Goal: Task Accomplishment & Management: Complete application form

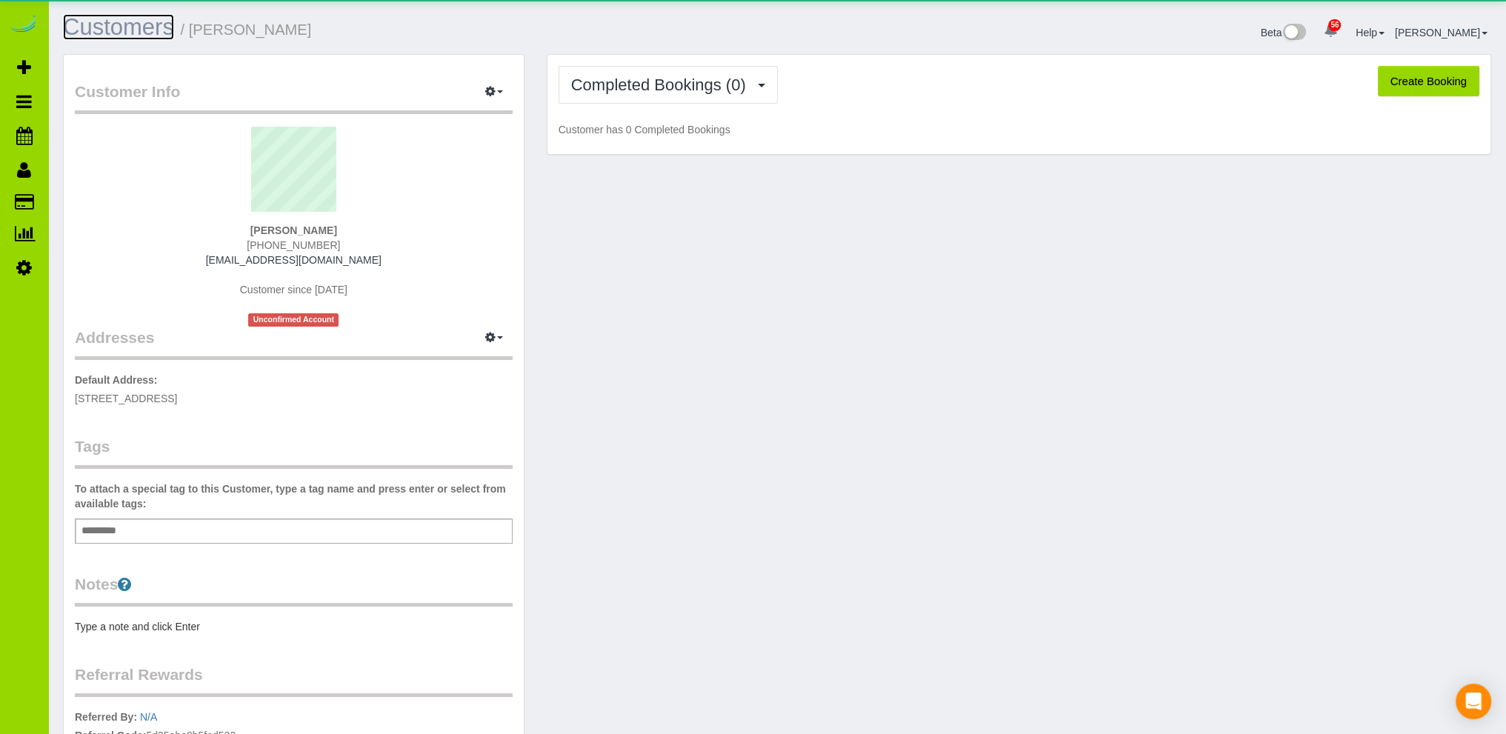
click at [150, 21] on link "Customers" at bounding box center [118, 27] width 111 height 26
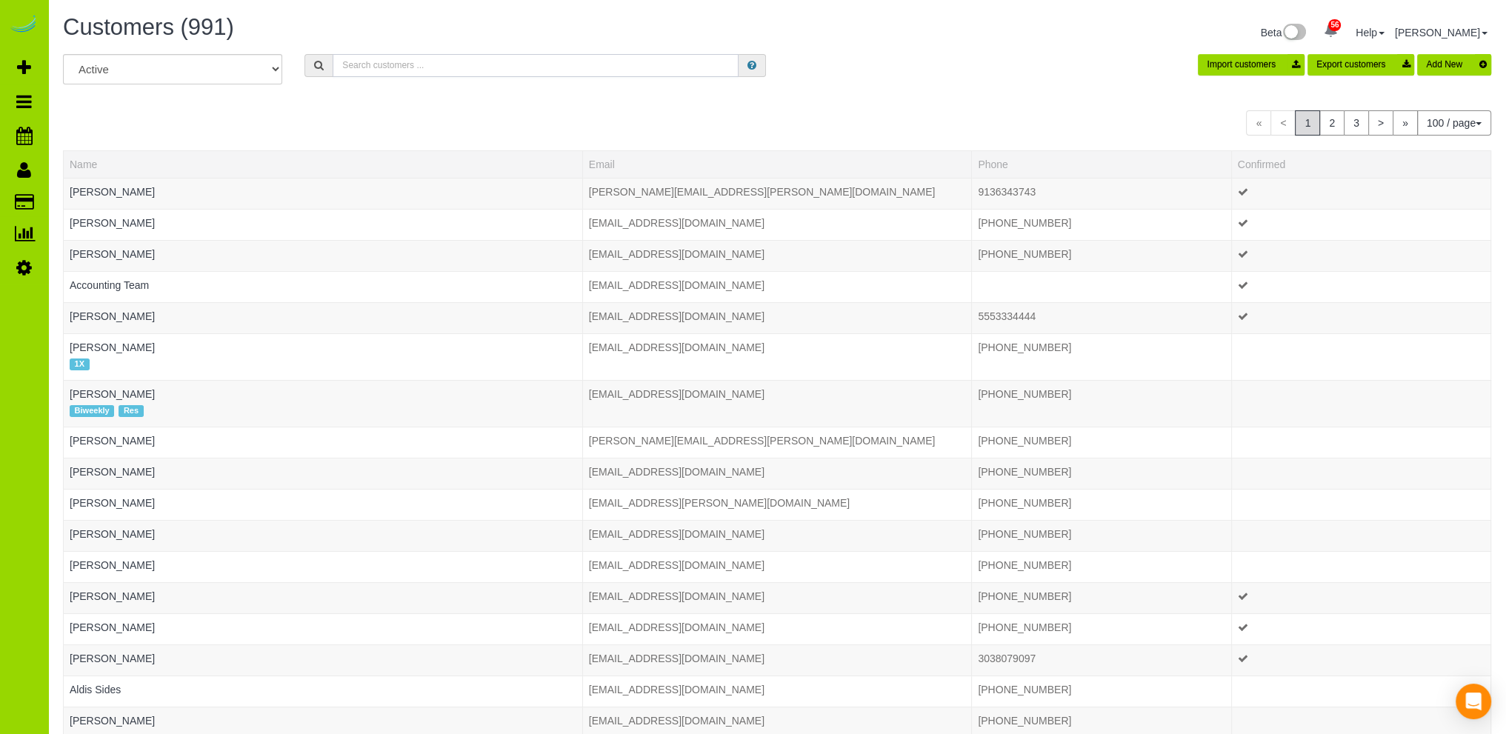
click at [388, 65] on input "text" at bounding box center [536, 65] width 406 height 23
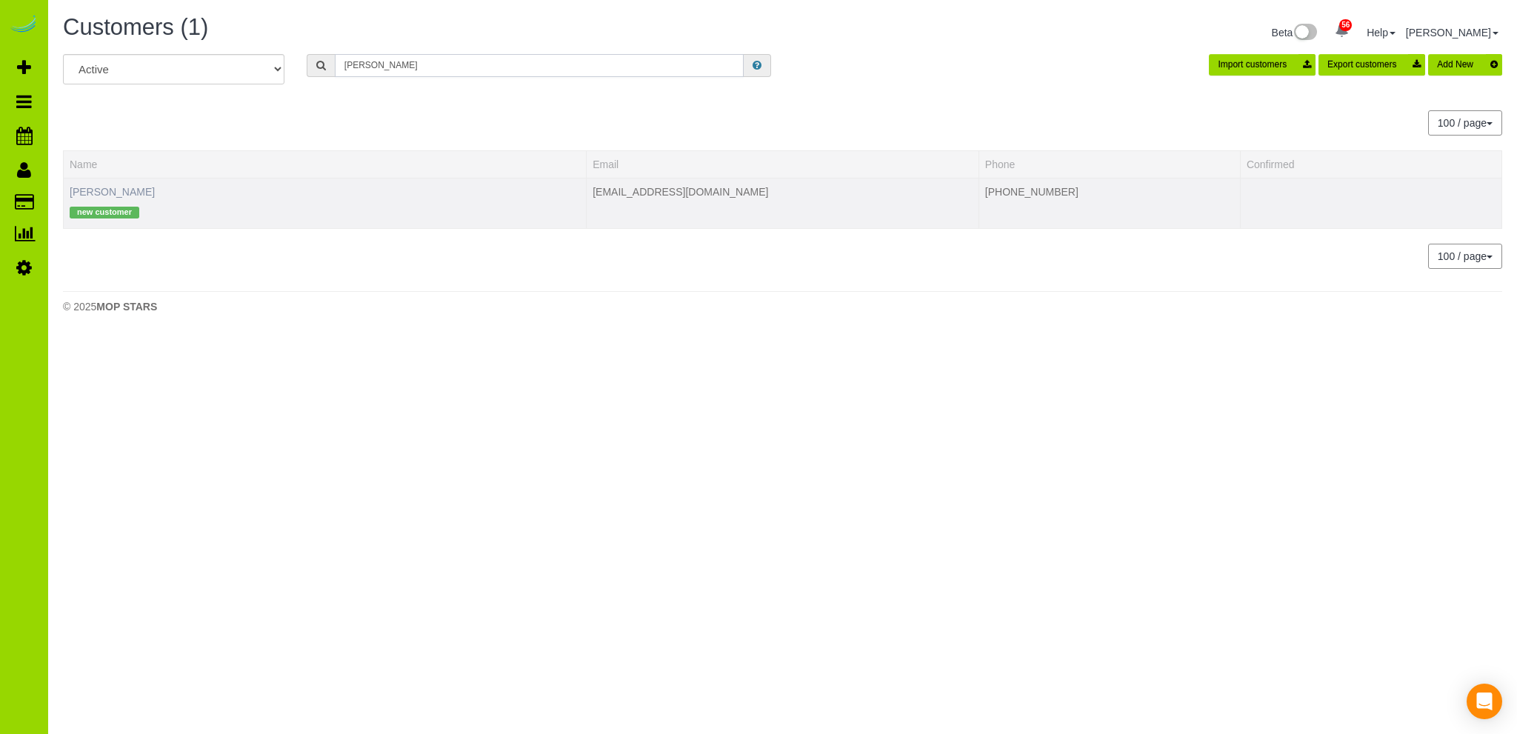
type input "werner"
click at [135, 189] on link "Mackenzie Werner" at bounding box center [112, 192] width 85 height 12
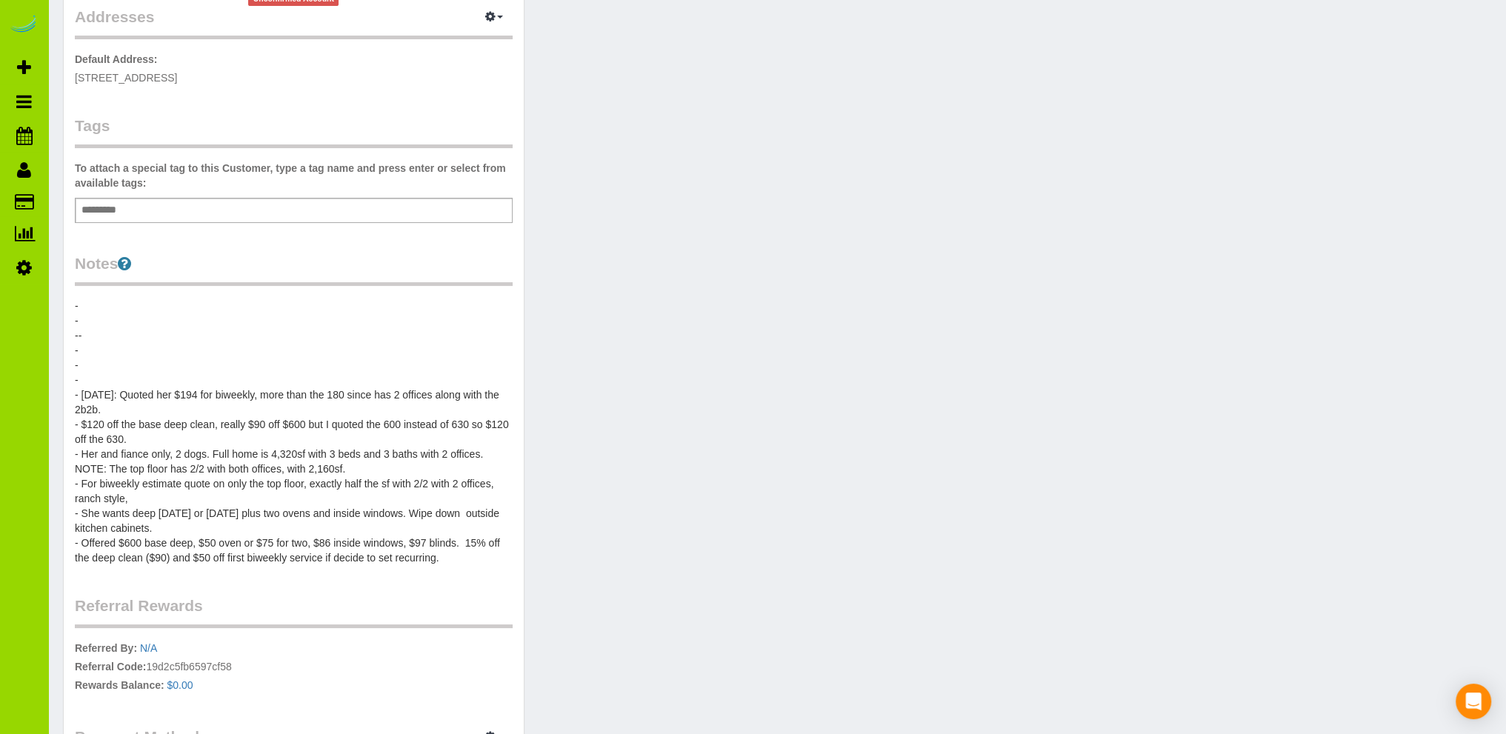
scroll to position [296, 0]
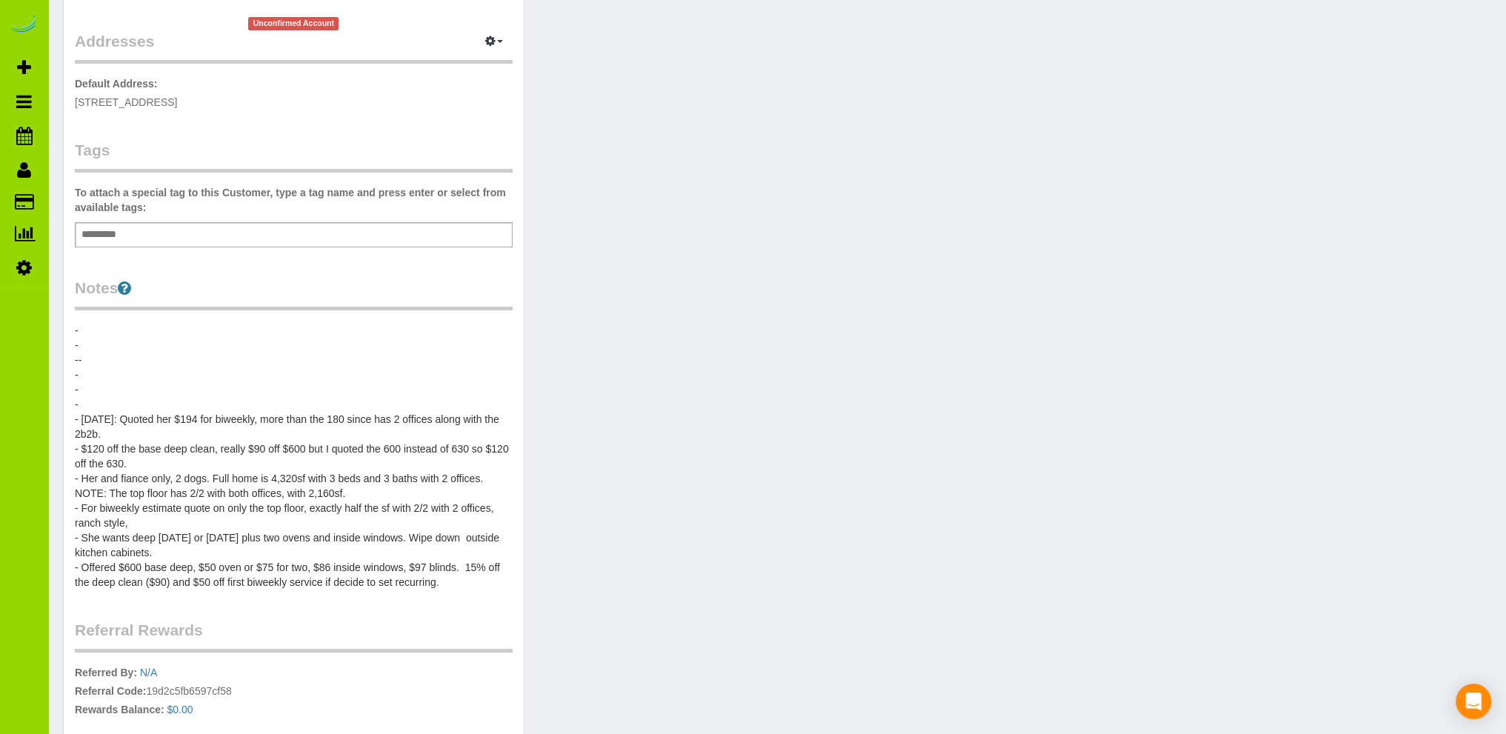
click at [121, 399] on pre "- - -- - - - - 7/30/25: Quoted her $194 for biweekly, more than the 180 since h…" at bounding box center [294, 456] width 438 height 267
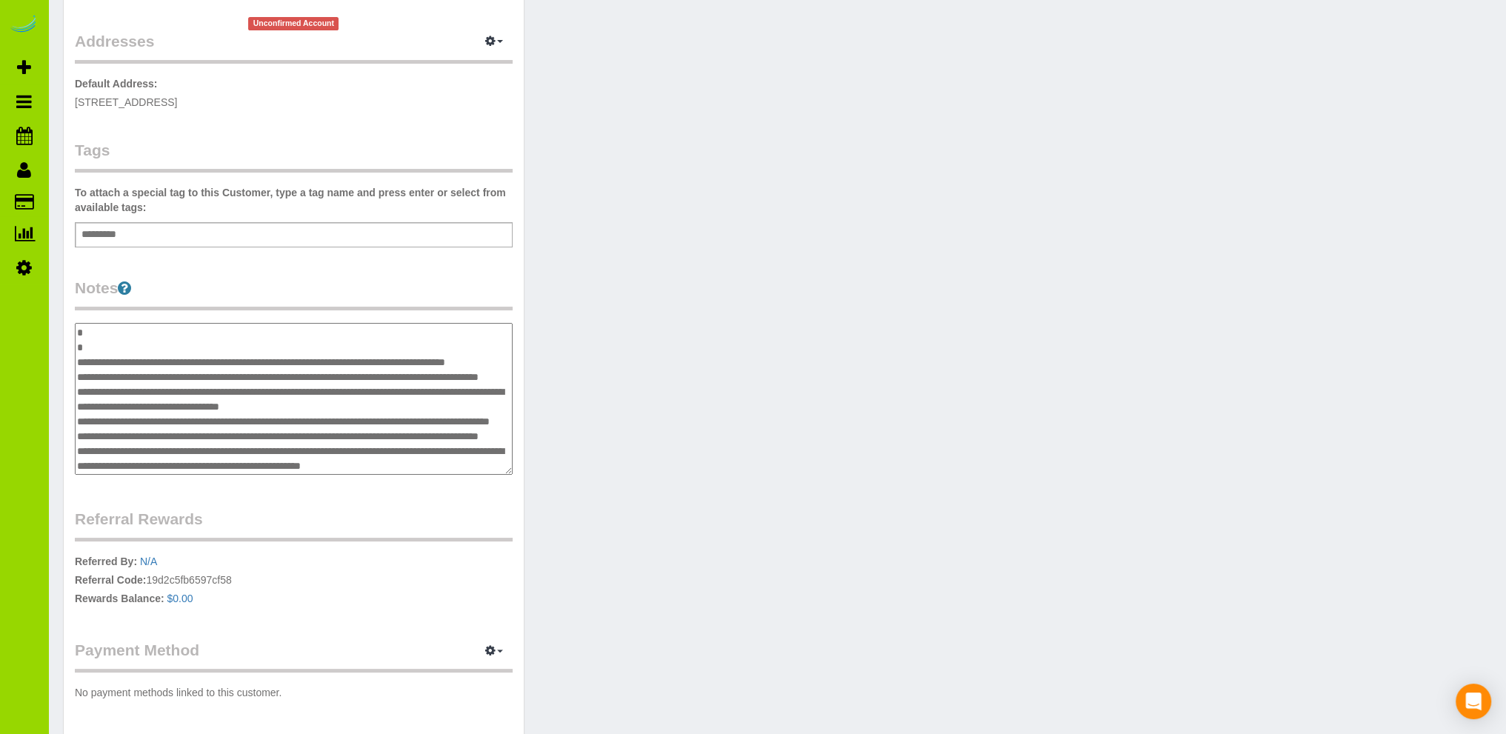
scroll to position [0, 0]
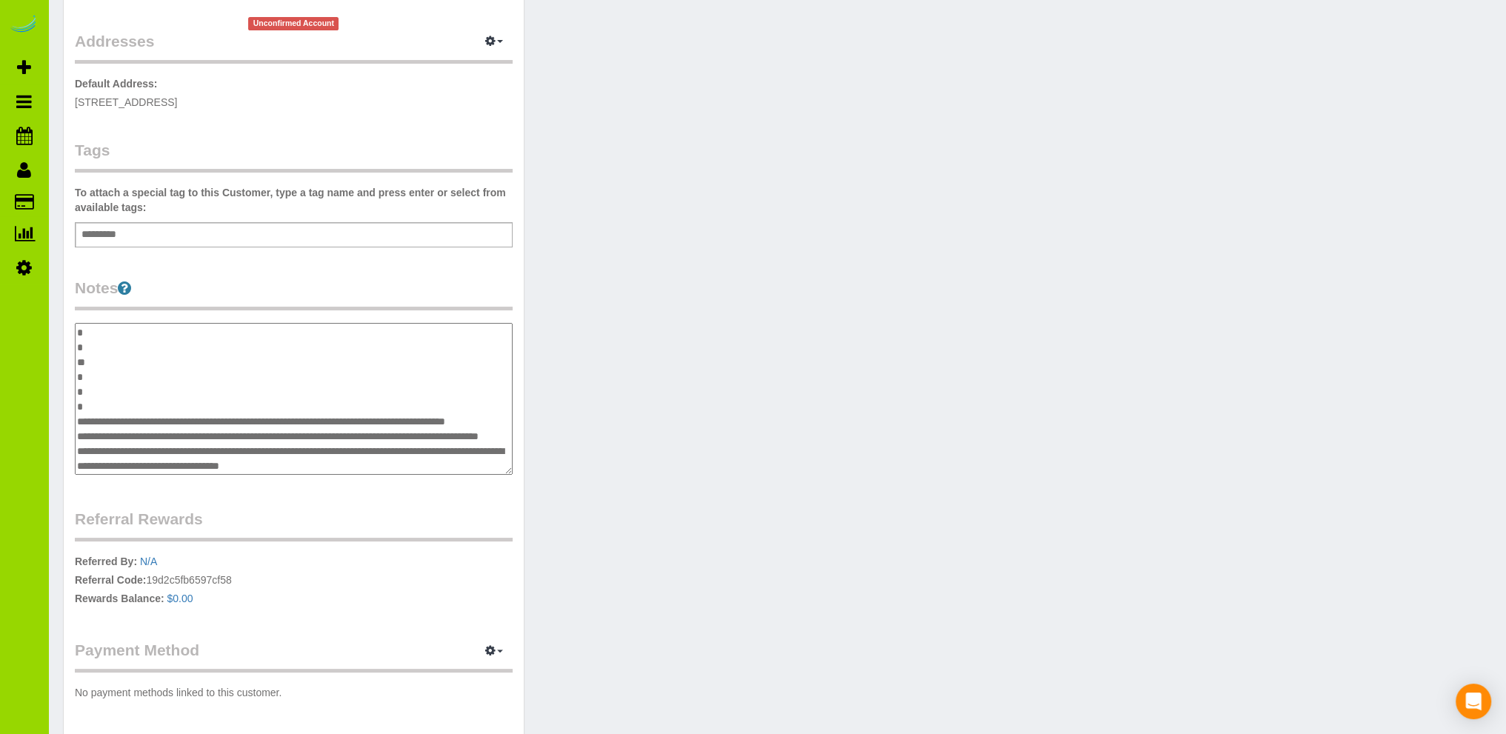
click at [130, 402] on textarea "**********" at bounding box center [294, 399] width 438 height 153
click at [116, 403] on textarea "**********" at bounding box center [294, 399] width 438 height 153
paste textarea "**********"
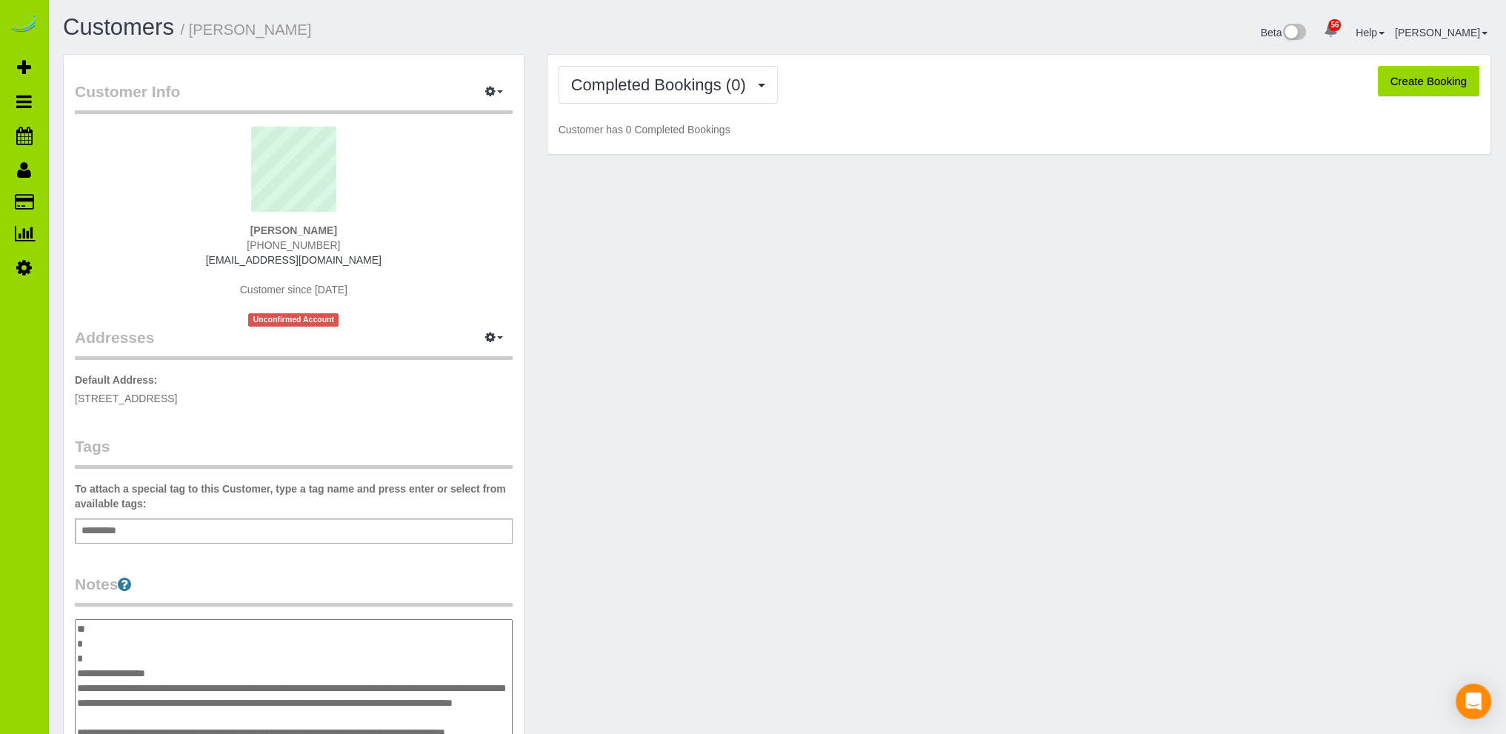
type textarea "**********"
drag, startPoint x: 379, startPoint y: 40, endPoint x: 354, endPoint y: 15, distance: 35.6
click at [376, 35] on div "Customers / Mackenzie Werner" at bounding box center [414, 31] width 725 height 32
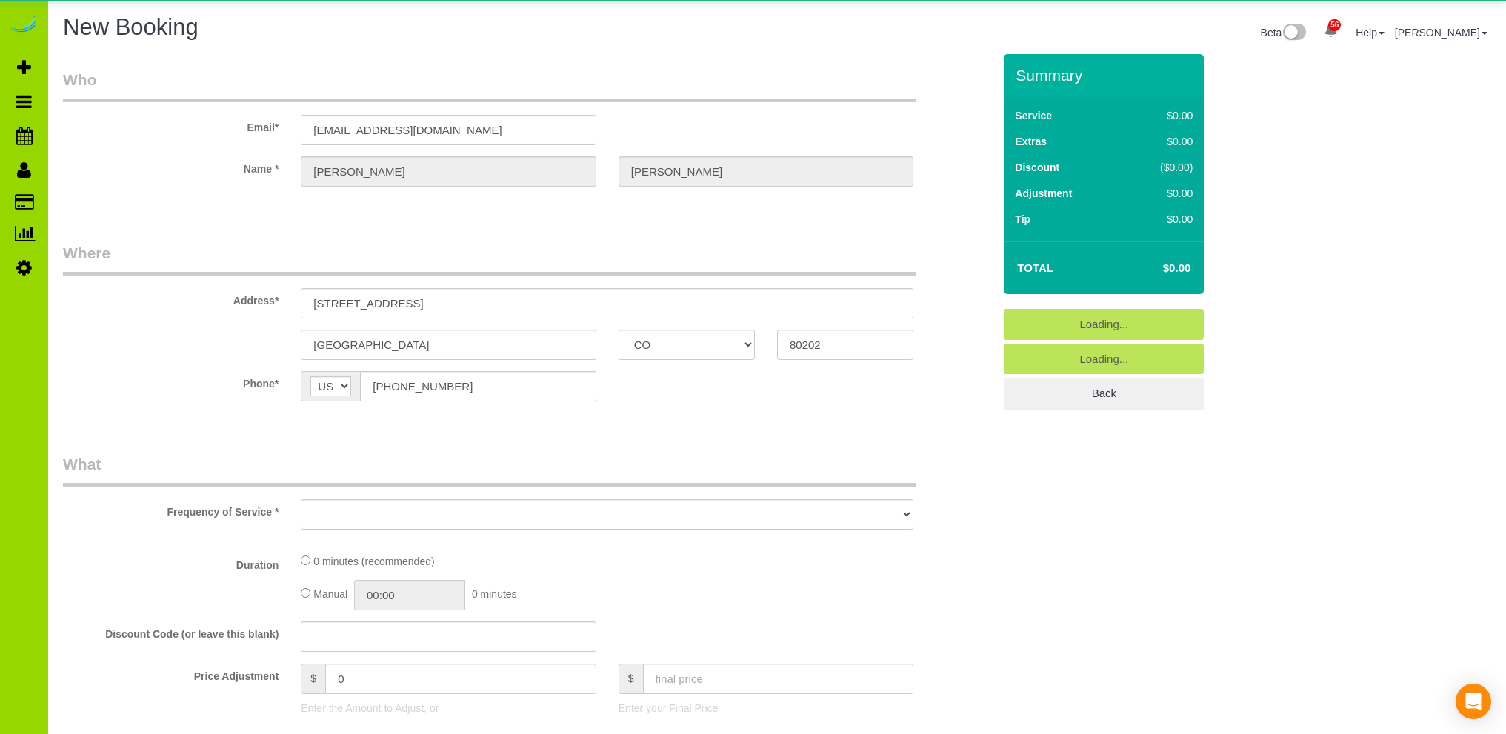
select select "CO"
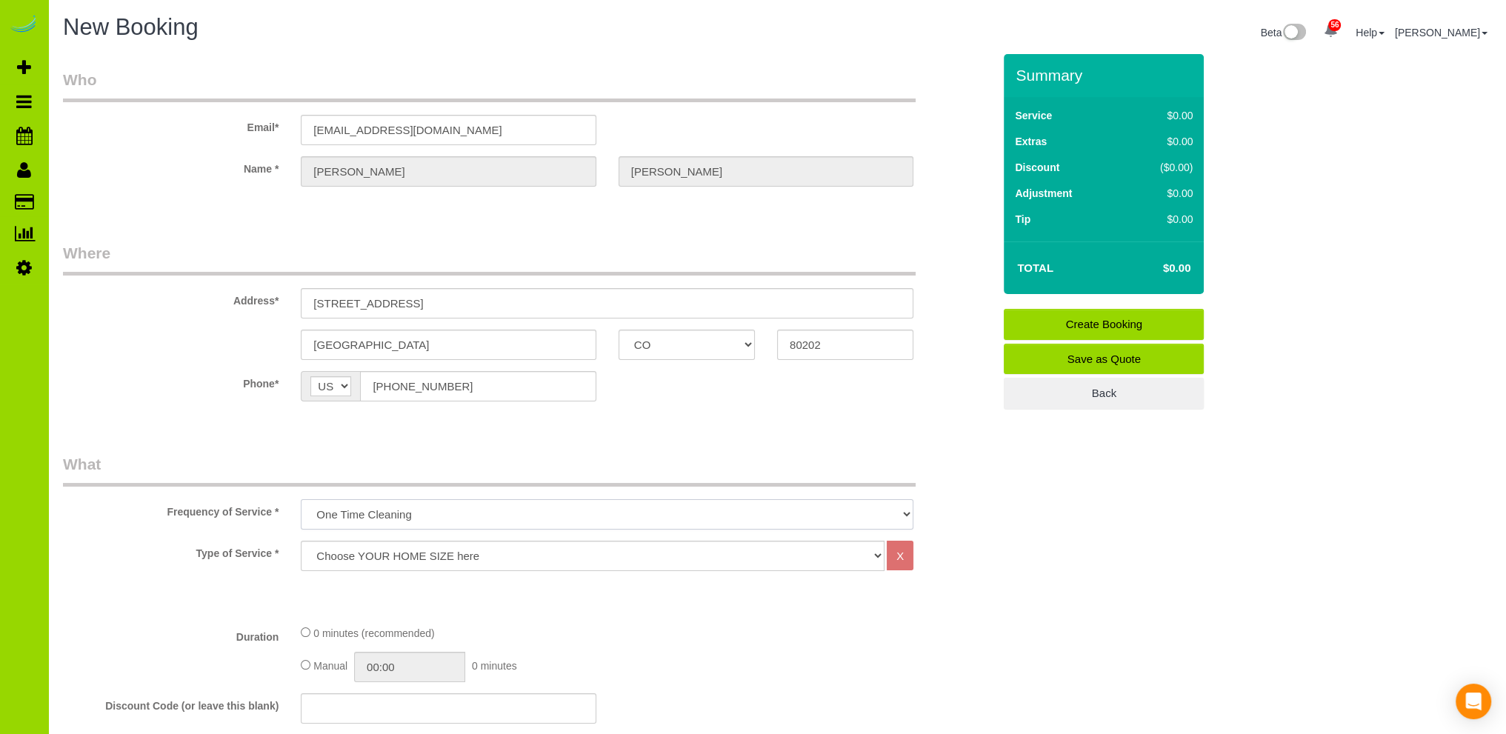
click at [382, 510] on select "One Time Cleaning Weekly Cleaning Biweekly Cleaning Monthly Cleaning" at bounding box center [607, 514] width 613 height 30
select select "object:8661"
click at [301, 499] on select "One Time Cleaning Weekly Cleaning Biweekly Cleaning Monthly Cleaning" at bounding box center [607, 514] width 613 height 30
click at [374, 550] on select "Choose YOUR HOME SIZE here Hourly Cleaning 1 - 999 square feet 1,000 - 1,299 sq…" at bounding box center [593, 556] width 584 height 30
select select "42"
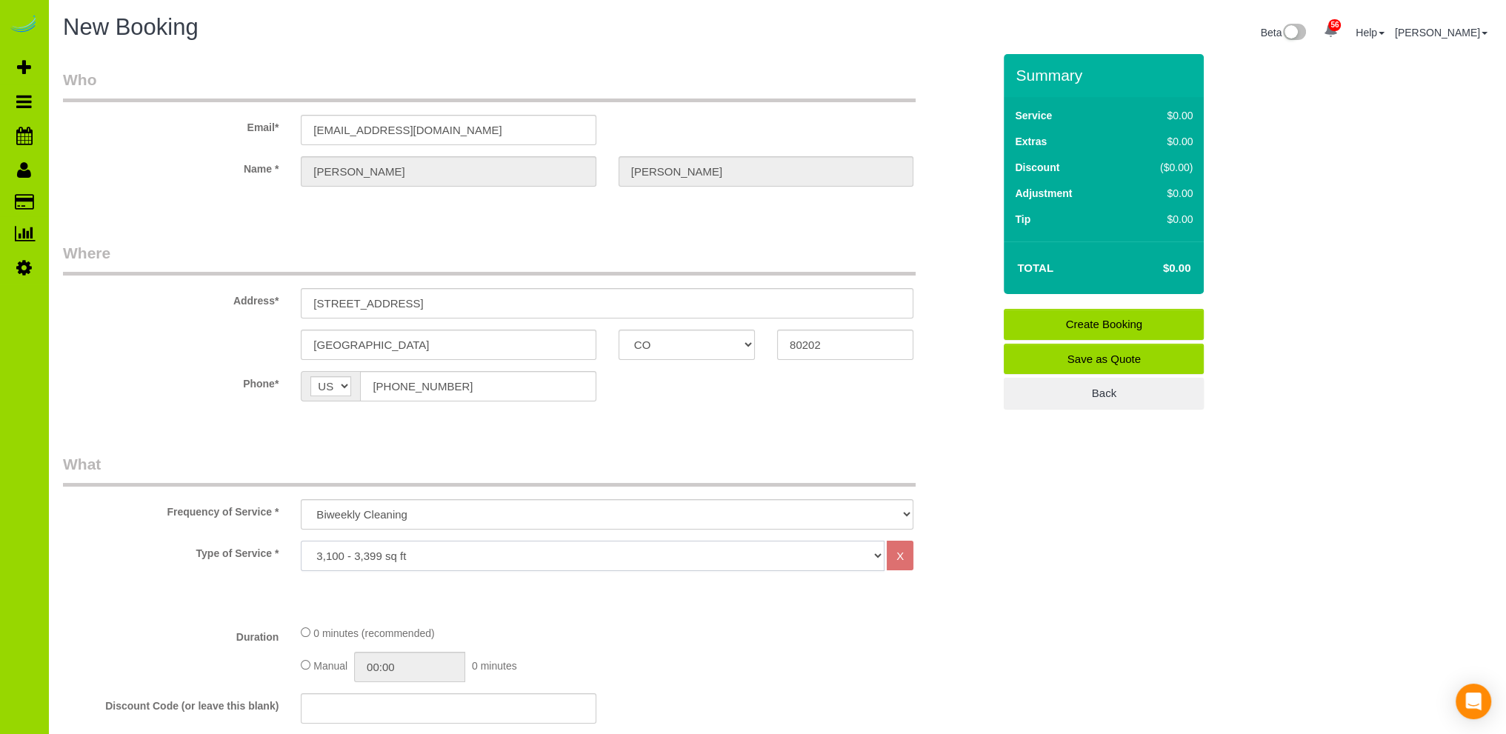
click at [301, 541] on select "Choose YOUR HOME SIZE here Hourly Cleaning 1 - 999 square feet 1,000 - 1,299 sq…" at bounding box center [593, 556] width 584 height 30
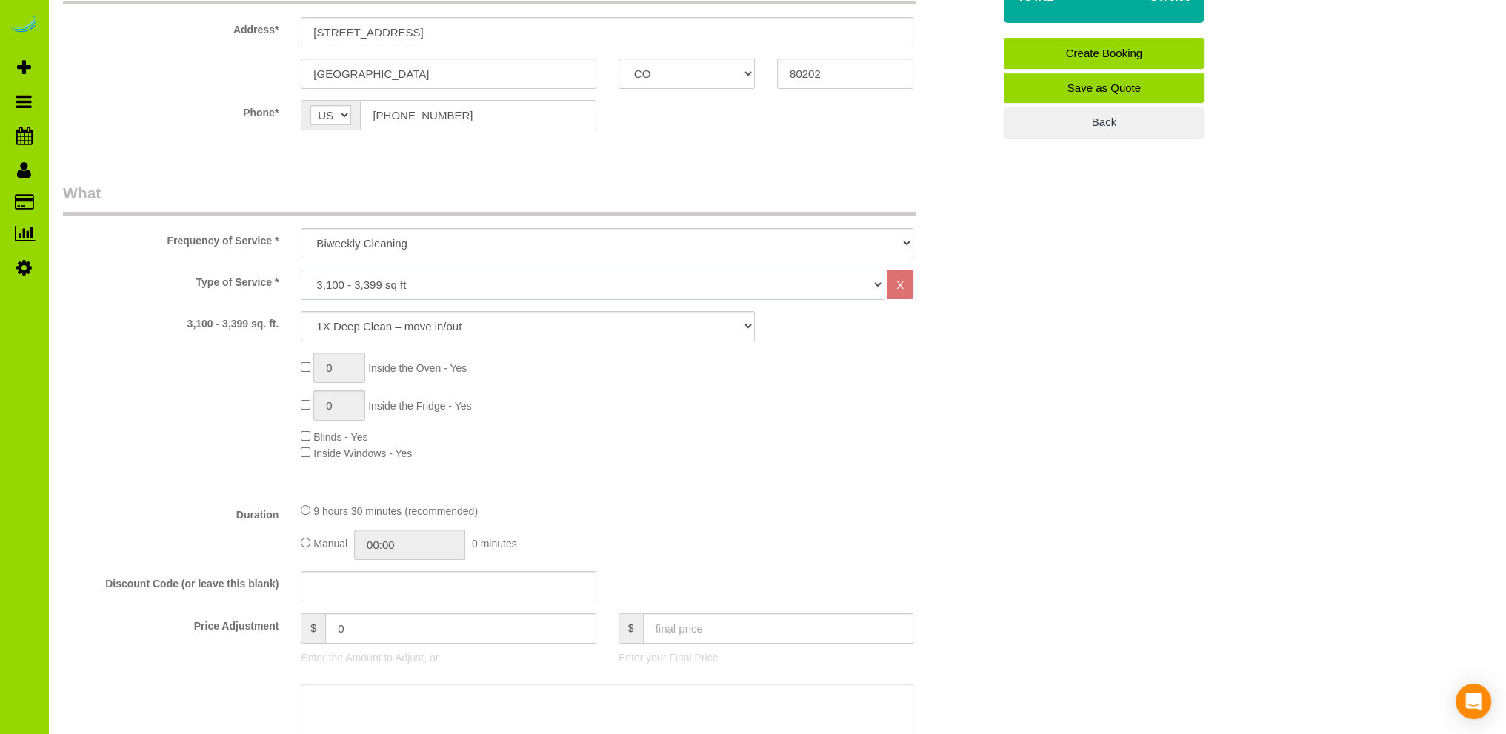
scroll to position [296, 0]
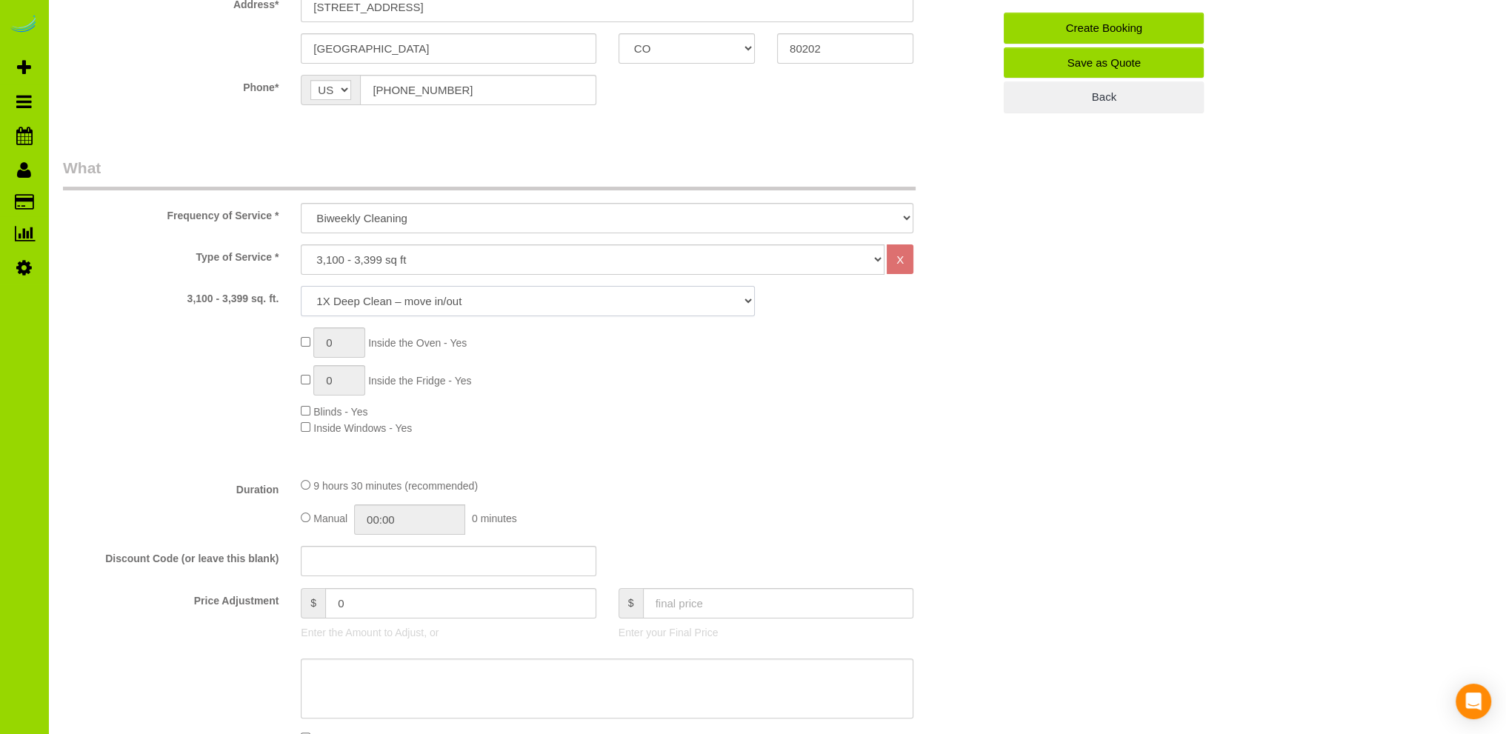
click at [477, 297] on select "1X Deep Clean – move in/out 1X Deep Clean – sale ready 1X Deep Clean – other 1X…" at bounding box center [528, 301] width 454 height 30
select select "6"
click at [301, 286] on select "1X Deep Clean – move in/out 1X Deep Clean – sale ready 1X Deep Clean – other 1X…" at bounding box center [528, 301] width 454 height 30
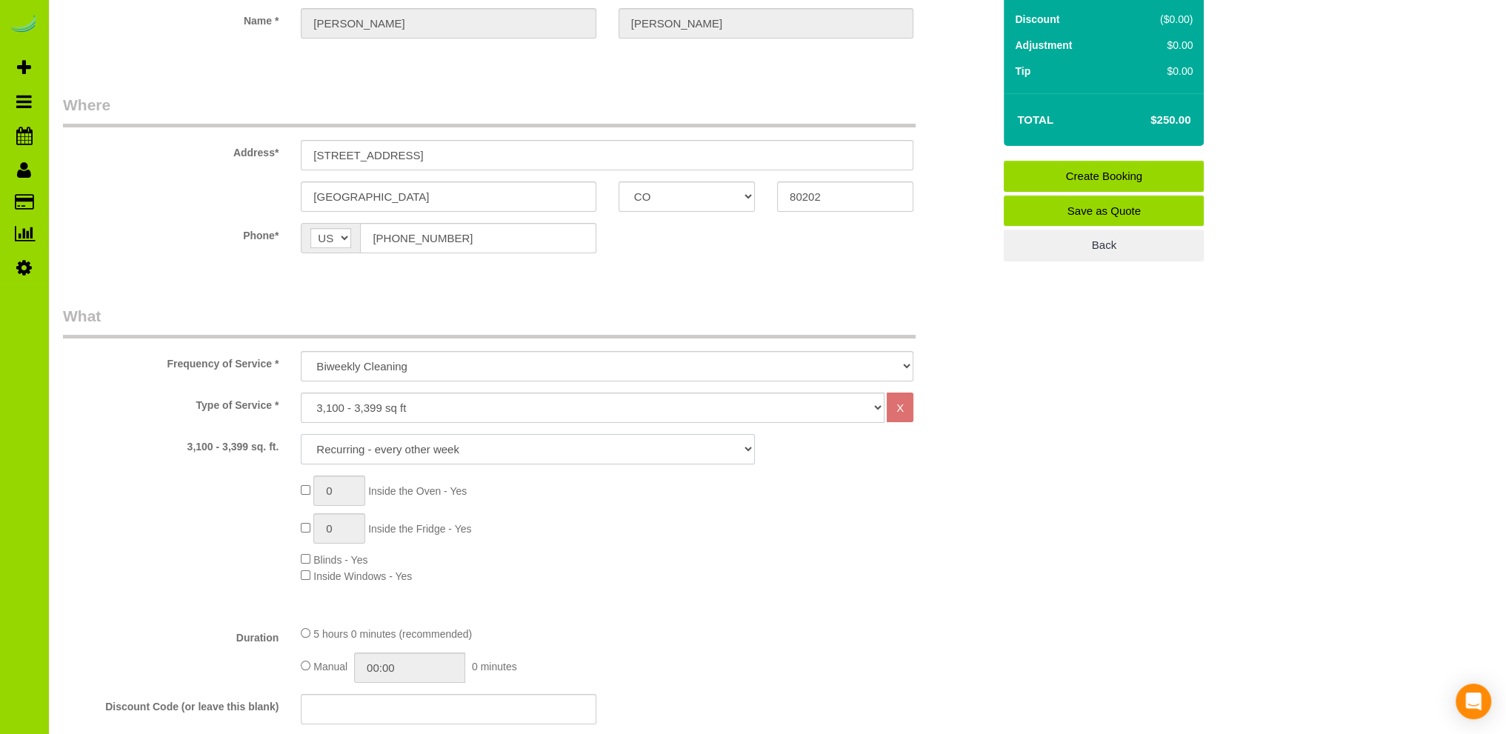
scroll to position [593, 0]
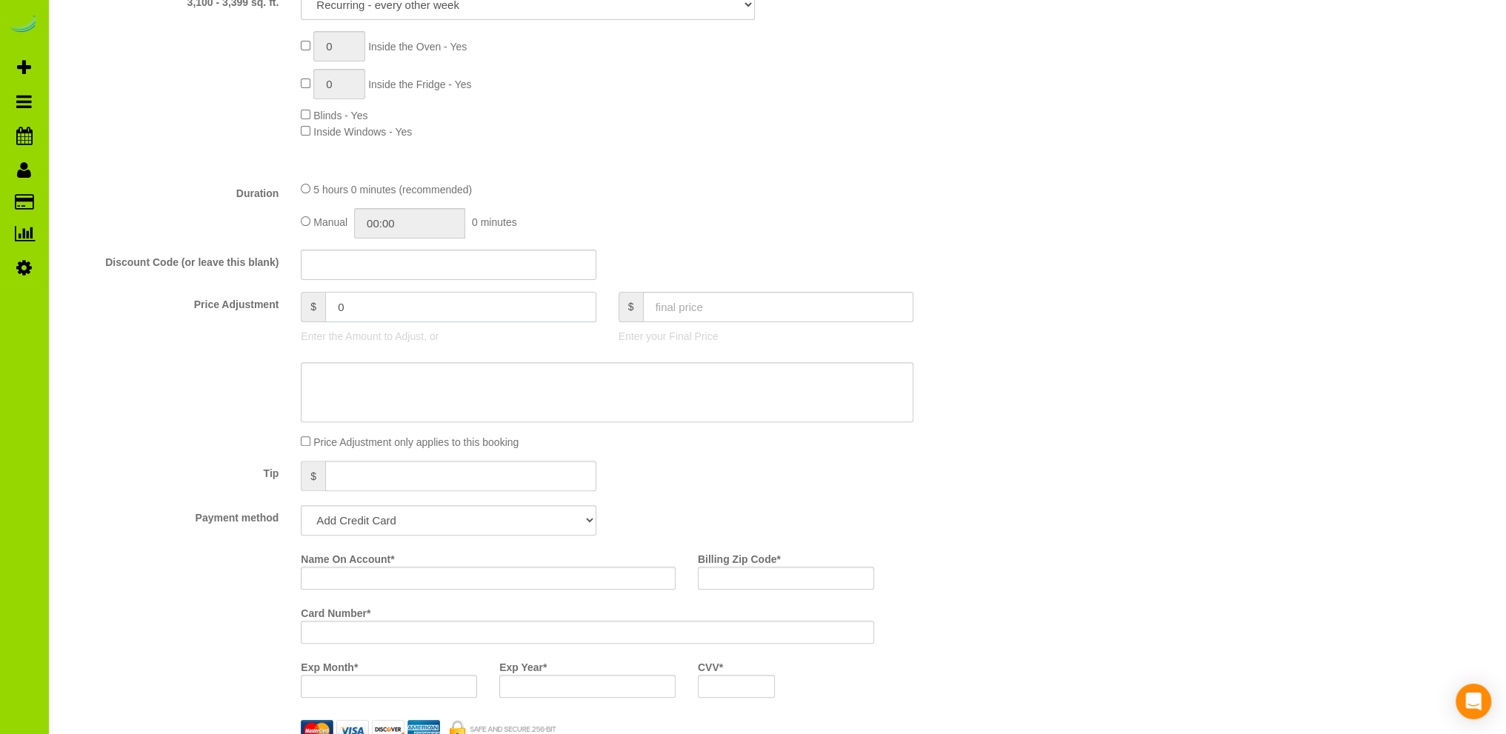
click at [327, 300] on input "0" at bounding box center [460, 307] width 271 height 30
type input "-20"
click at [742, 210] on div "Manual 00:00 0 minutes" at bounding box center [607, 223] width 613 height 30
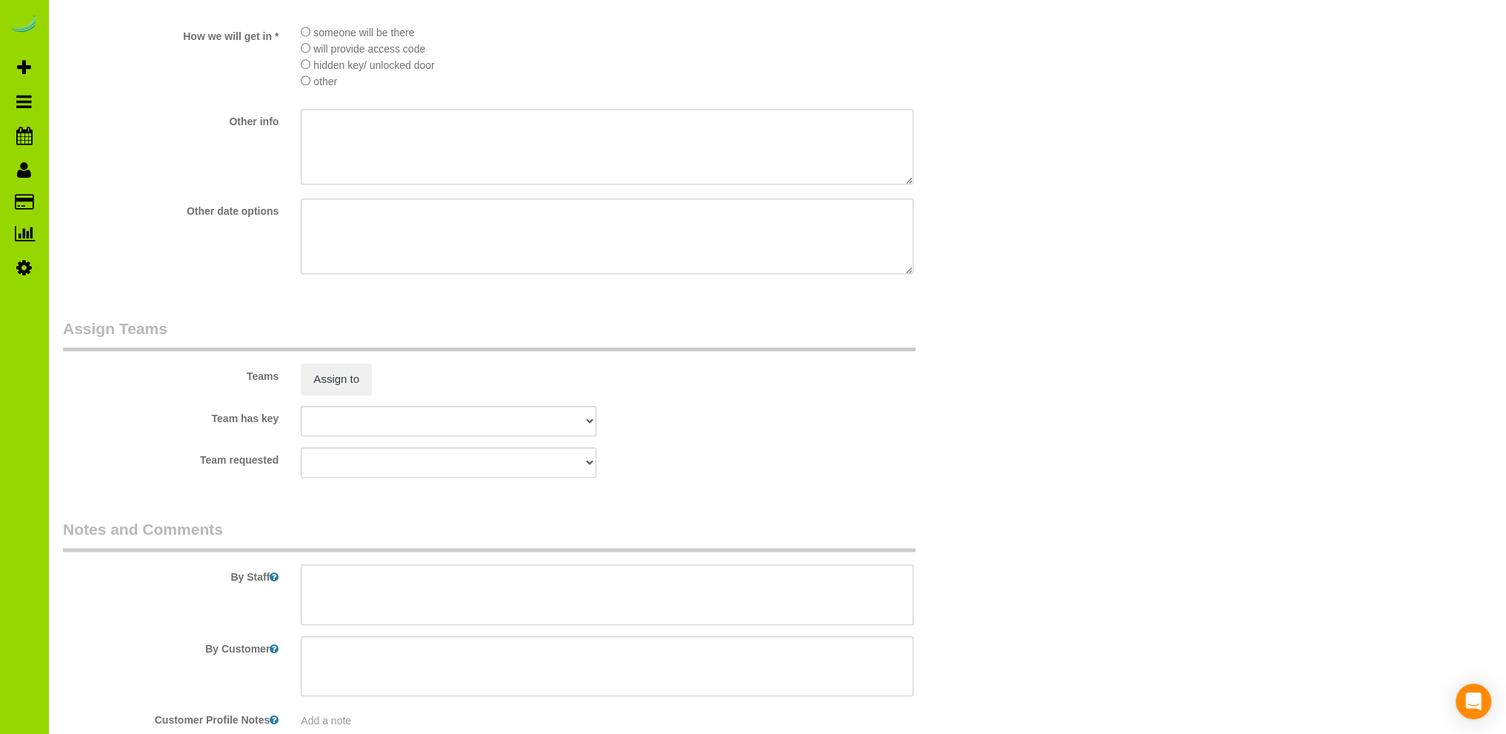
scroll to position [2112, 0]
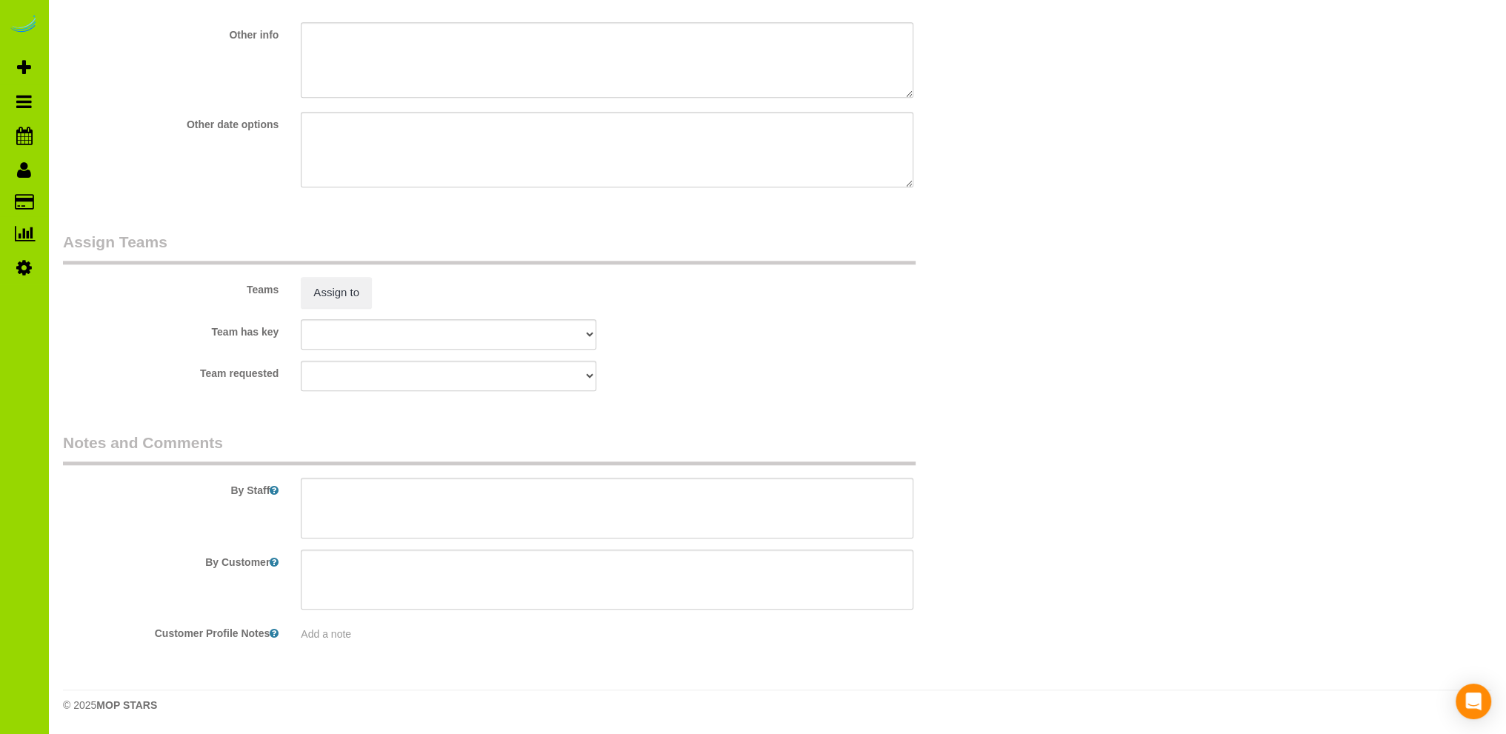
click at [367, 476] on div "By Staff" at bounding box center [528, 485] width 952 height 107
click at [362, 489] on textarea at bounding box center [607, 508] width 613 height 61
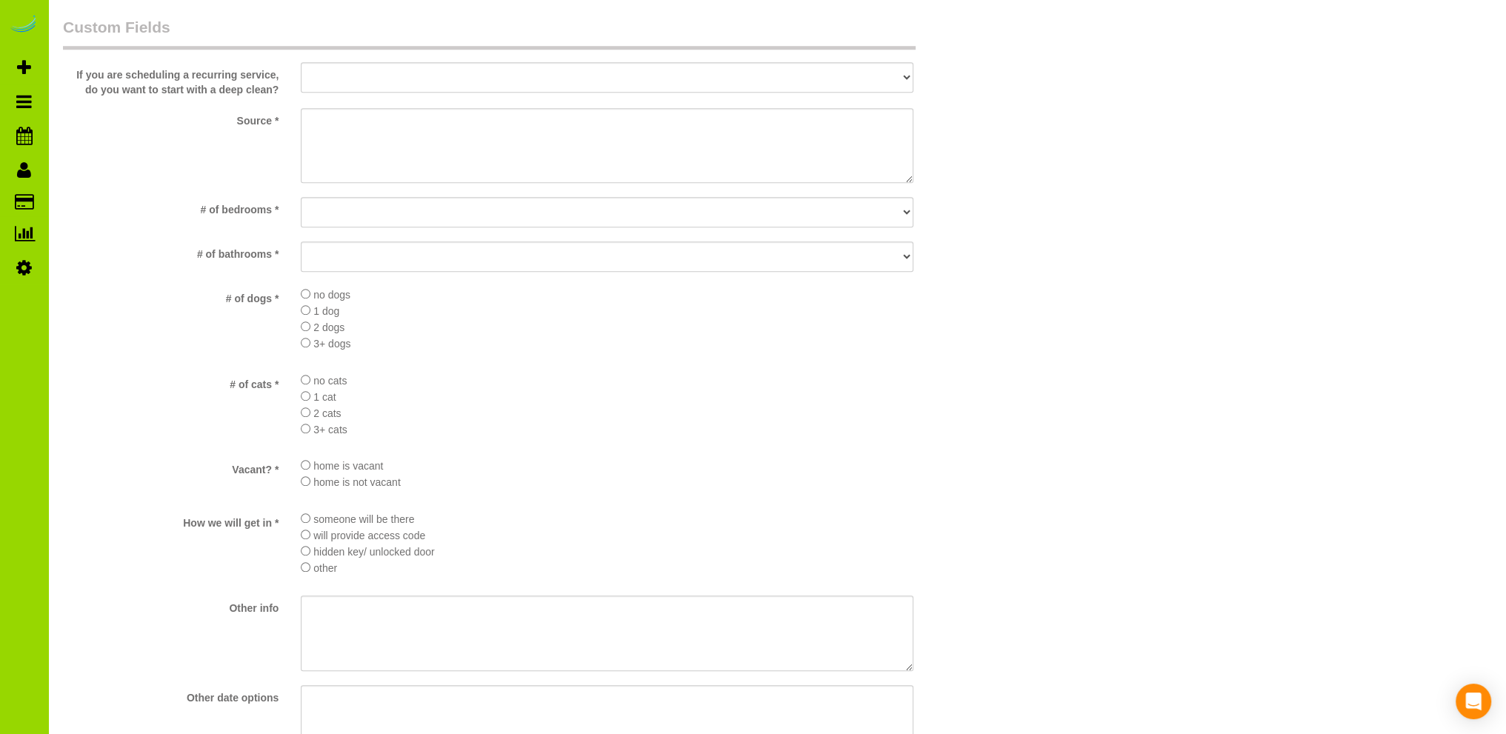
scroll to position [1520, 0]
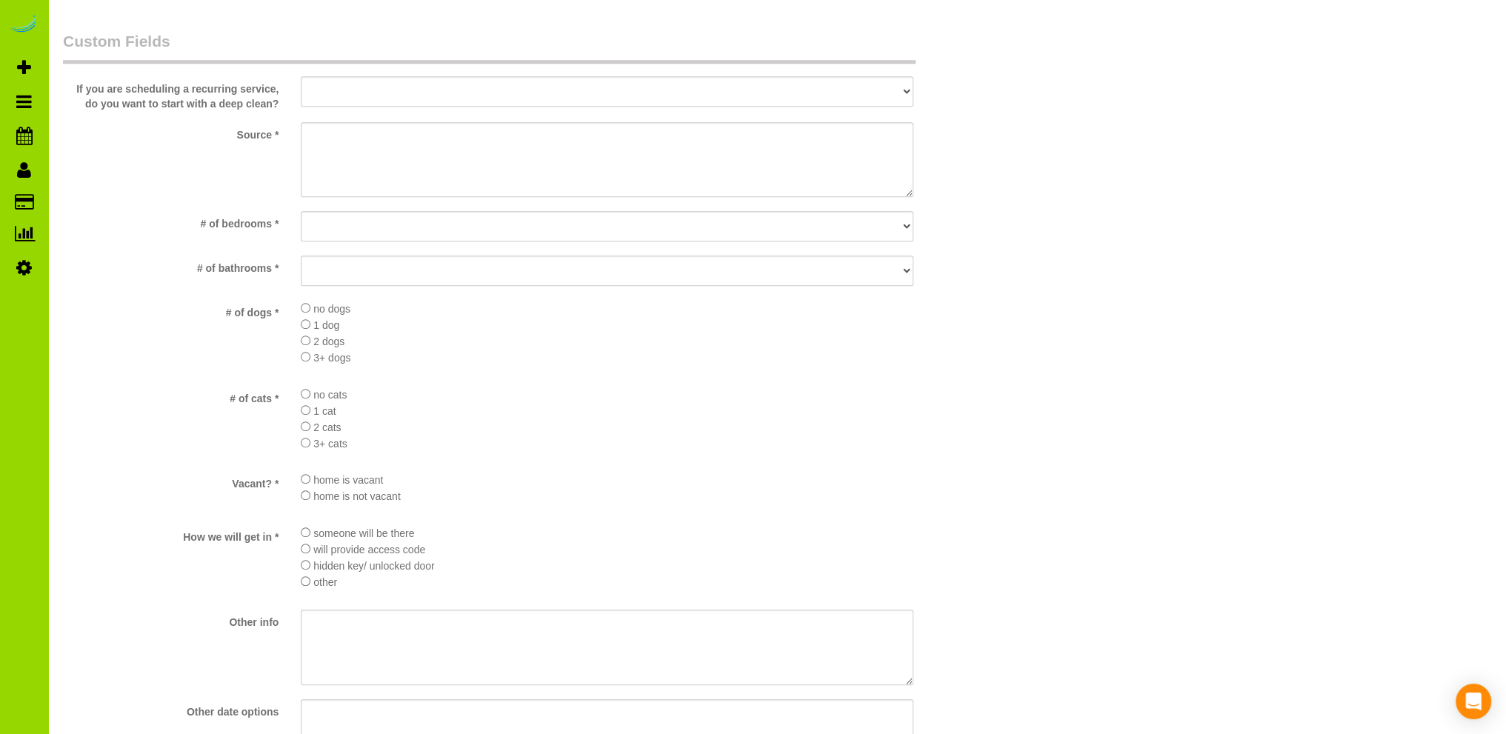
type textarea "- Est 4.5 hours. Thank you!"
click at [356, 227] on select "No bedrooms 1 bedroom 2 bedrooms 3 bedrooms 4 bedrooms 5 bedrooms 6 bedrooms 7 …" at bounding box center [607, 226] width 613 height 30
select select "number:5"
click at [301, 211] on select "No bedrooms 1 bedroom 2 bedrooms 3 bedrooms 4 bedrooms 5 bedrooms 6 bedrooms 7 …" at bounding box center [607, 226] width 613 height 30
click at [319, 271] on select "No bathrooms 1 bathrooms 1.5 bathrooms 2 bathrooms 2.5 bathrooms 3 bathrooms 3.…" at bounding box center [607, 271] width 613 height 30
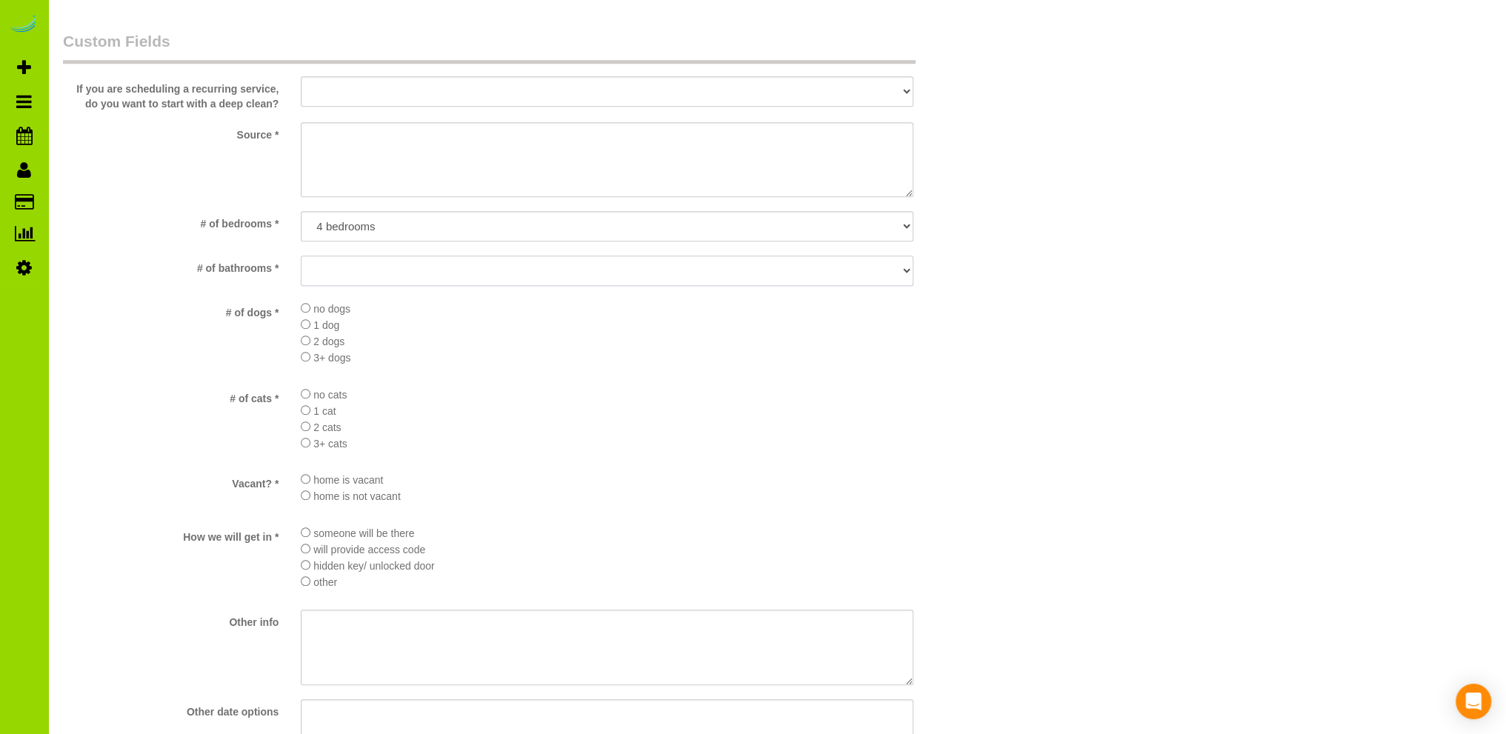
select select "number:14"
click at [301, 256] on select "No bathrooms 1 bathrooms 1.5 bathrooms 2 bathrooms 2.5 bathrooms 3 bathrooms 3.…" at bounding box center [607, 271] width 613 height 30
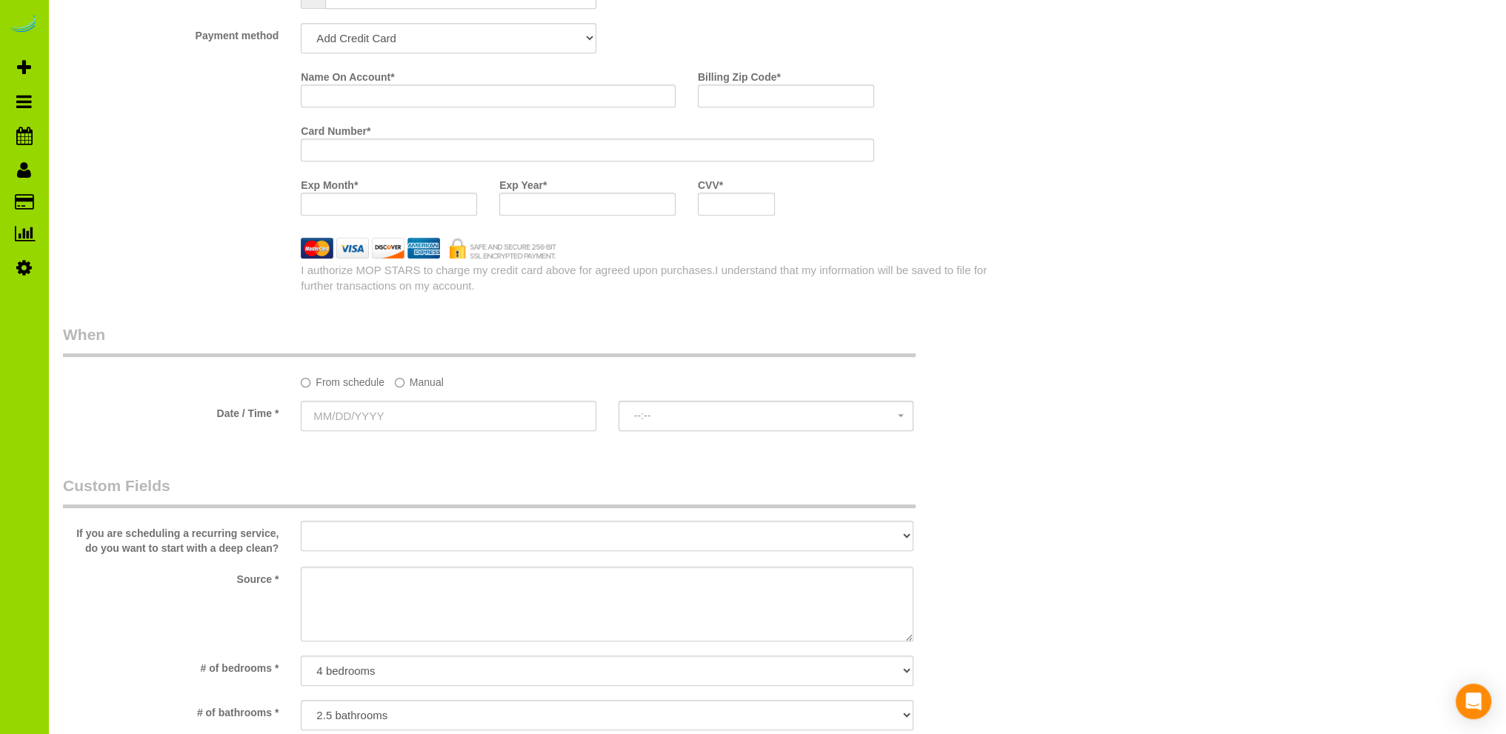
scroll to position [1371, 0]
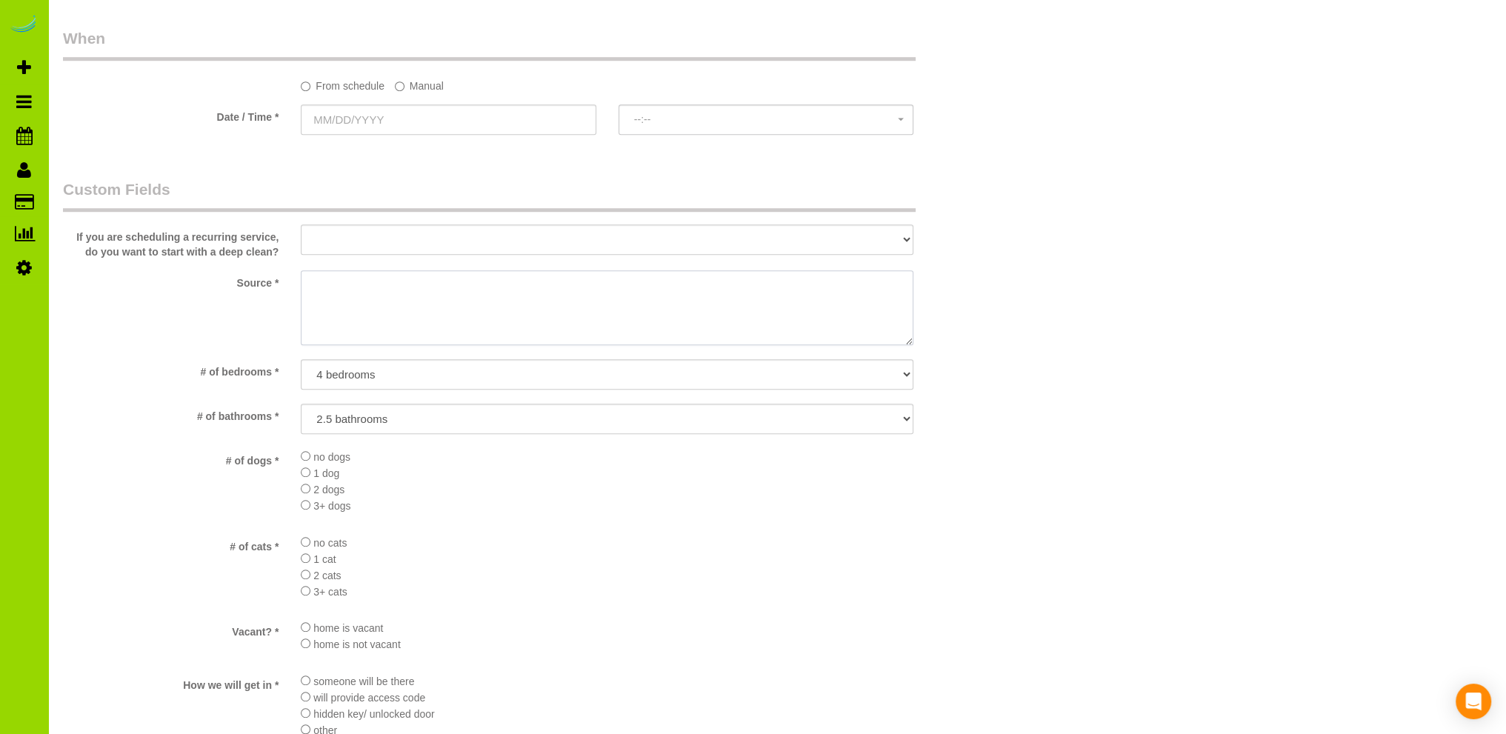
click at [353, 289] on textarea at bounding box center [607, 308] width 613 height 76
click at [370, 283] on textarea at bounding box center [607, 308] width 613 height 76
type textarea "Internet. Contact form."
click at [513, 164] on div "Who Email* fgfgfgfgfgrr@vbvbvbv.com Name * Paul Bratlien Where Address* 4567 So…" at bounding box center [528, 51] width 952 height 2736
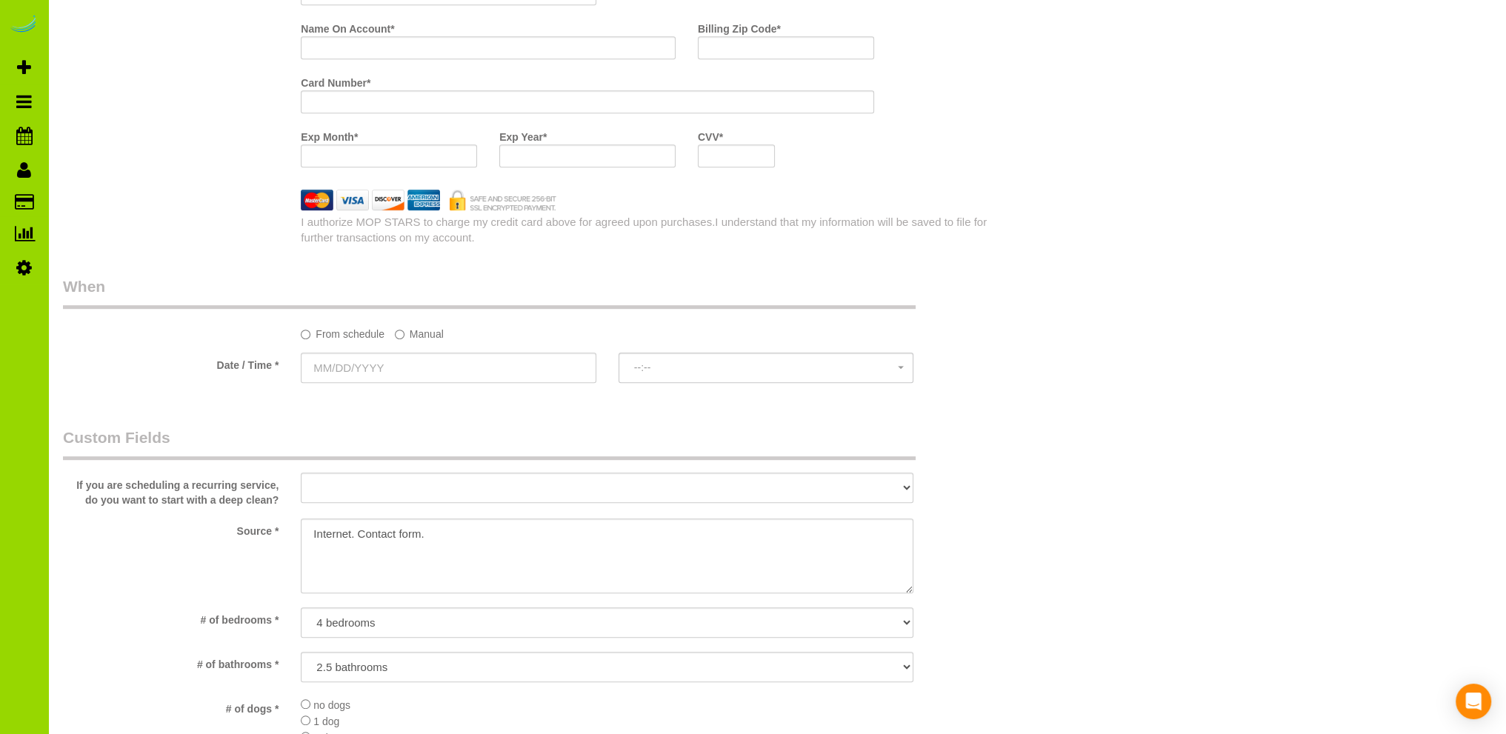
scroll to position [1075, 0]
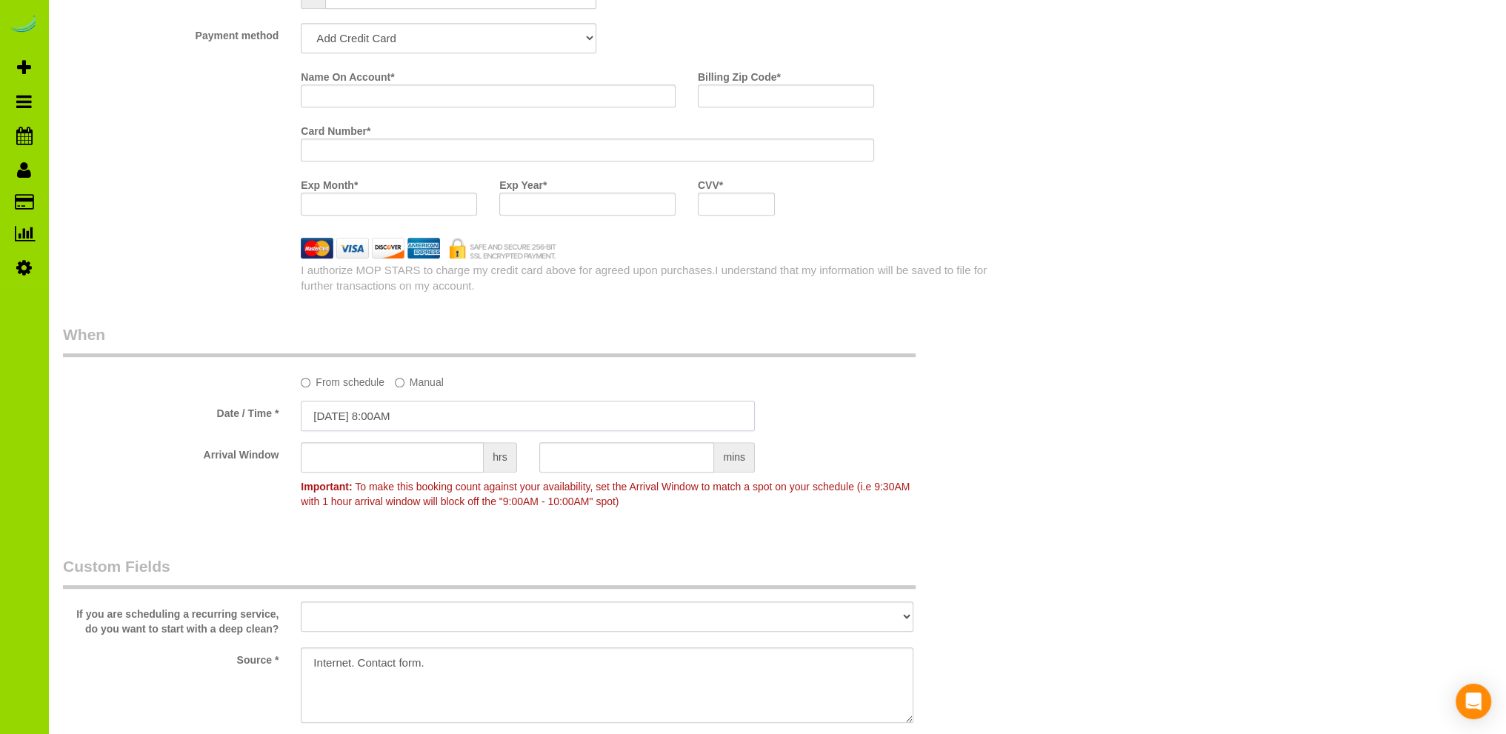
click at [373, 414] on input "08/13/2025 8:00AM" at bounding box center [528, 416] width 454 height 30
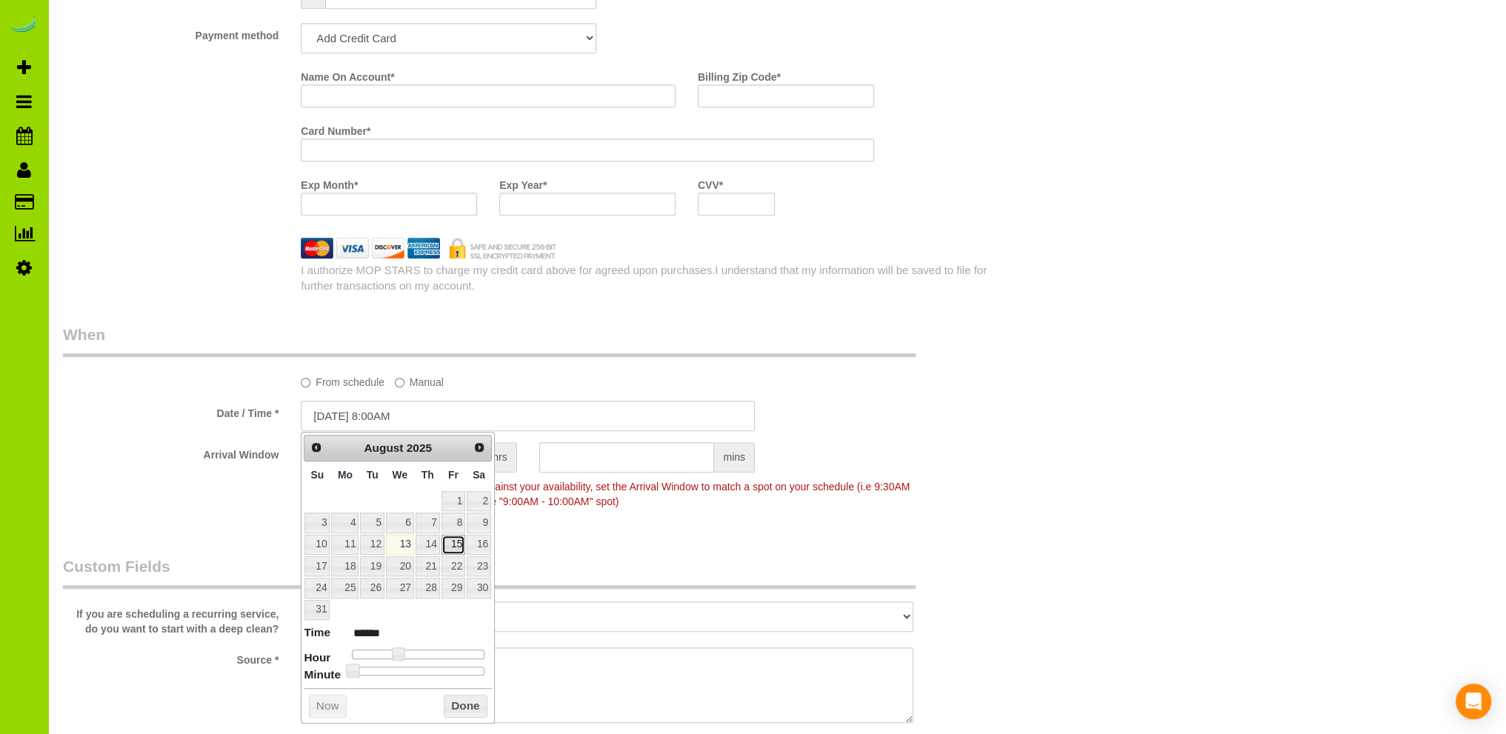
click at [459, 542] on link "15" at bounding box center [454, 545] width 24 height 20
type input "08/15/2025 8:00AM"
click at [465, 705] on button "Done" at bounding box center [466, 707] width 44 height 24
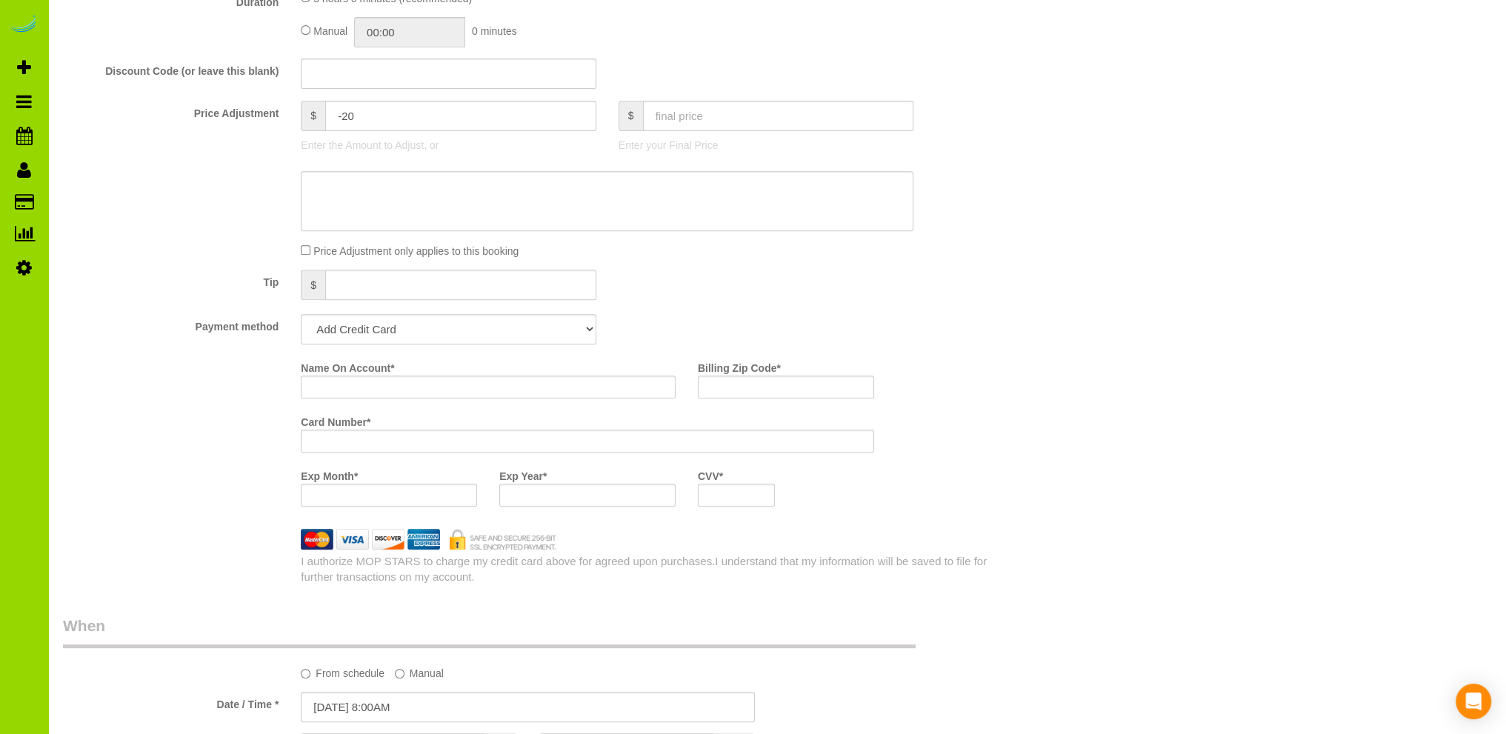
scroll to position [779, 0]
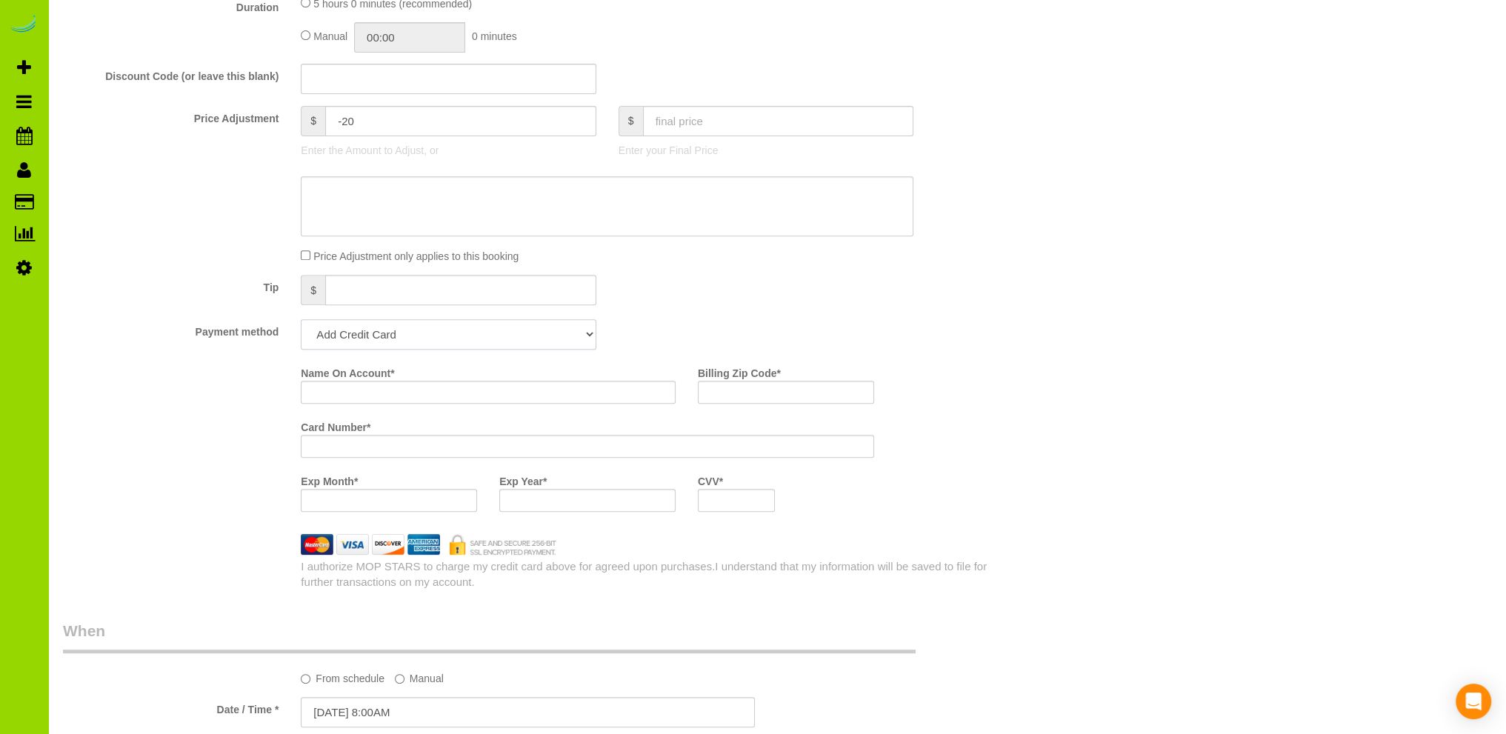
drag, startPoint x: 373, startPoint y: 337, endPoint x: 365, endPoint y: 347, distance: 12.2
click at [373, 337] on select "Add Credit Card Cash Check Paypal" at bounding box center [448, 334] width 295 height 30
select select "string:cash"
click at [301, 320] on select "Add Credit Card Cash Check Paypal" at bounding box center [448, 334] width 295 height 30
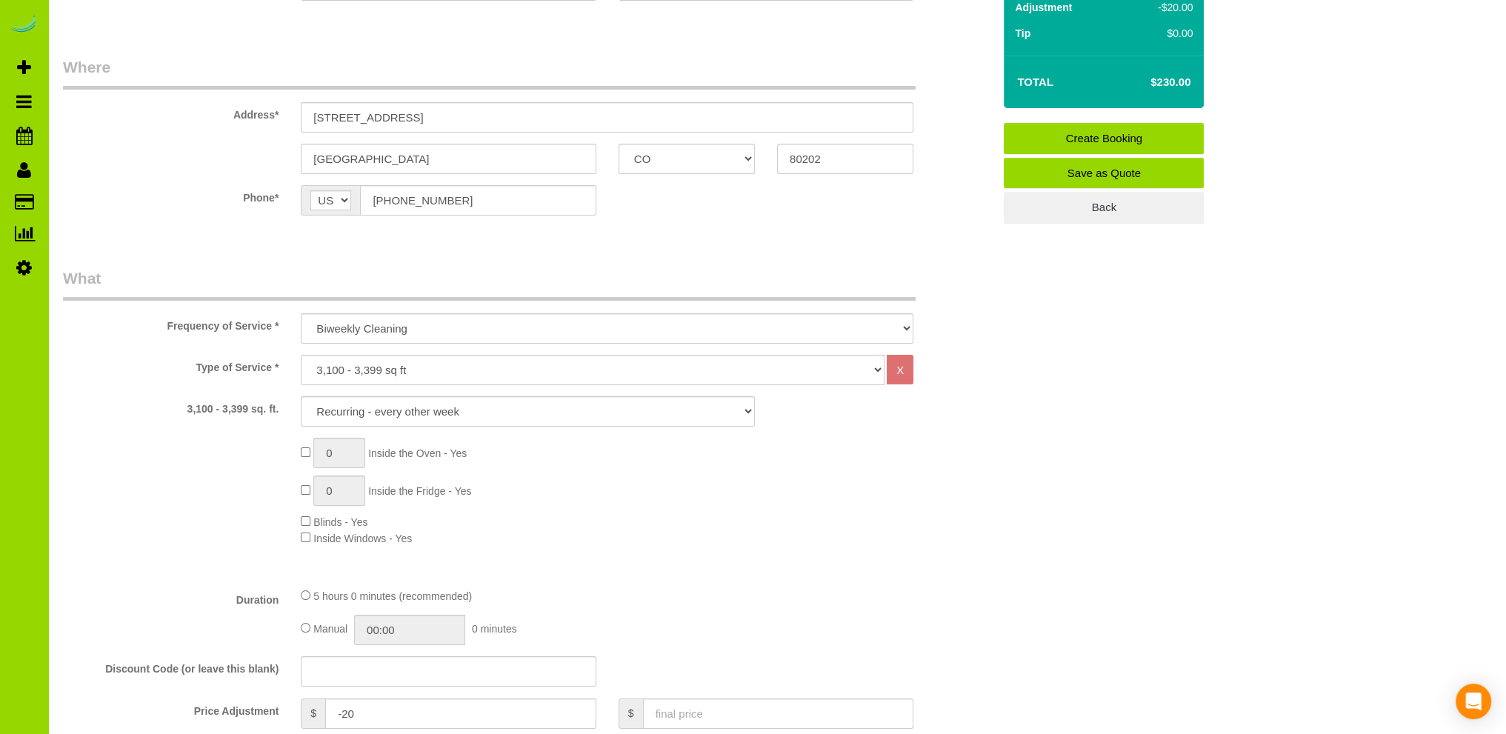
scroll to position [482, 0]
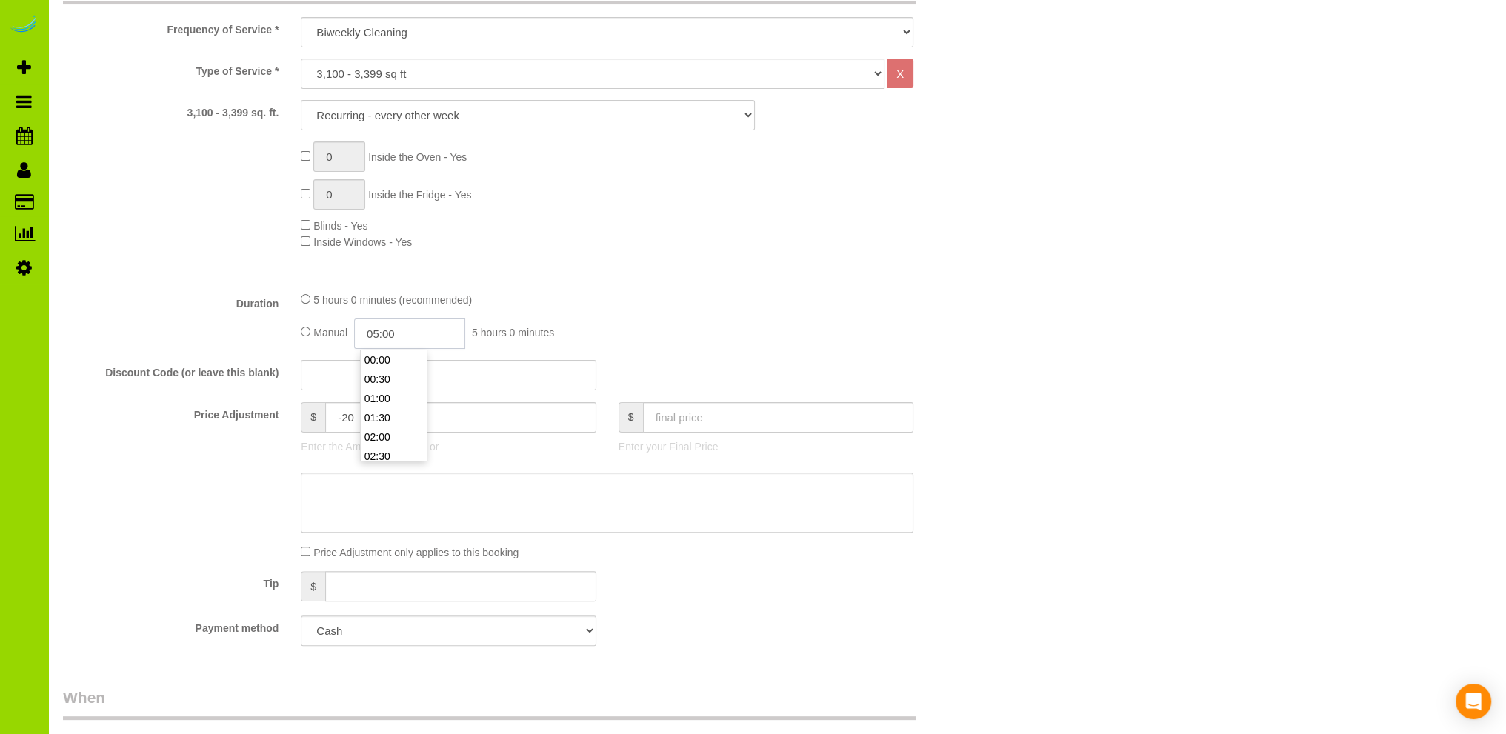
click at [390, 337] on input "05:00" at bounding box center [409, 334] width 111 height 30
click at [400, 370] on li "02:30" at bounding box center [394, 372] width 66 height 19
click at [416, 333] on input "02:30" at bounding box center [409, 334] width 111 height 30
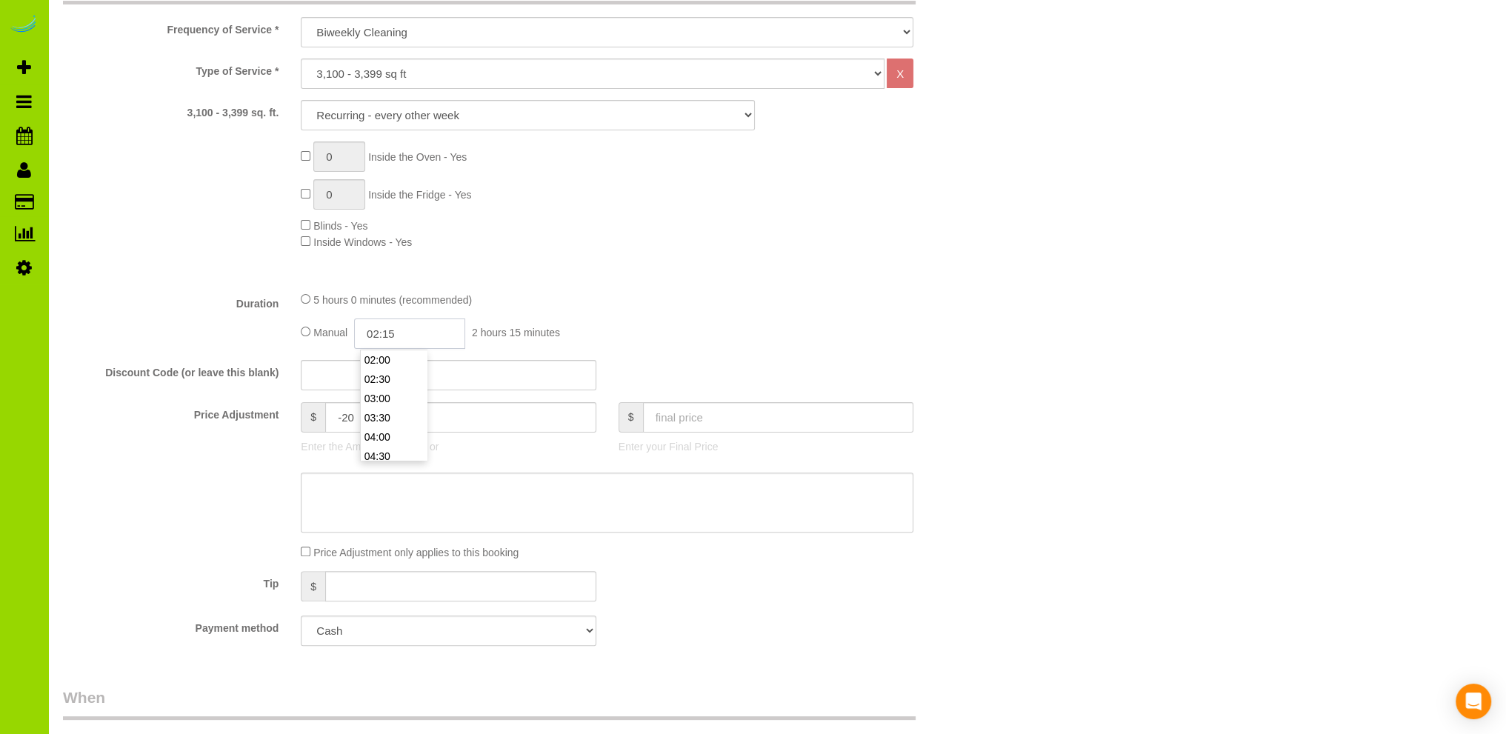
type input "02:15"
click at [548, 260] on div "Type of Service * Choose YOUR HOME SIZE here Hourly Cleaning 1 - 999 square fee…" at bounding box center [528, 169] width 930 height 221
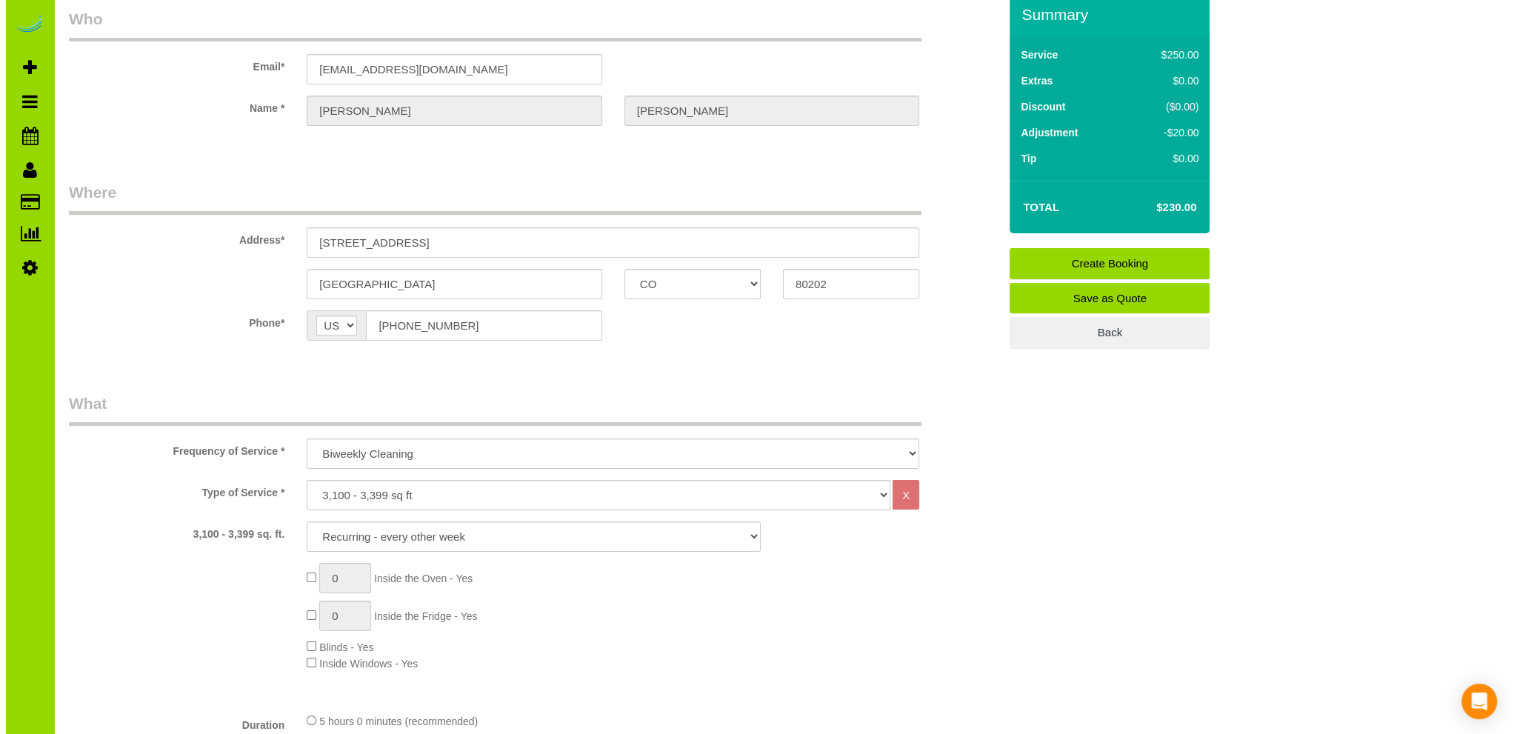
scroll to position [0, 0]
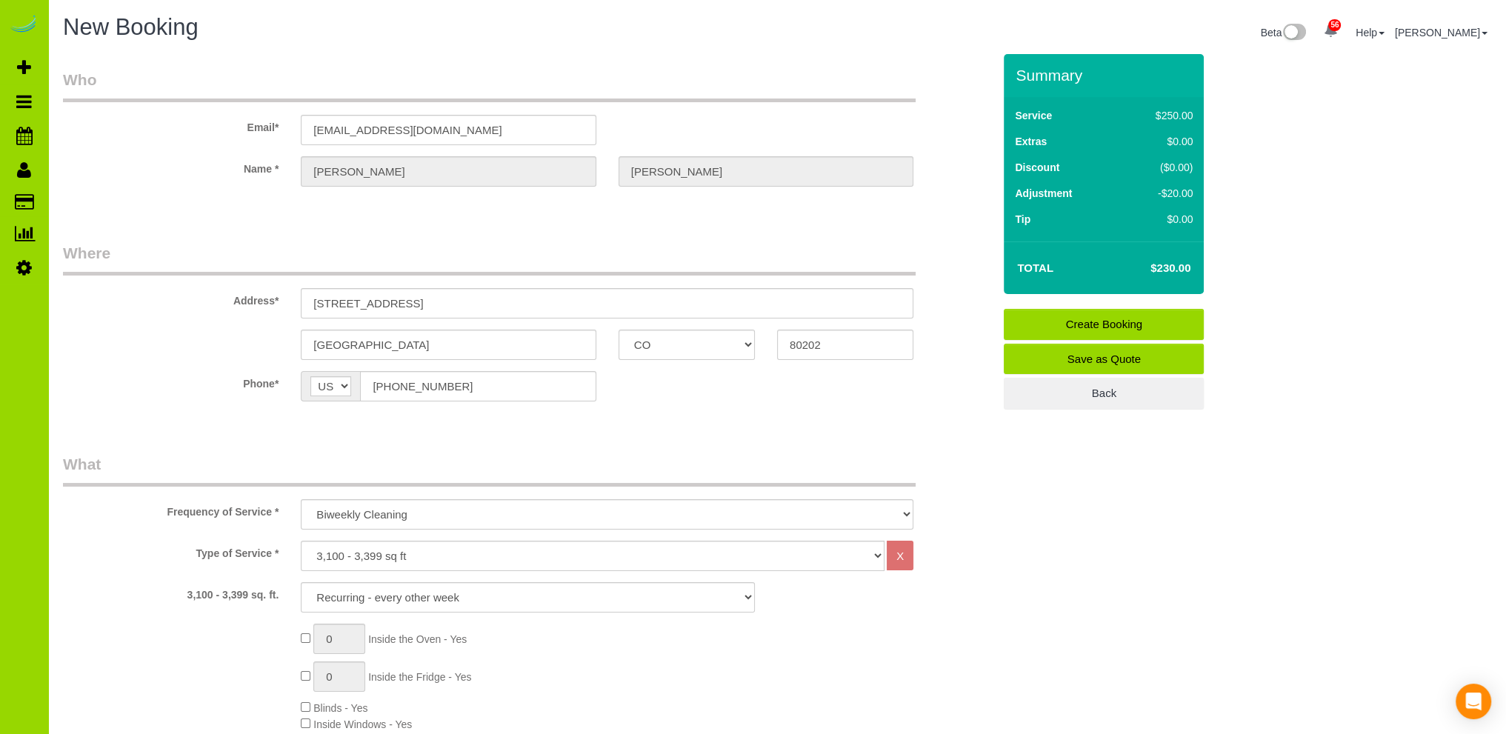
click at [1052, 319] on link "Create Booking" at bounding box center [1104, 324] width 200 height 31
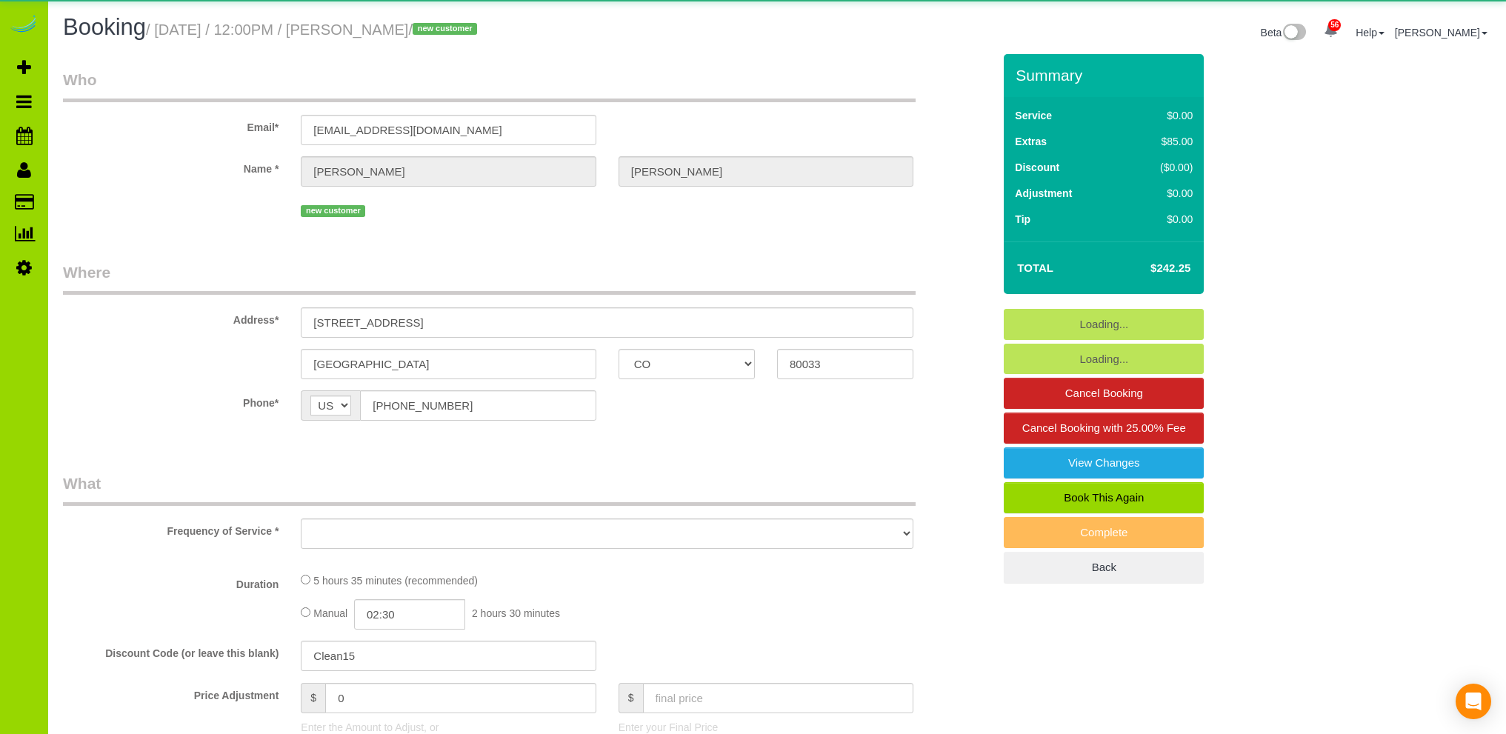
select select "CO"
select select "spot1"
select select "number:3"
select select "number:11"
select select "object:1230"
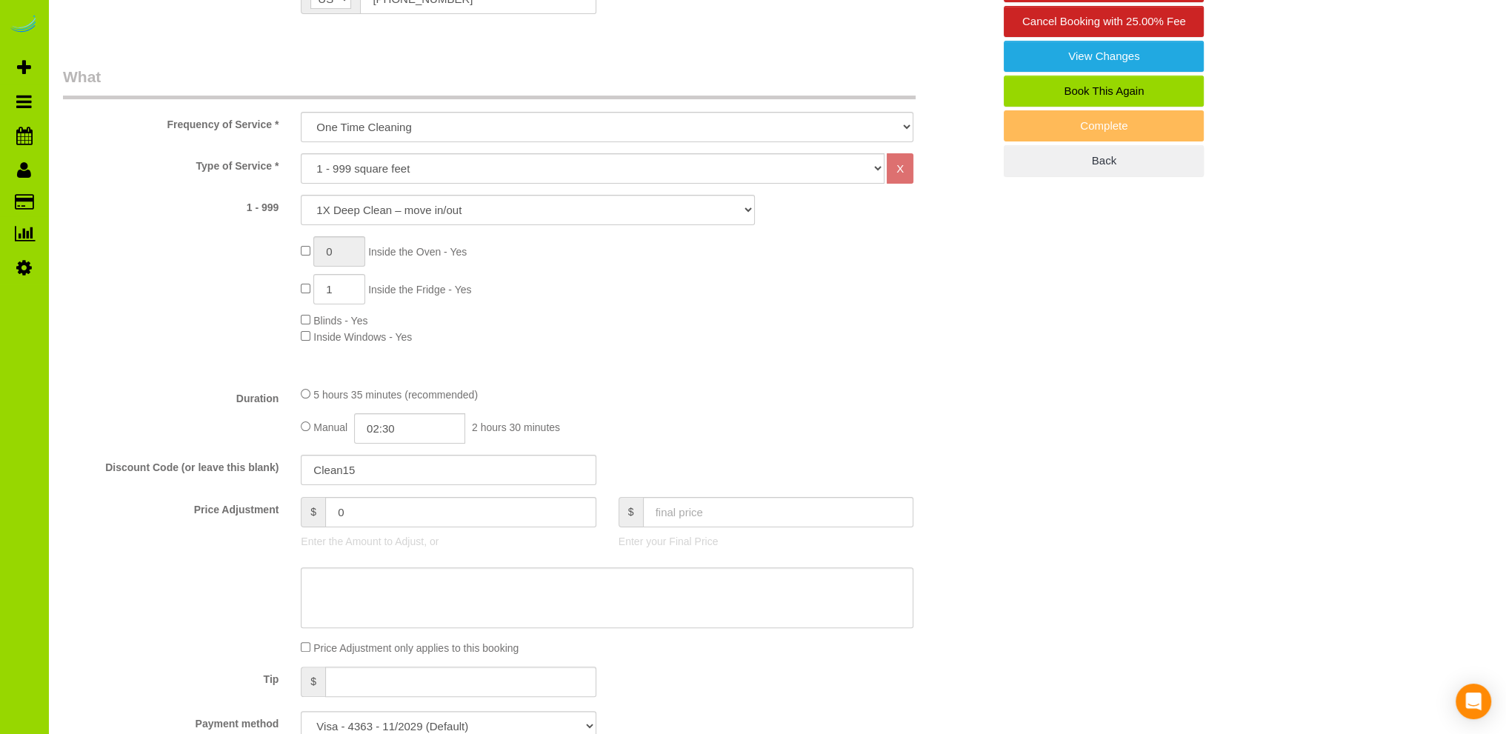
scroll to position [593, 0]
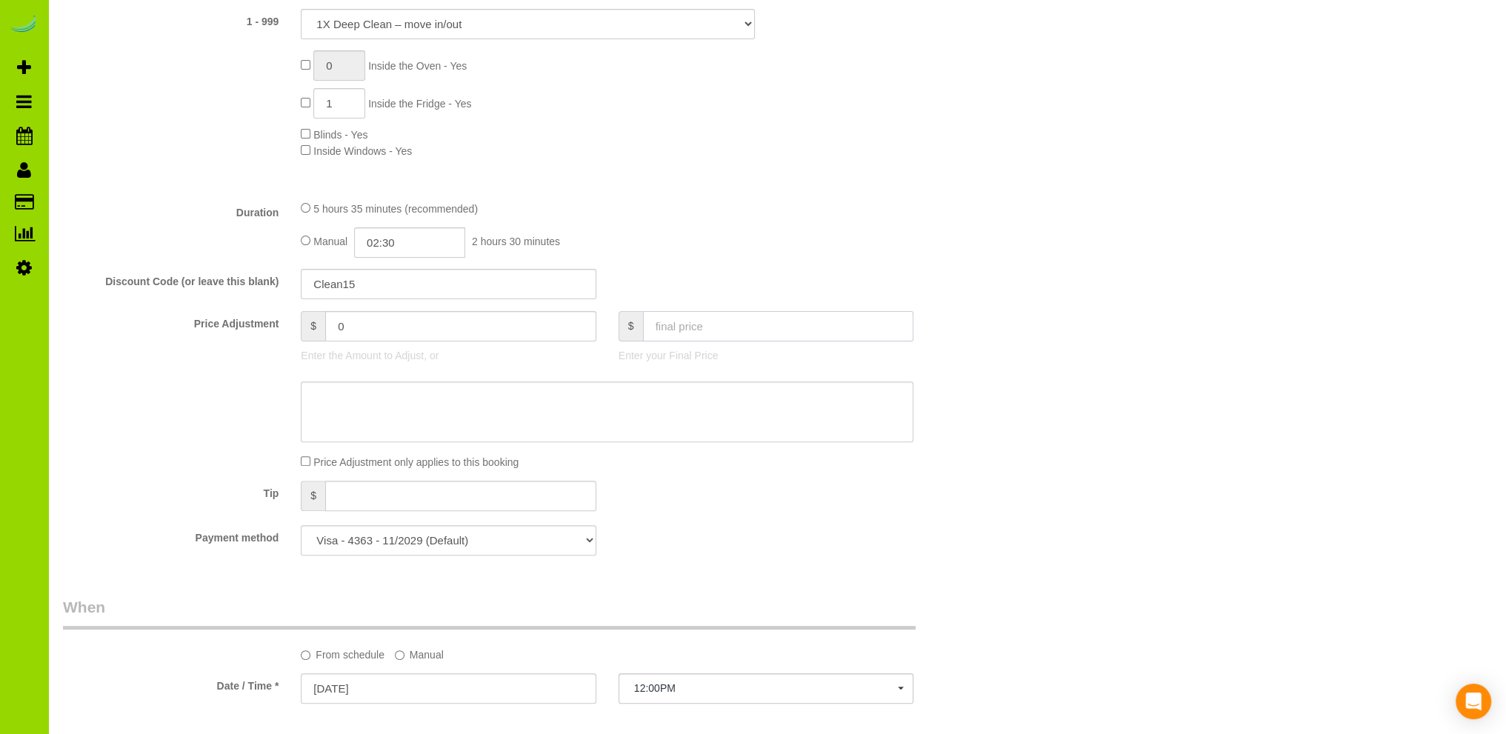
click at [692, 327] on input "text" at bounding box center [778, 326] width 271 height 30
type input "242"
type input "-0.25"
click at [843, 222] on div "5 hours 35 minutes (recommended) Manual 02:30 2 hours 30 minutes" at bounding box center [607, 229] width 635 height 58
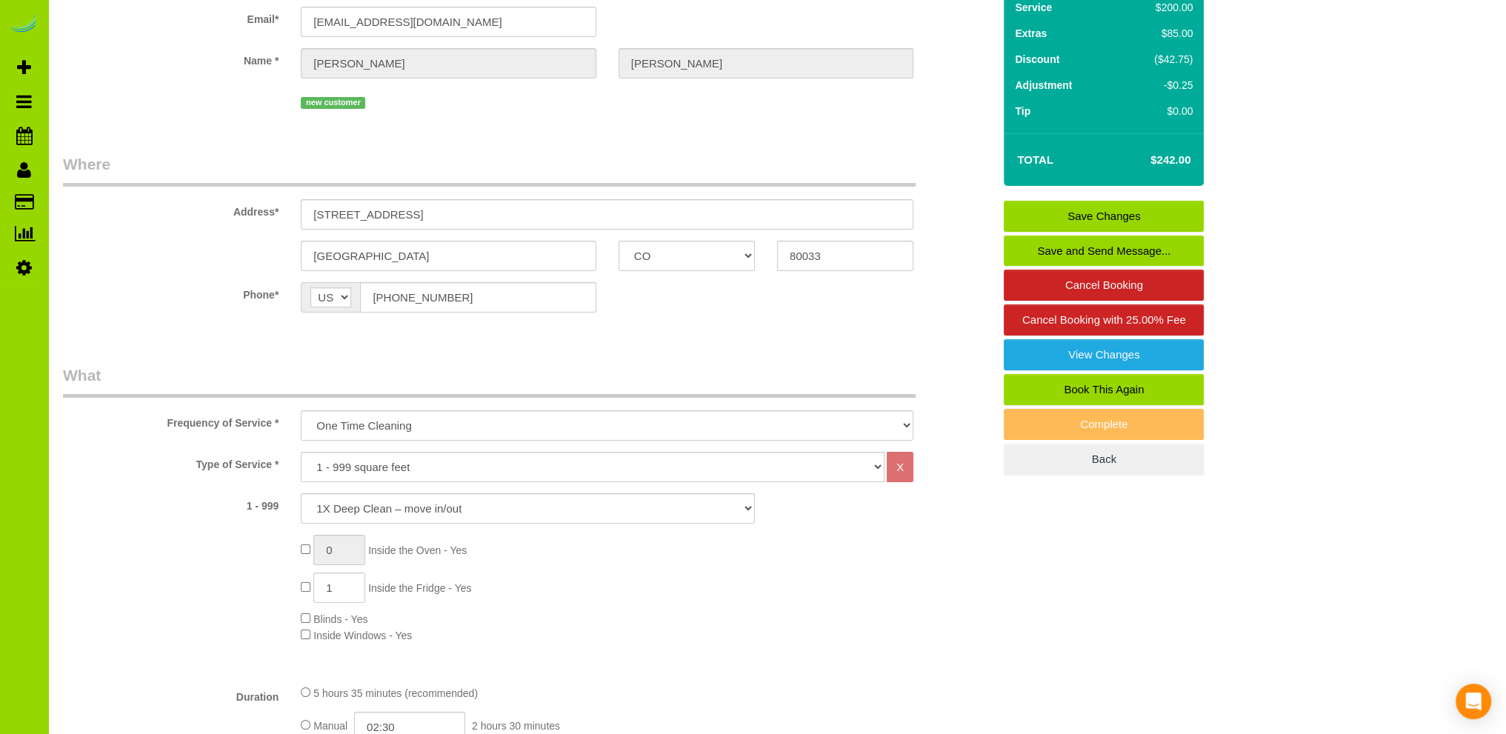
scroll to position [79, 0]
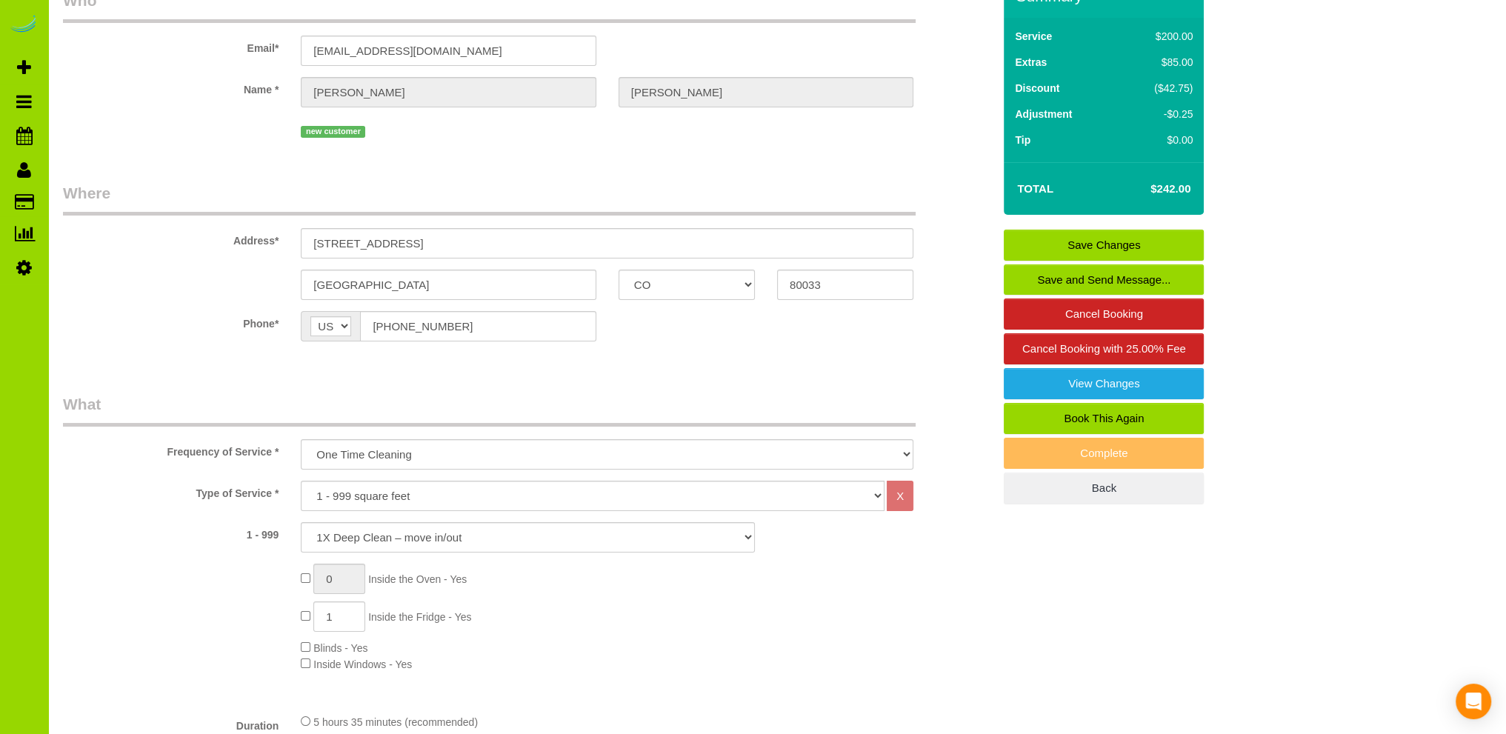
click at [1064, 241] on link "Save Changes" at bounding box center [1104, 245] width 200 height 31
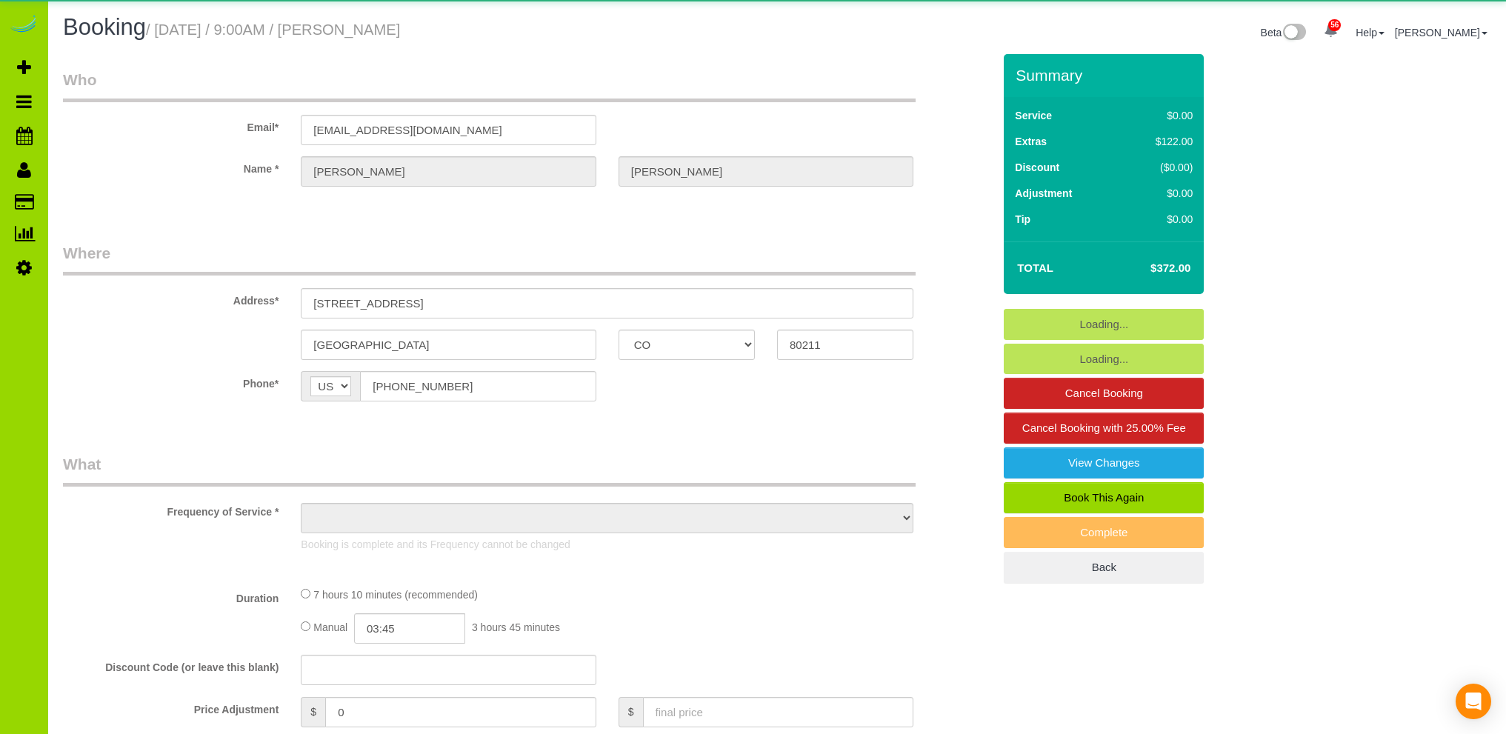
select select "CO"
select select "object:1170"
select select "string:fspay-dcc1a0e7-8f2a-487a-97e4-6fbaeae4dd04"
select select "spot1"
select select "number:69"
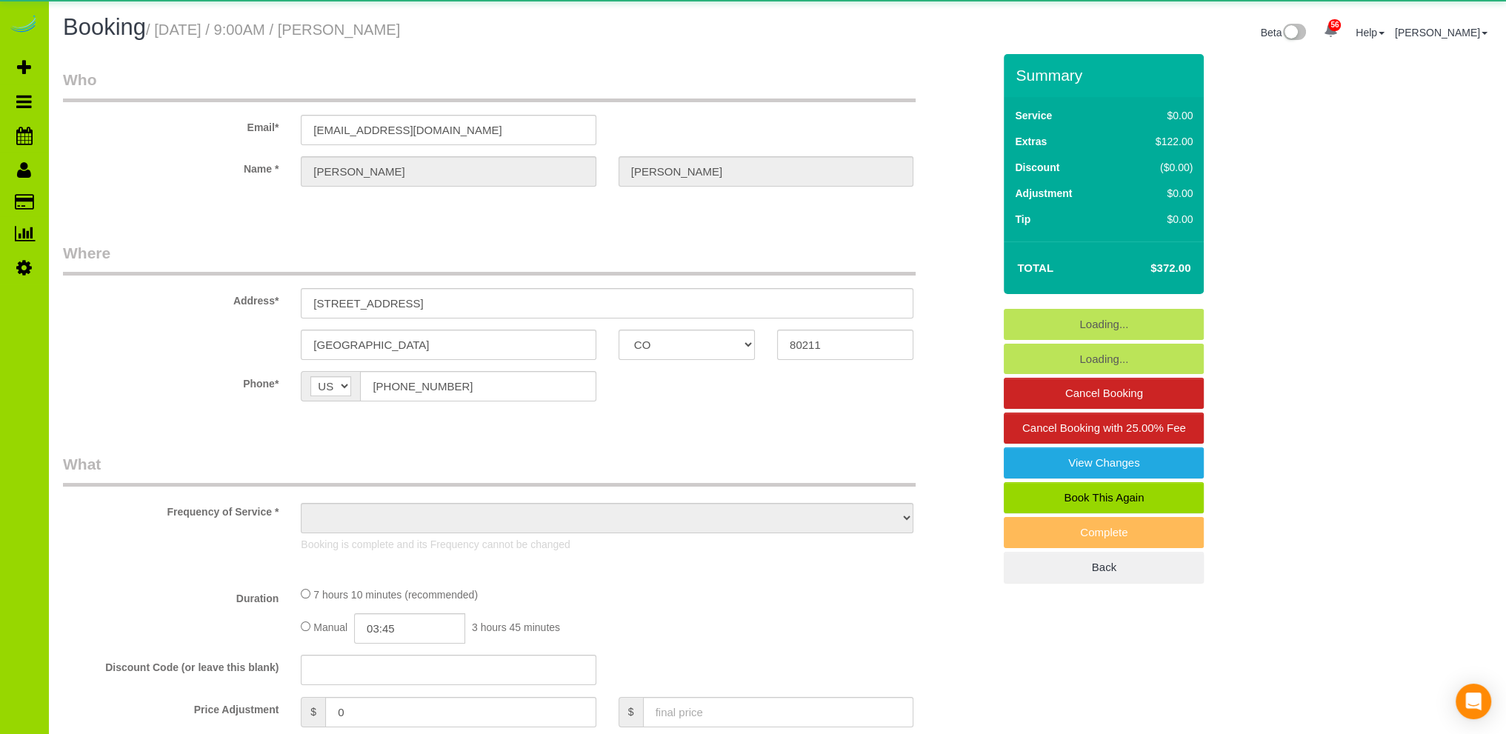
select select "number:3"
select select "number:16"
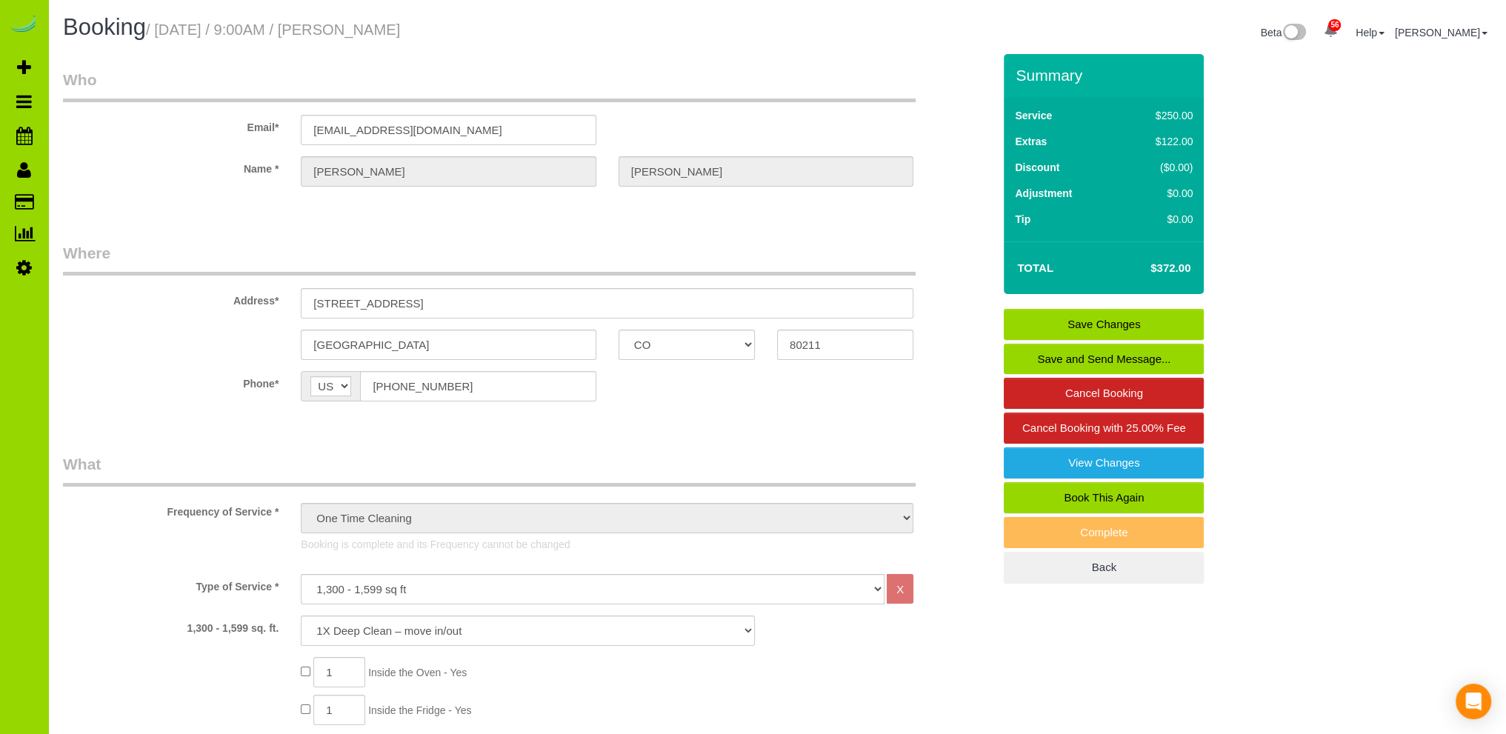
scroll to position [148, 0]
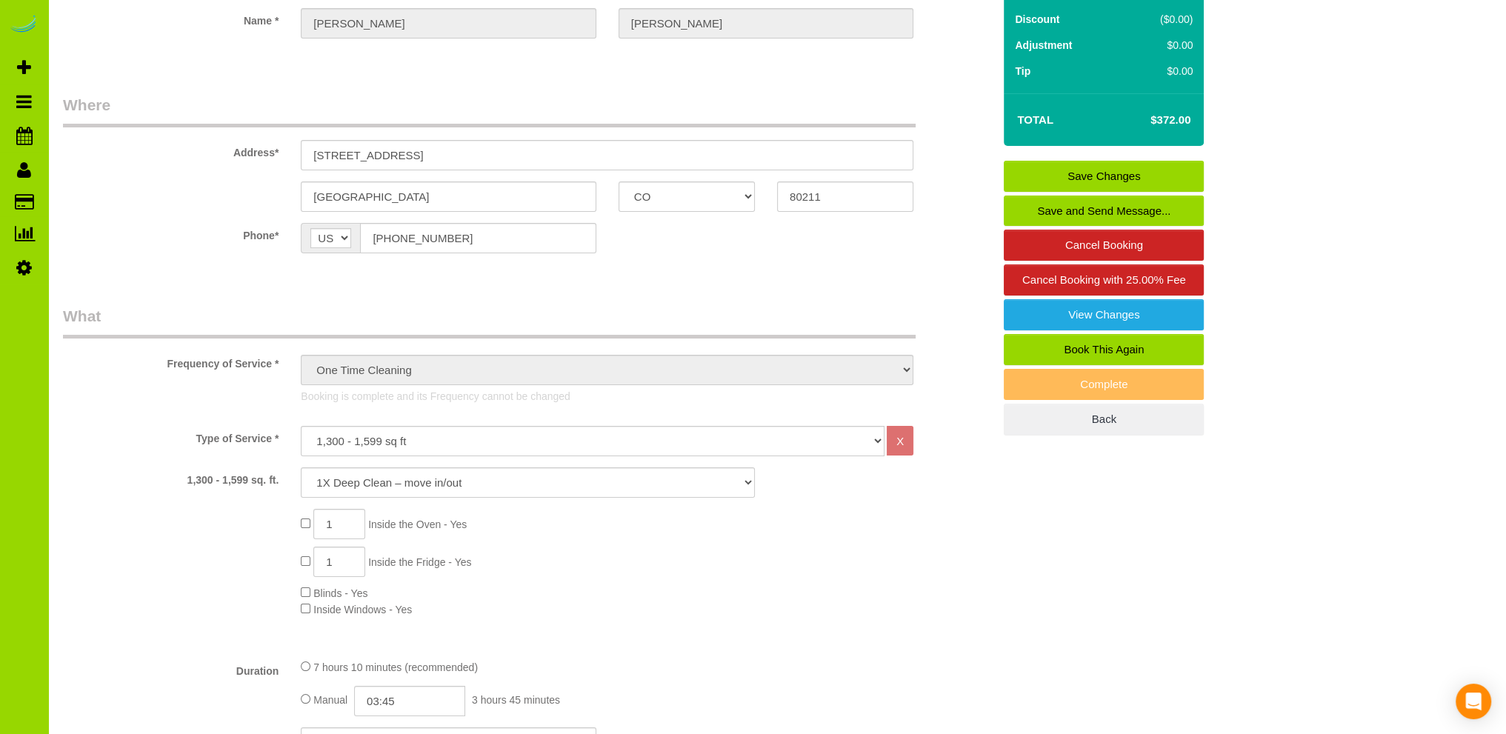
click at [883, 554] on div "1 Inside the Oven - Yes 1 Inside the Fridge - Yes Blinds - Yes Inside Windows -…" at bounding box center [647, 563] width 714 height 108
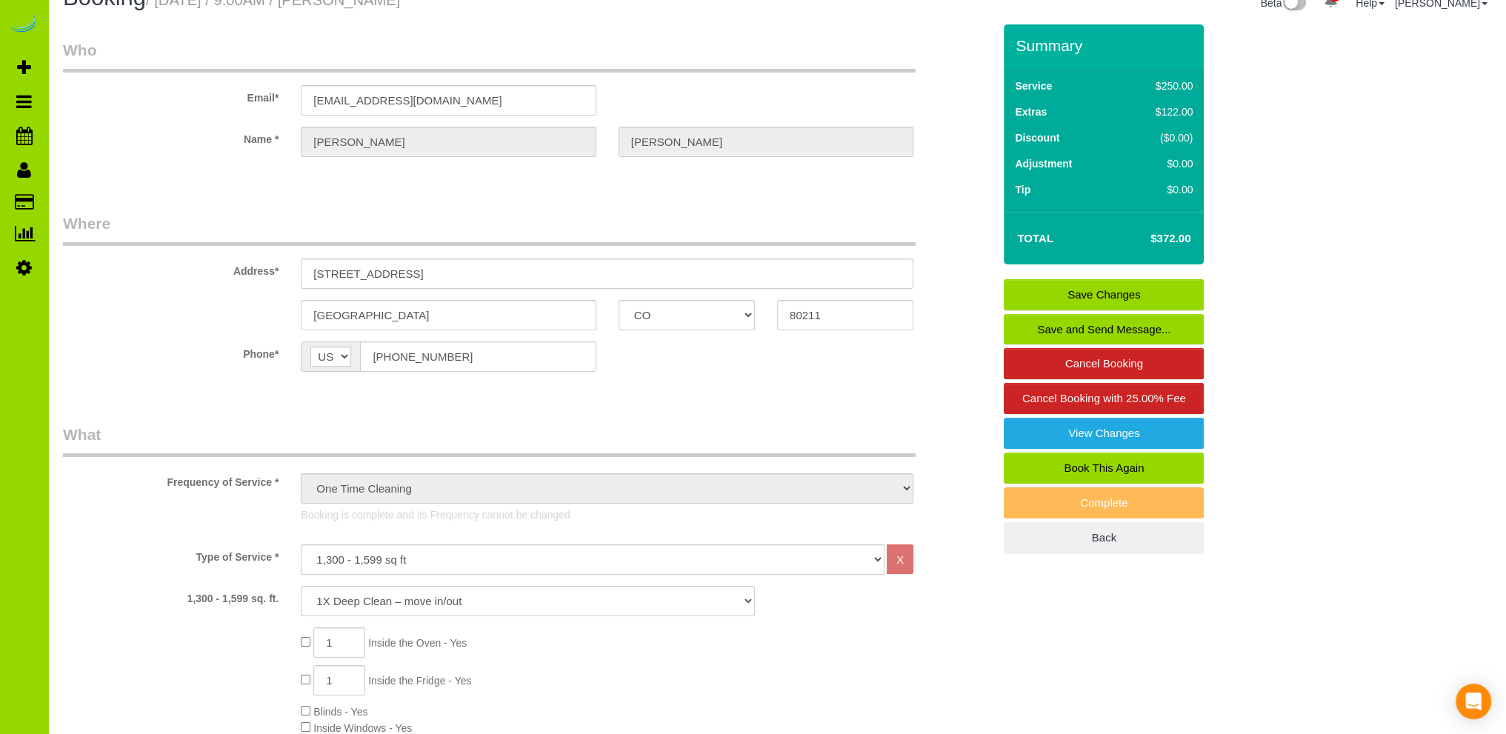
scroll to position [0, 0]
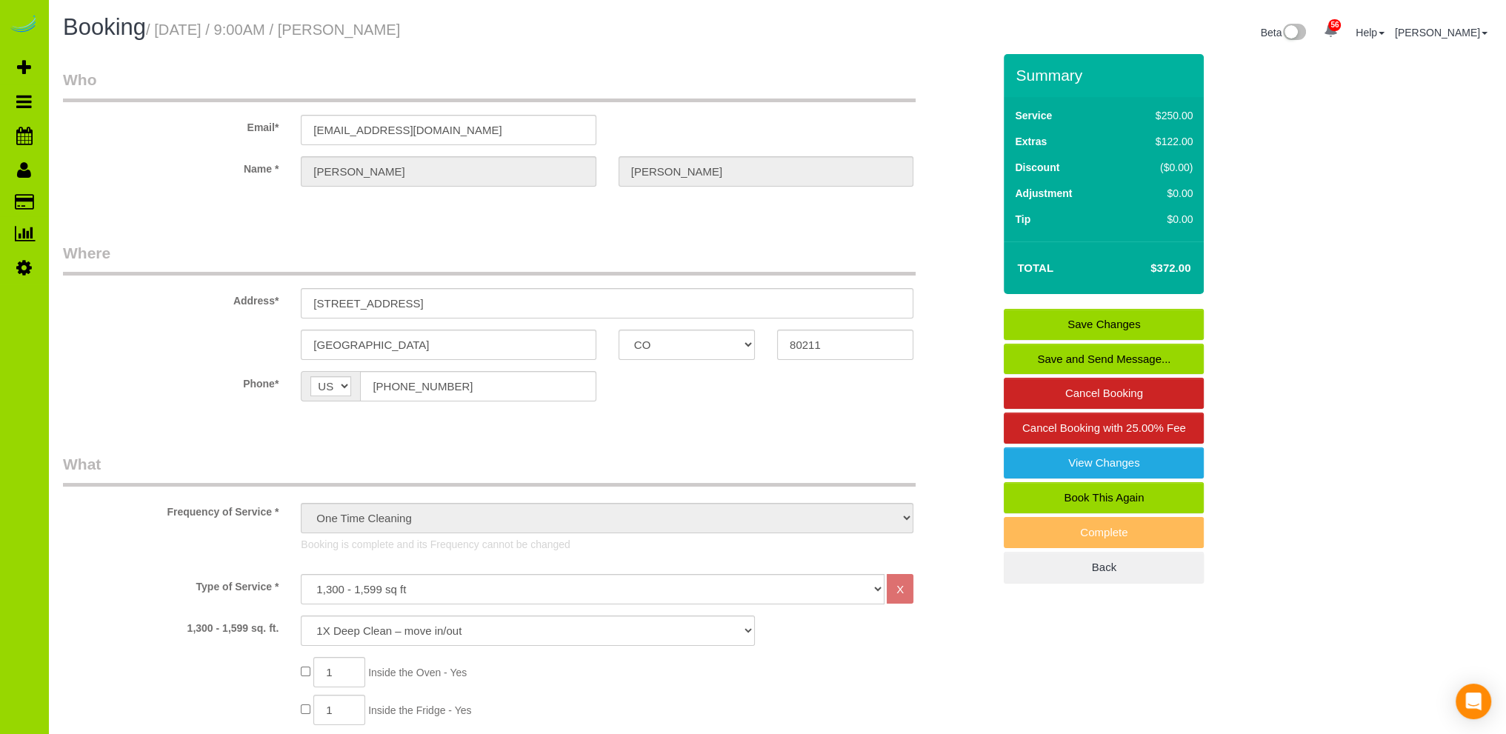
click at [199, 195] on sui-booking-customer "Email* [EMAIL_ADDRESS][DOMAIN_NAME] Name * [PERSON_NAME]" at bounding box center [528, 135] width 930 height 133
drag, startPoint x: 549, startPoint y: 228, endPoint x: 586, endPoint y: 201, distance: 46.1
click at [599, 161] on div "[PERSON_NAME]" at bounding box center [448, 171] width 317 height 30
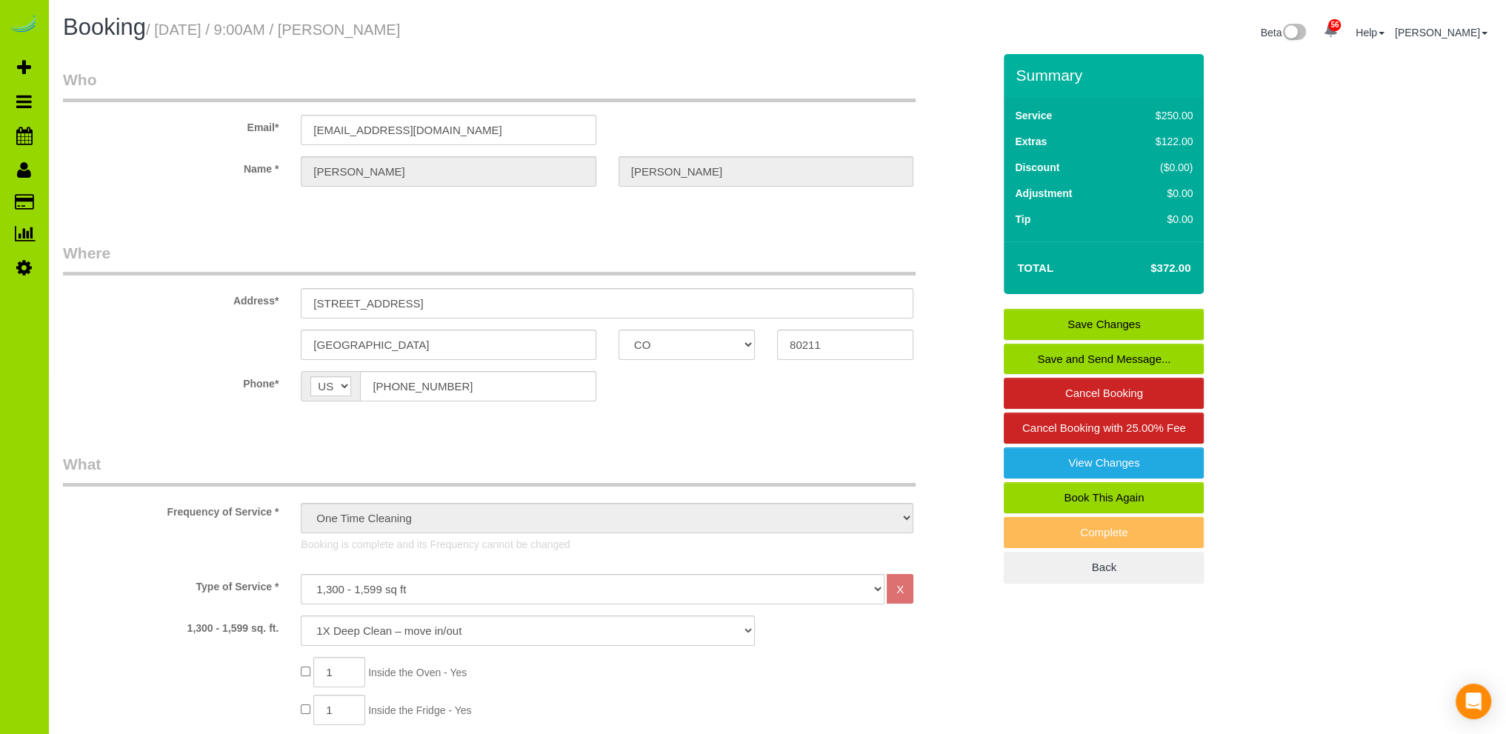
click at [229, 207] on fieldset "Who Email* [EMAIL_ADDRESS][DOMAIN_NAME] Name * [PERSON_NAME]" at bounding box center [528, 141] width 930 height 144
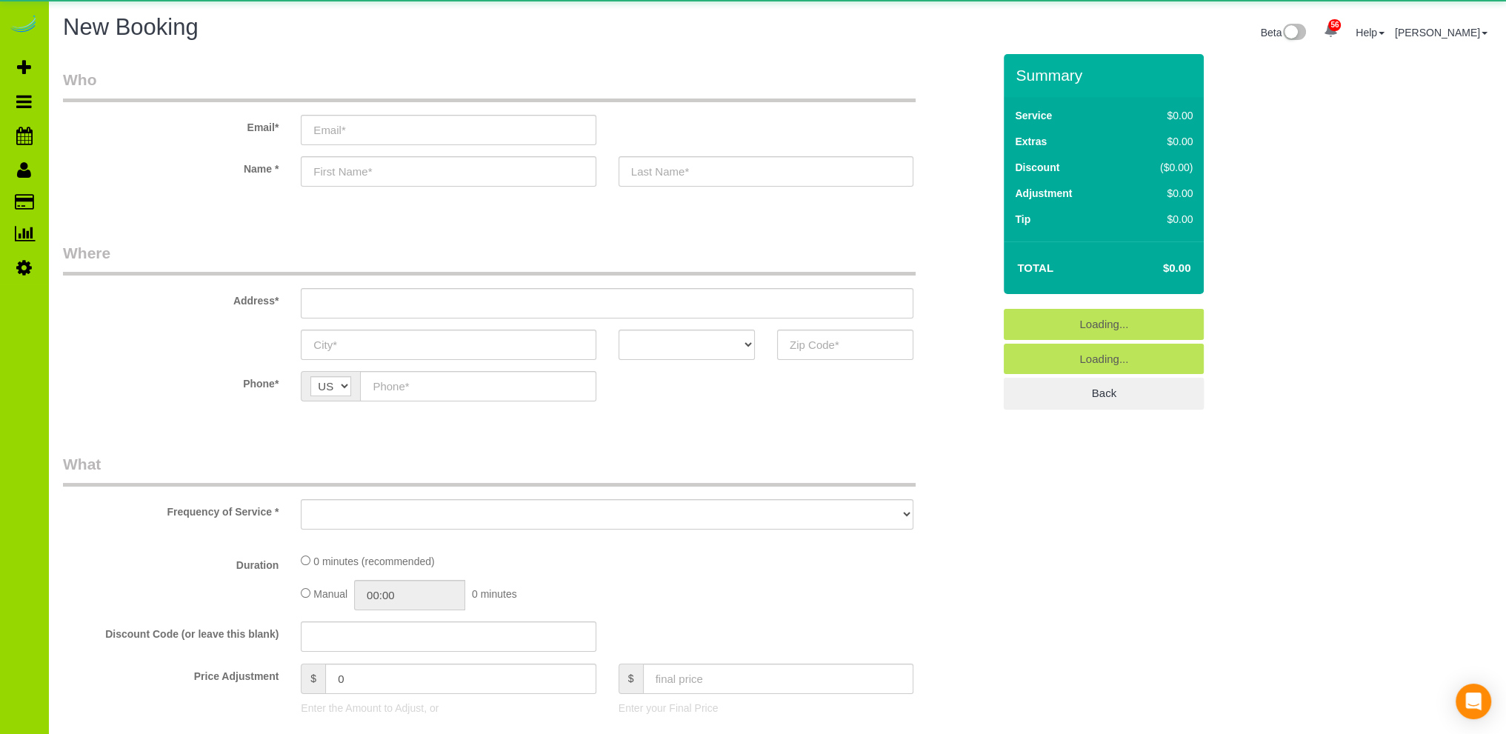
select select "object:9930"
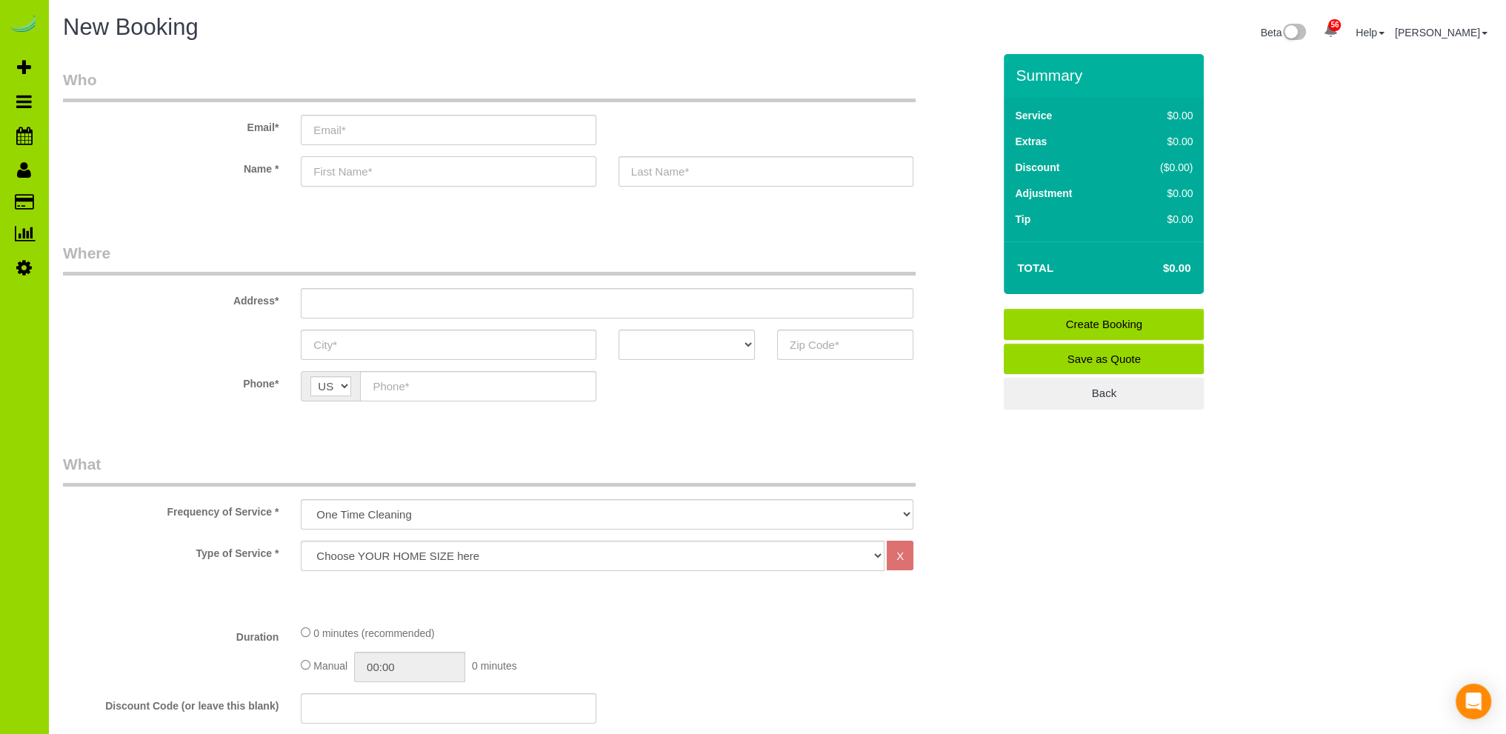
click at [370, 173] on input "text" at bounding box center [448, 171] width 295 height 30
type input "[PERSON_NAME]"
drag, startPoint x: 652, startPoint y: 174, endPoint x: 639, endPoint y: 170, distance: 13.4
click at [652, 174] on input "text" at bounding box center [766, 171] width 295 height 30
type input "Cutler"
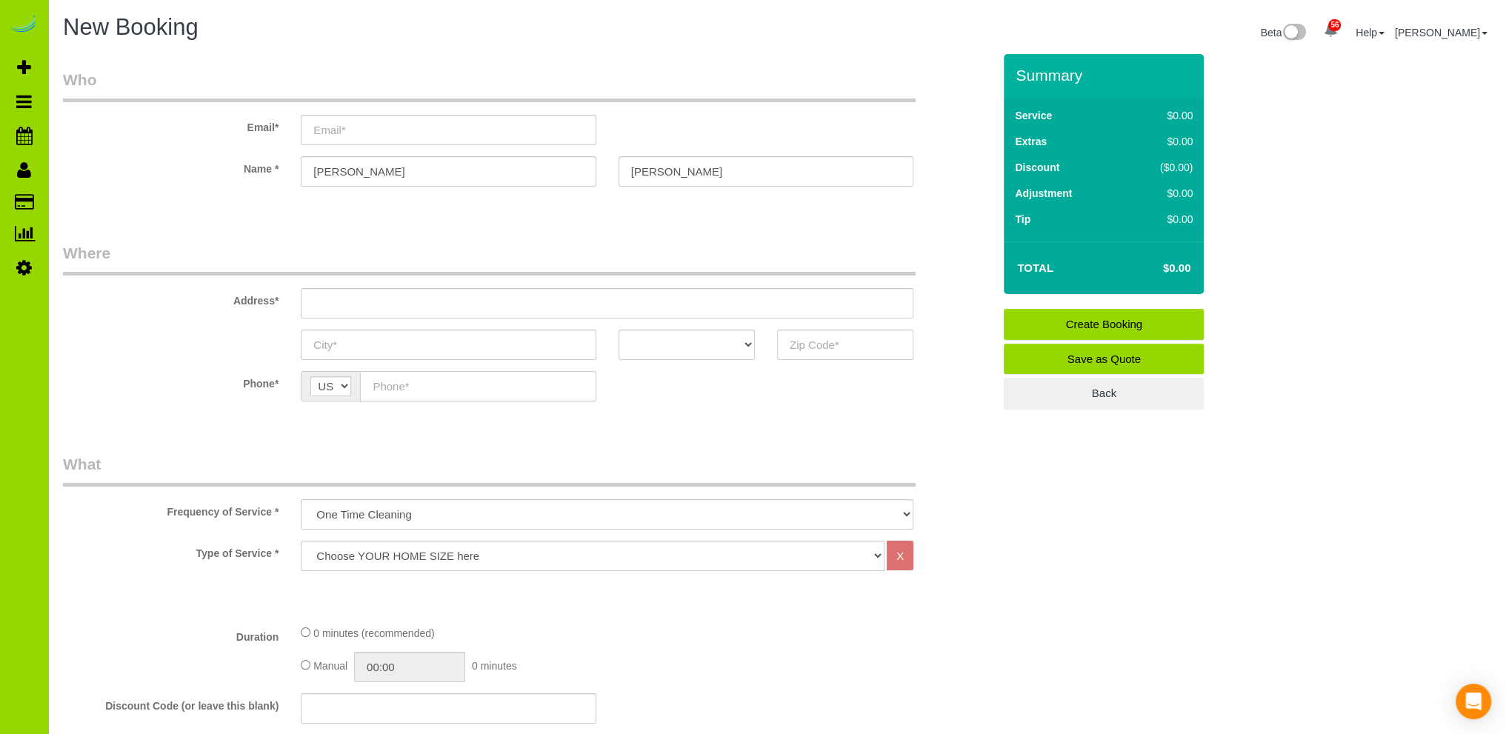
drag, startPoint x: 393, startPoint y: 391, endPoint x: 381, endPoint y: 373, distance: 22.4
click at [393, 387] on input "text" at bounding box center [478, 386] width 236 height 30
type input "(703) 593-4371"
click at [748, 342] on select "AK AL AR AZ CA CO CT DC DE FL GA HI IA ID IL IN KS KY LA MA MD ME MI MN MO MS M…" at bounding box center [687, 345] width 136 height 30
select select "CO"
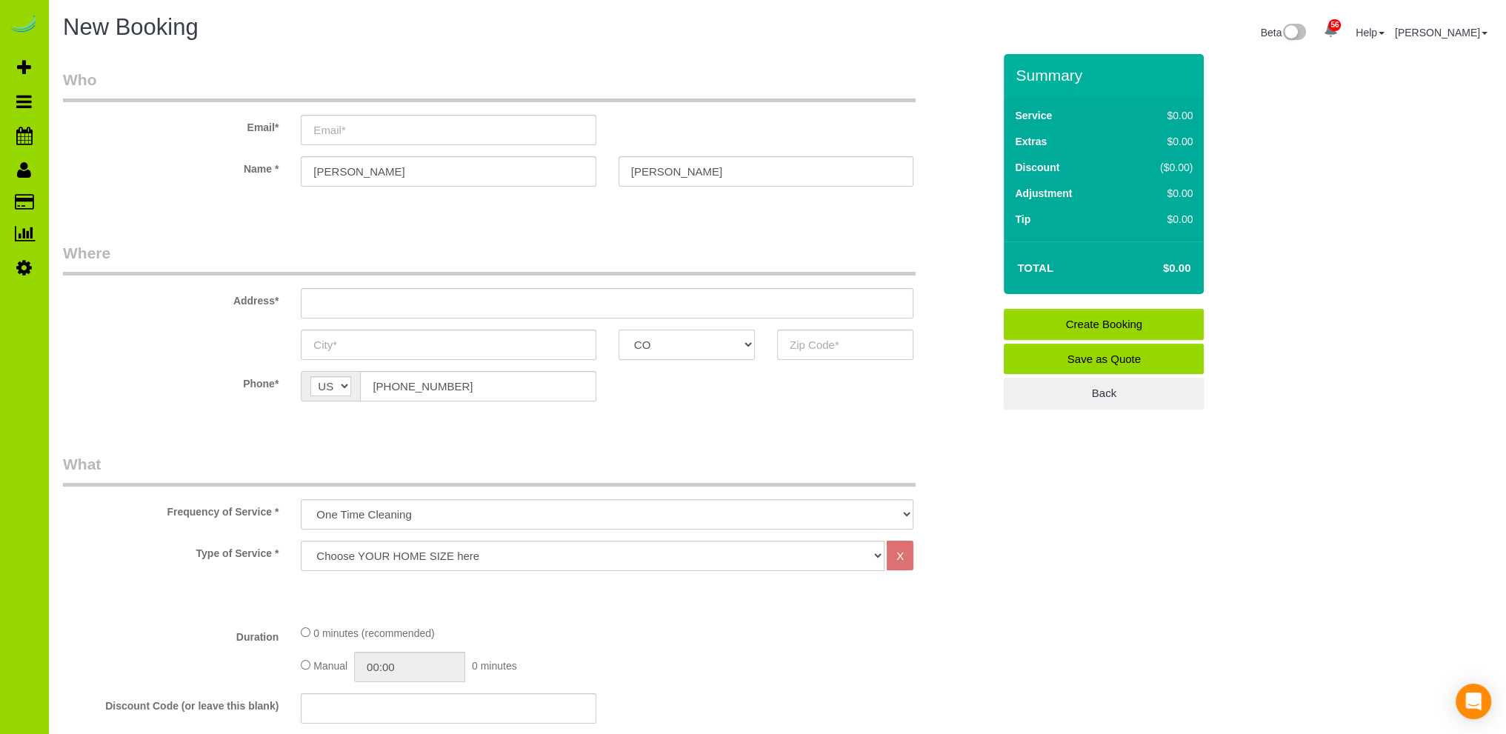
click at [619, 330] on select "AK AL AR AZ CA CO CT DC DE FL GA HI IA ID IL IN KS KY LA MA MD ME MI MN MO MS M…" at bounding box center [687, 345] width 136 height 30
click at [427, 205] on fieldset "Who Email* Name * Elizabeth Cutler" at bounding box center [528, 141] width 930 height 144
click at [170, 382] on label "Phone*" at bounding box center [171, 381] width 238 height 20
click at [177, 371] on label "Phone*" at bounding box center [171, 381] width 238 height 20
click at [337, 302] on input "text" at bounding box center [607, 303] width 613 height 30
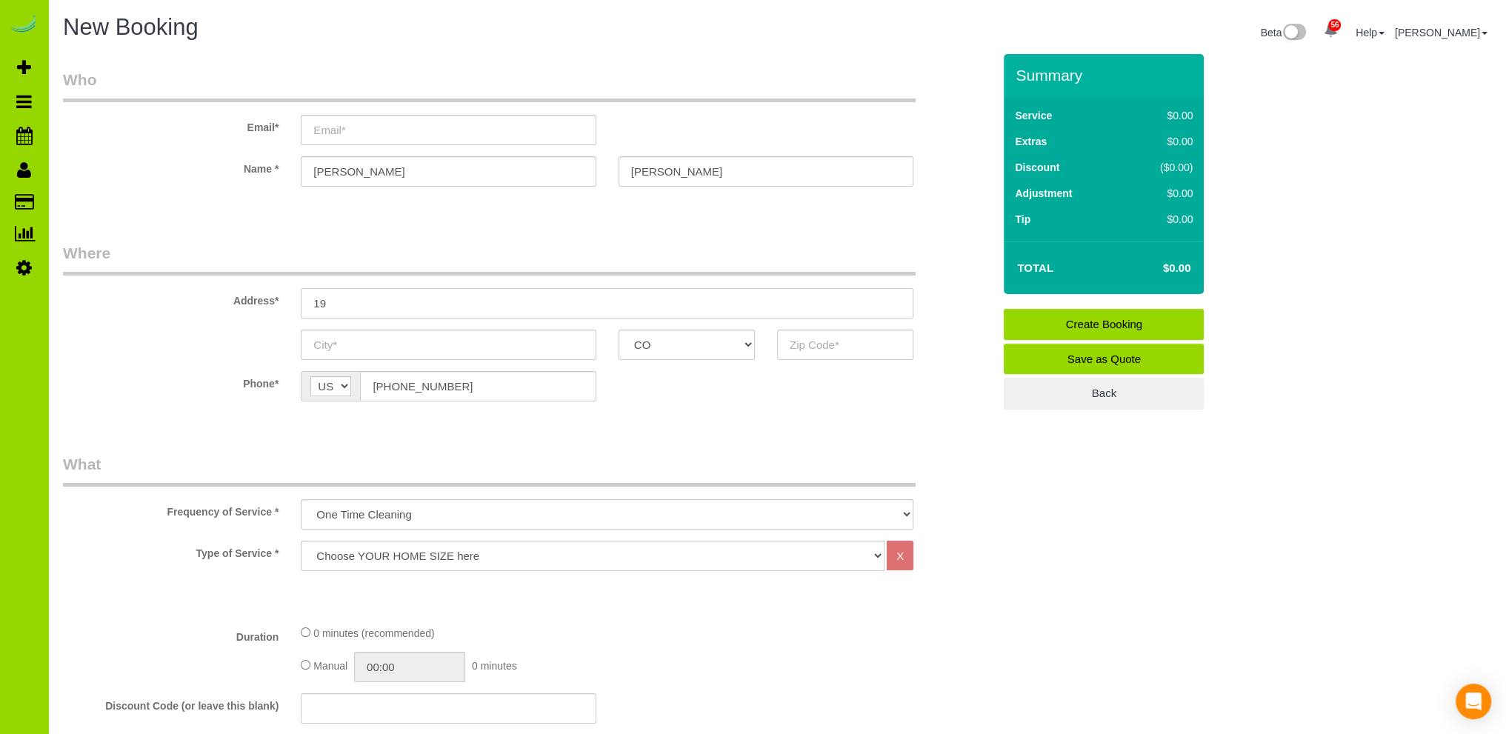
type input "1"
type input "2455 S. Gaylord St. #10"
click at [331, 342] on input "text" at bounding box center [448, 345] width 295 height 30
type input "Denver"
click at [800, 337] on input "text" at bounding box center [845, 345] width 136 height 30
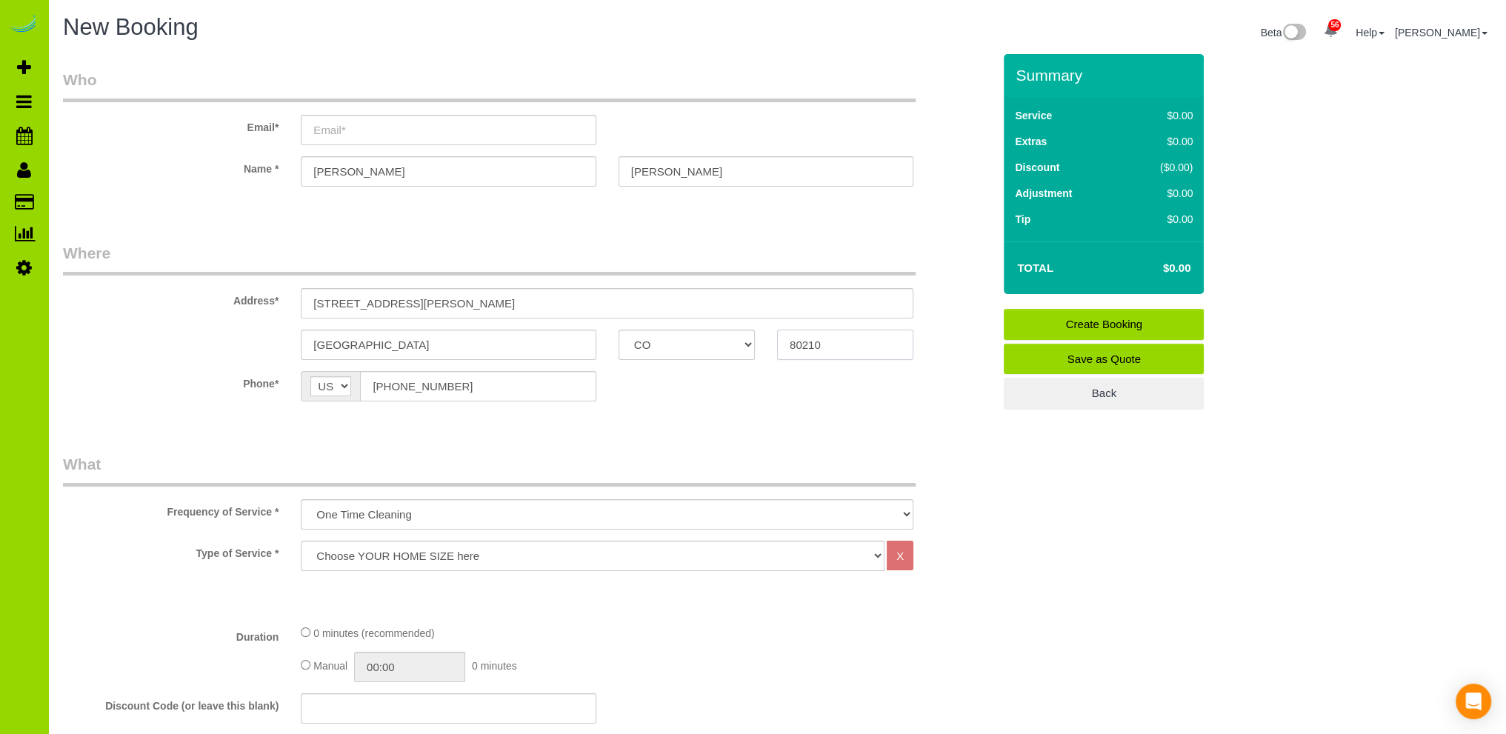
type input "80210"
drag, startPoint x: 465, startPoint y: 299, endPoint x: 272, endPoint y: 299, distance: 192.6
click at [272, 299] on div "Address* 2455 S. Gaylord St. #10" at bounding box center [528, 280] width 952 height 76
click at [359, 510] on select "One Time Cleaning Weekly Cleaning Biweekly Cleaning Monthly Cleaning" at bounding box center [607, 514] width 613 height 30
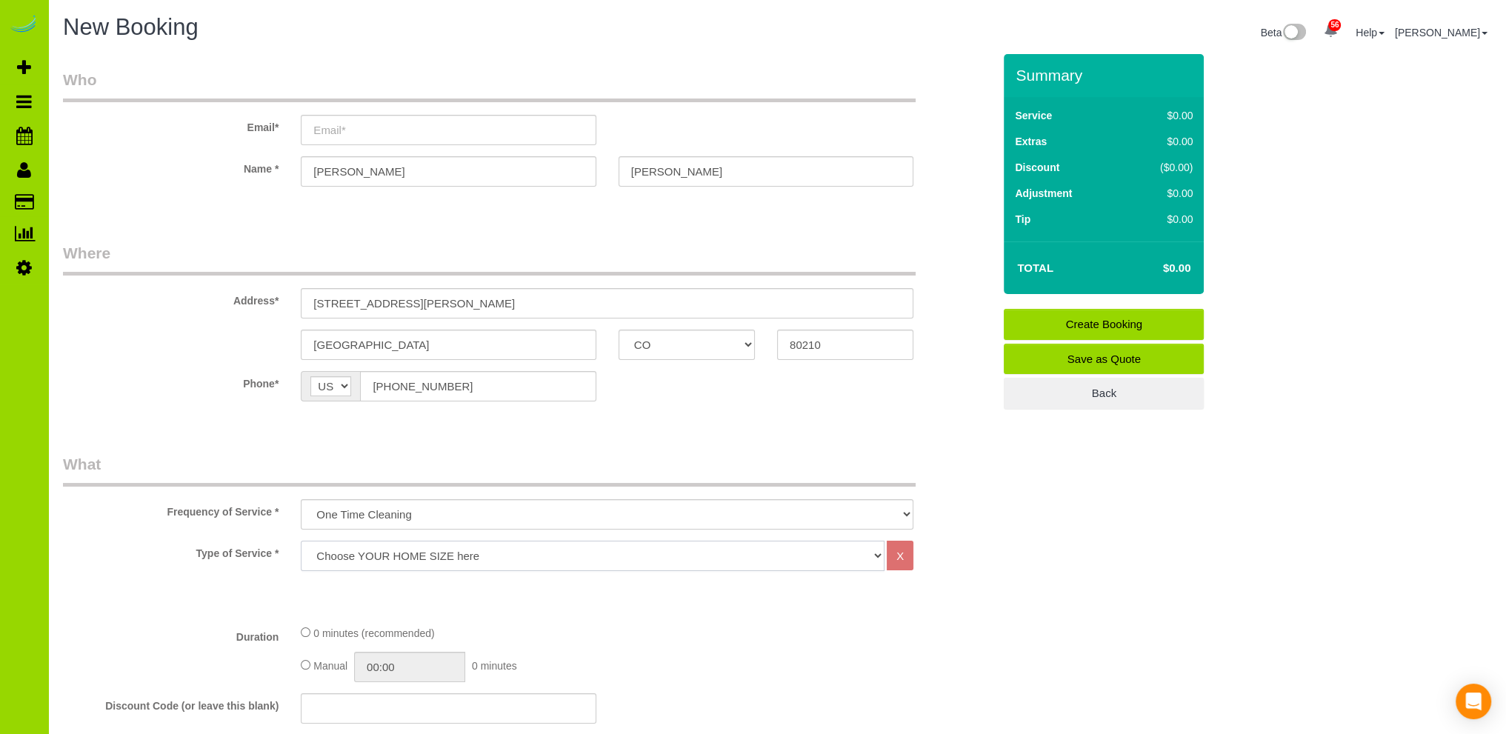
click at [356, 553] on select "Choose YOUR HOME SIZE here Hourly Cleaning 1 - 999 square feet 1,000 - 1,299 sq…" at bounding box center [593, 556] width 584 height 30
select select "36"
click at [301, 541] on select "Choose YOUR HOME SIZE here Hourly Cleaning 1 - 999 square feet 1,000 - 1,299 sq…" at bounding box center [593, 556] width 584 height 30
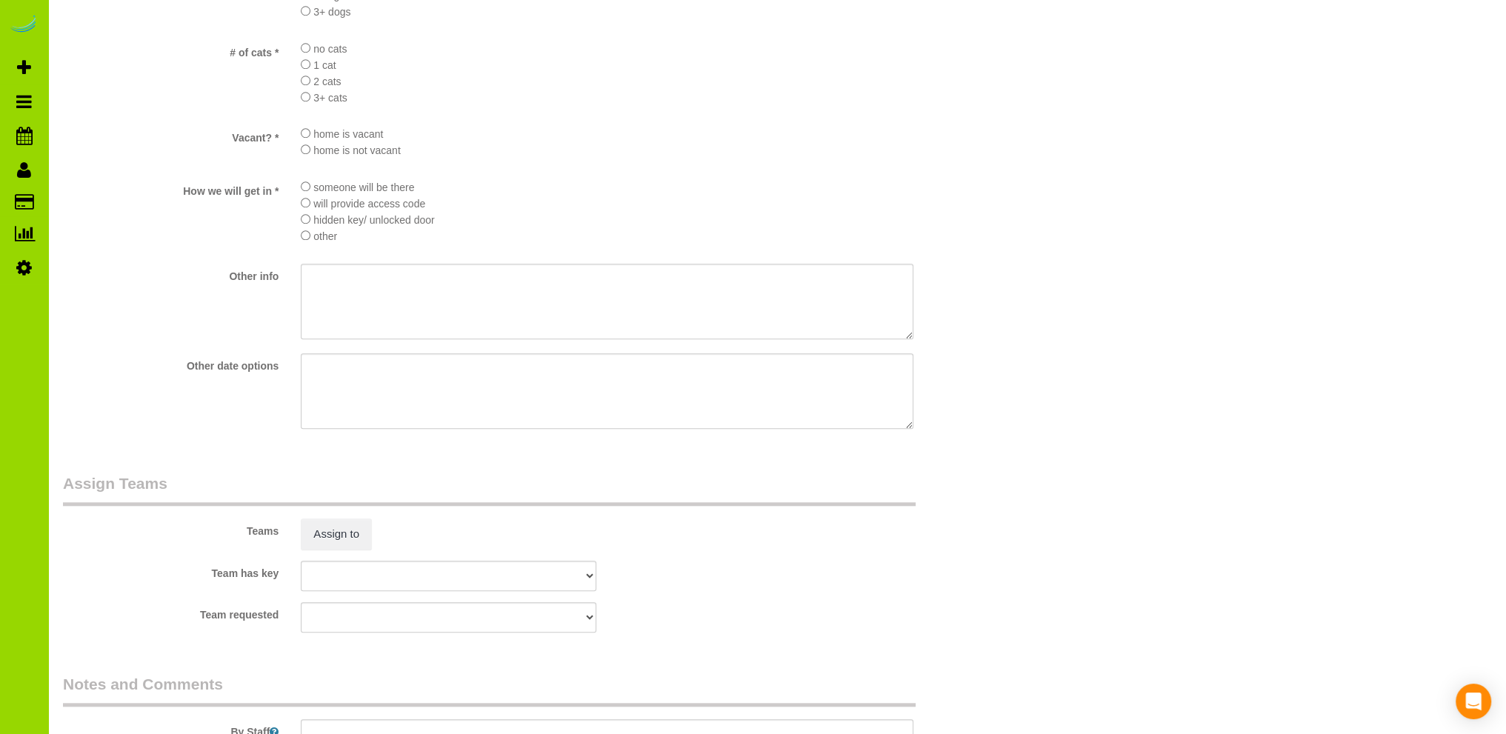
scroll to position [2080, 0]
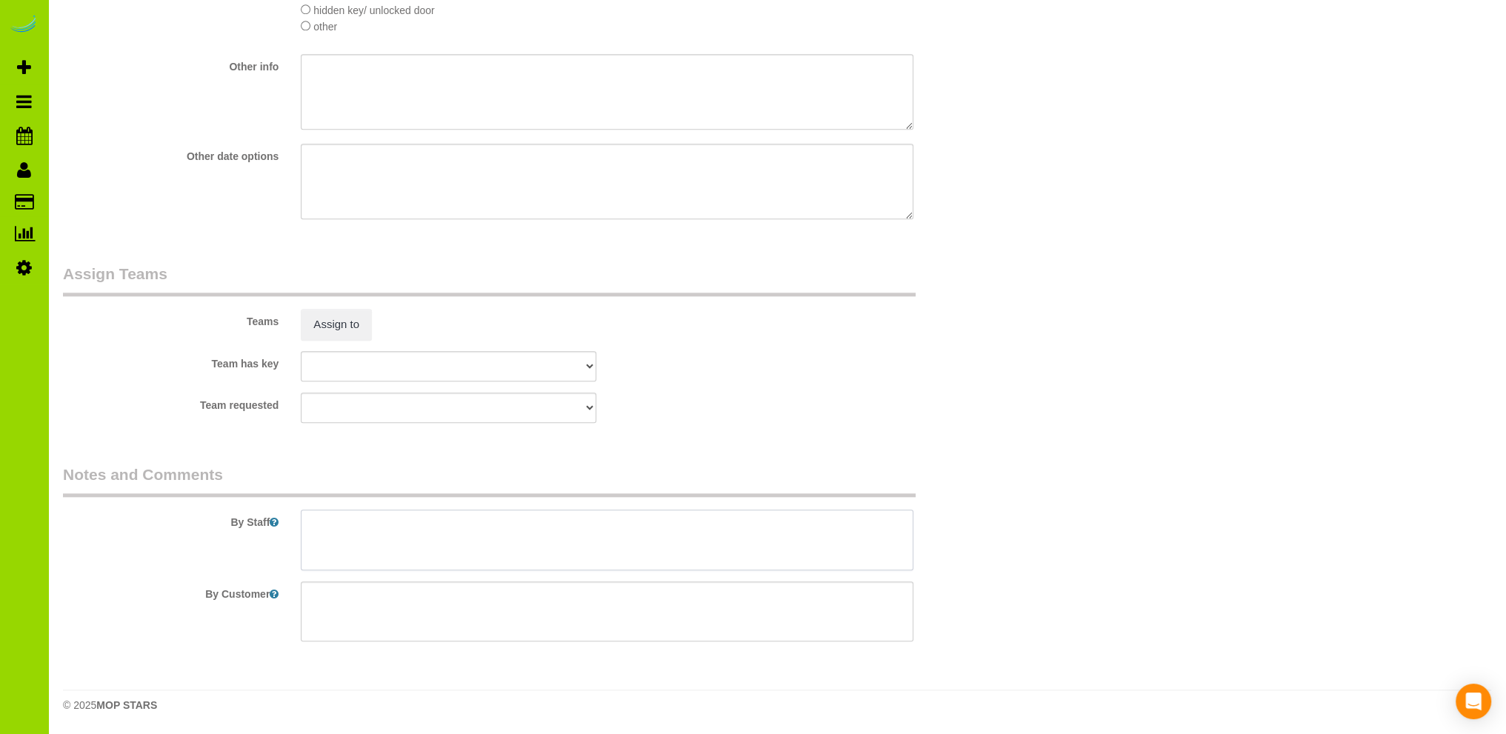
click at [515, 531] on textarea at bounding box center [607, 540] width 613 height 61
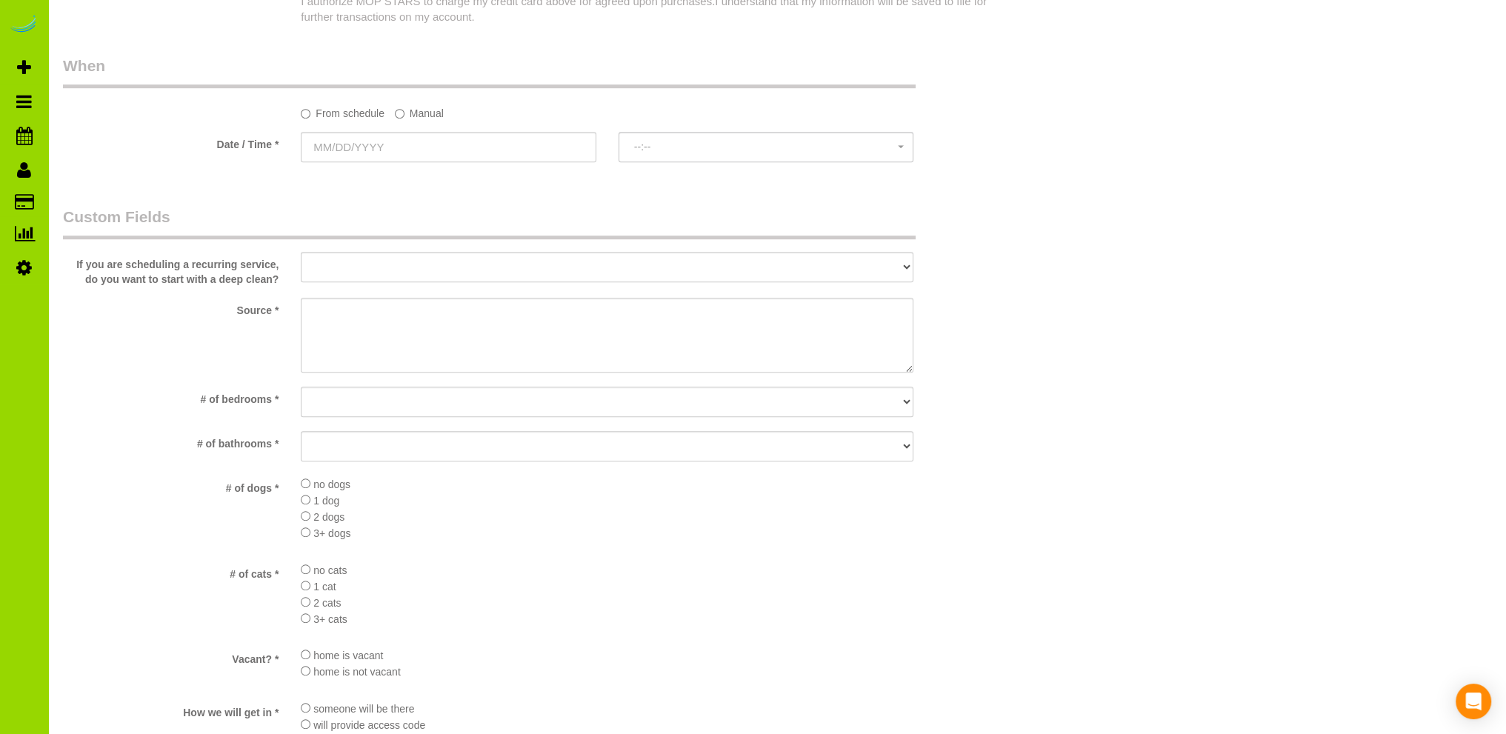
scroll to position [1340, 0]
type textarea "Calling for her daughter."
click at [355, 401] on select "No bedrooms 1 bedroom 2 bedrooms 3 bedrooms 4 bedrooms 5 bedrooms 6 bedrooms 7 …" at bounding box center [607, 406] width 613 height 30
select select "number:5"
click at [301, 392] on select "No bedrooms 1 bedroom 2 bedrooms 3 bedrooms 4 bedrooms 5 bedrooms 6 bedrooms 7 …" at bounding box center [607, 406] width 613 height 30
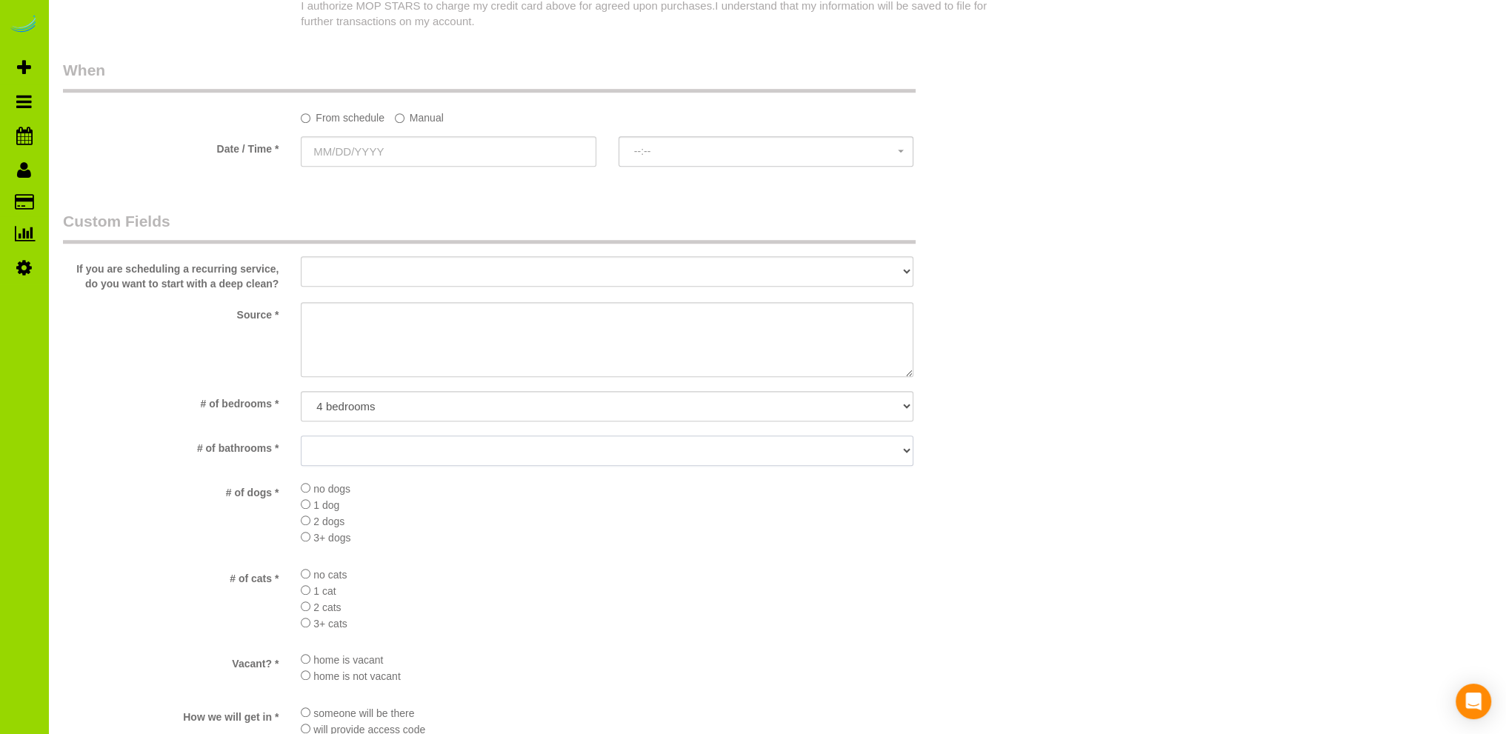
click at [354, 451] on select "No bathrooms 1 bathrooms 1.5 bathrooms 2 bathrooms 2.5 bathrooms 3 bathrooms 3.…" at bounding box center [607, 451] width 613 height 30
select select "number:15"
click at [301, 436] on select "No bathrooms 1 bathrooms 1.5 bathrooms 2 bathrooms 2.5 bathrooms 3 bathrooms 3.…" at bounding box center [607, 451] width 613 height 30
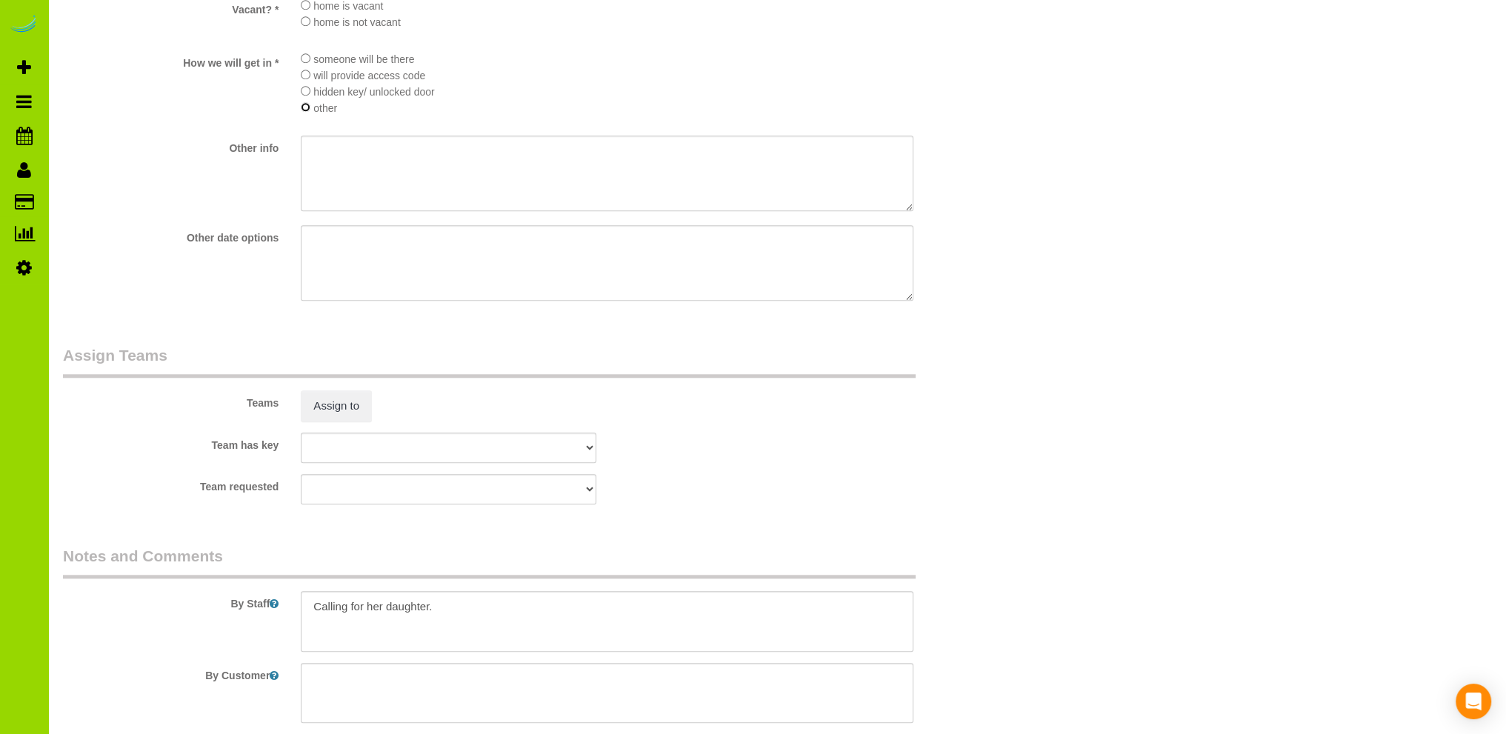
scroll to position [2080, 0]
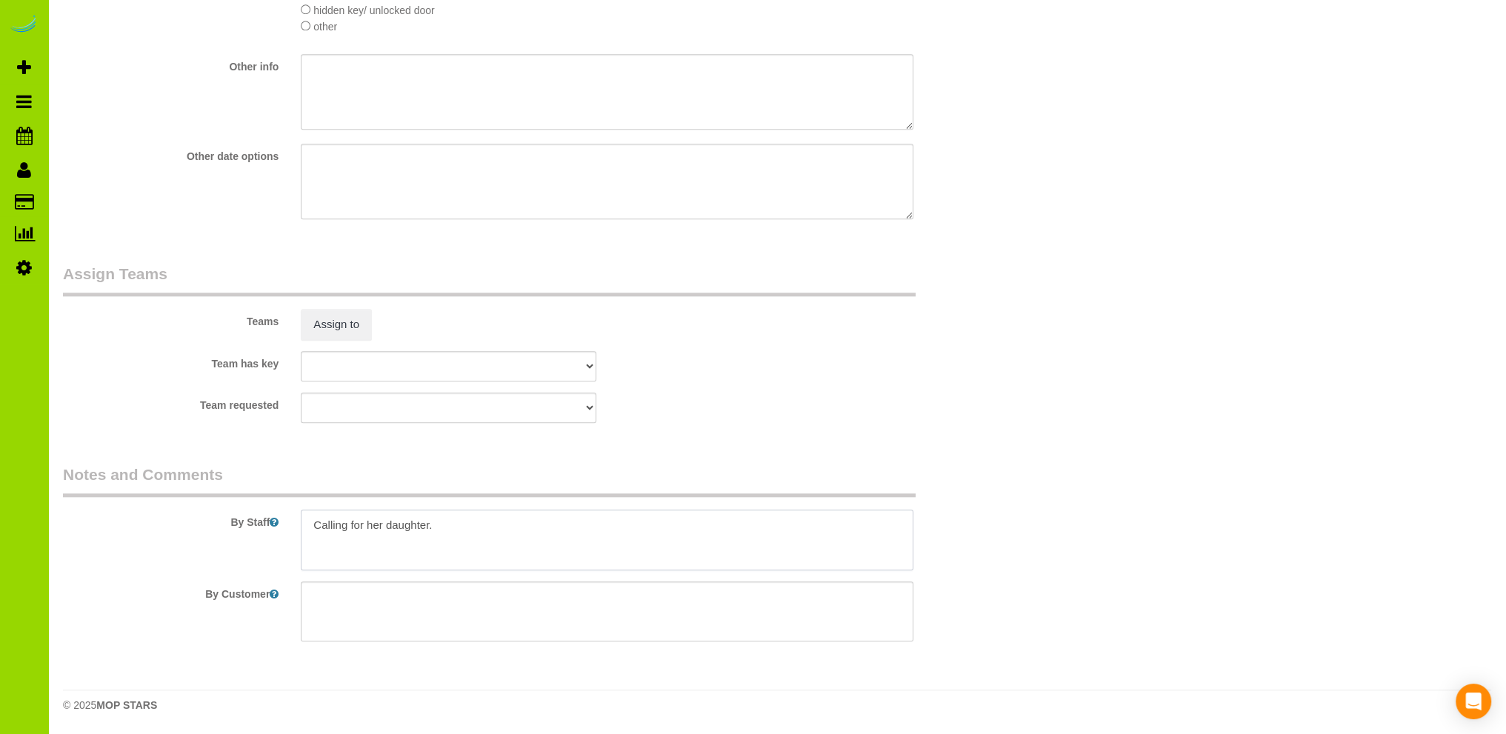
click at [476, 528] on textarea at bounding box center [607, 540] width 613 height 61
drag, startPoint x: 487, startPoint y: 527, endPoint x: 487, endPoint y: 511, distance: 15.6
click at [487, 521] on textarea at bounding box center [607, 540] width 613 height 61
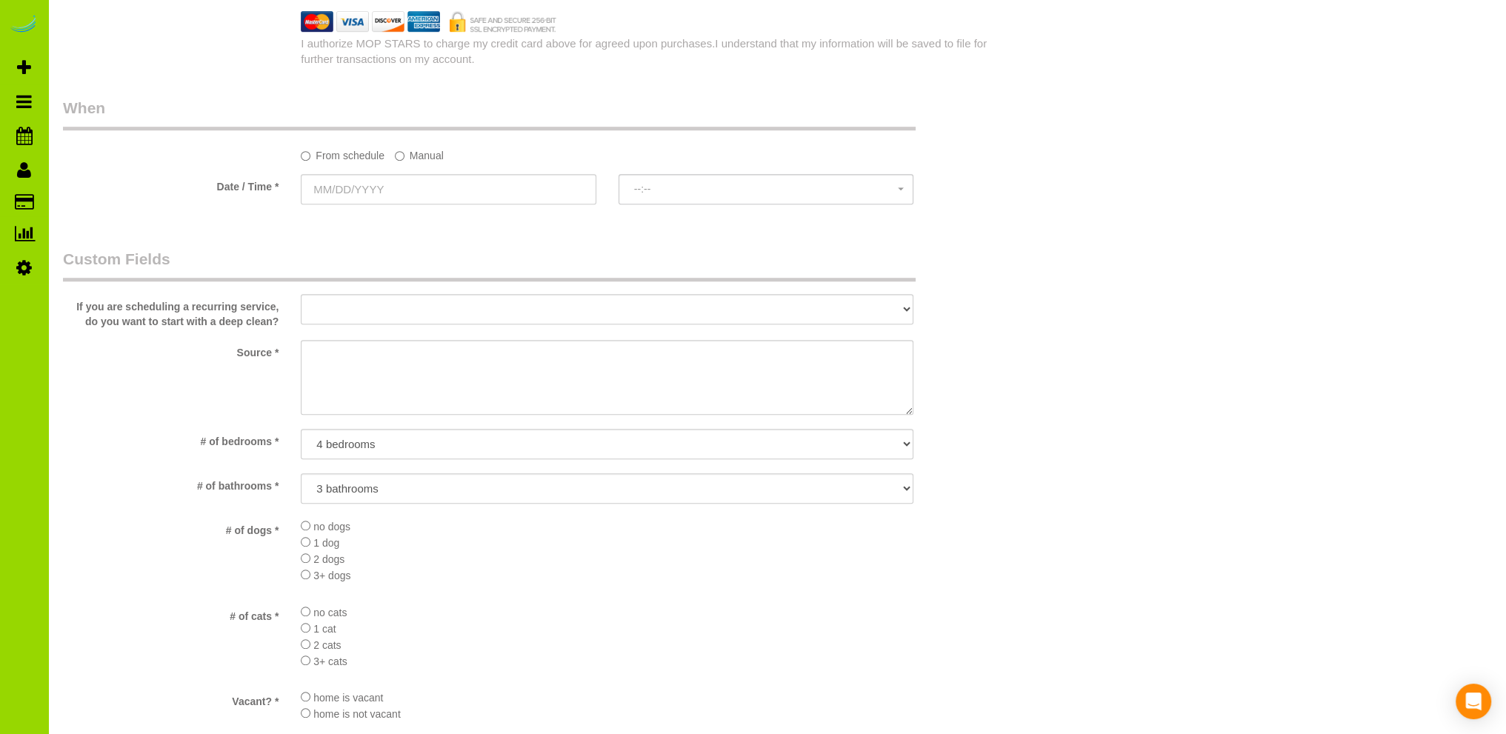
scroll to position [1191, 0]
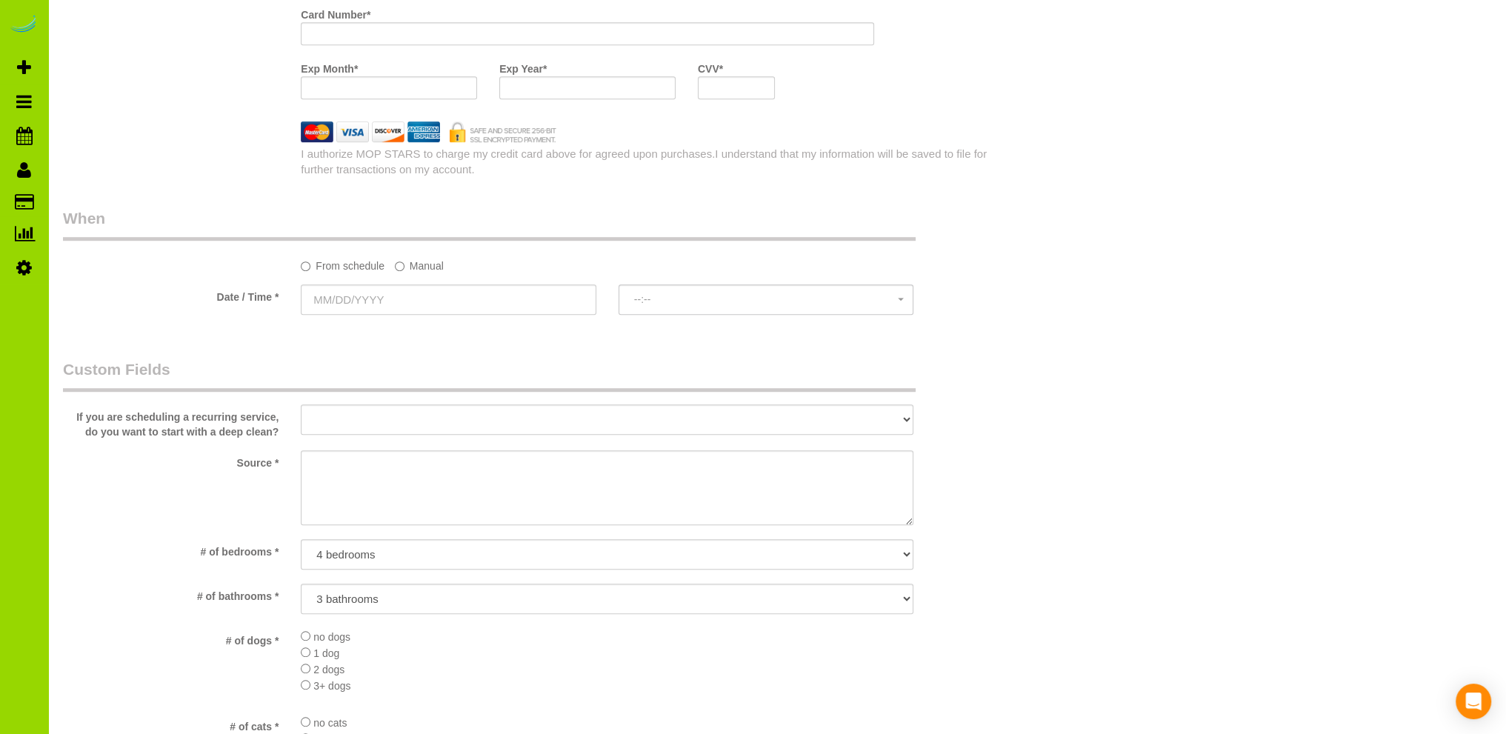
type textarea "- Est - Vacant but may a few pieces of furniture. Calling for her daughter."
click at [359, 473] on textarea at bounding box center [607, 488] width 613 height 76
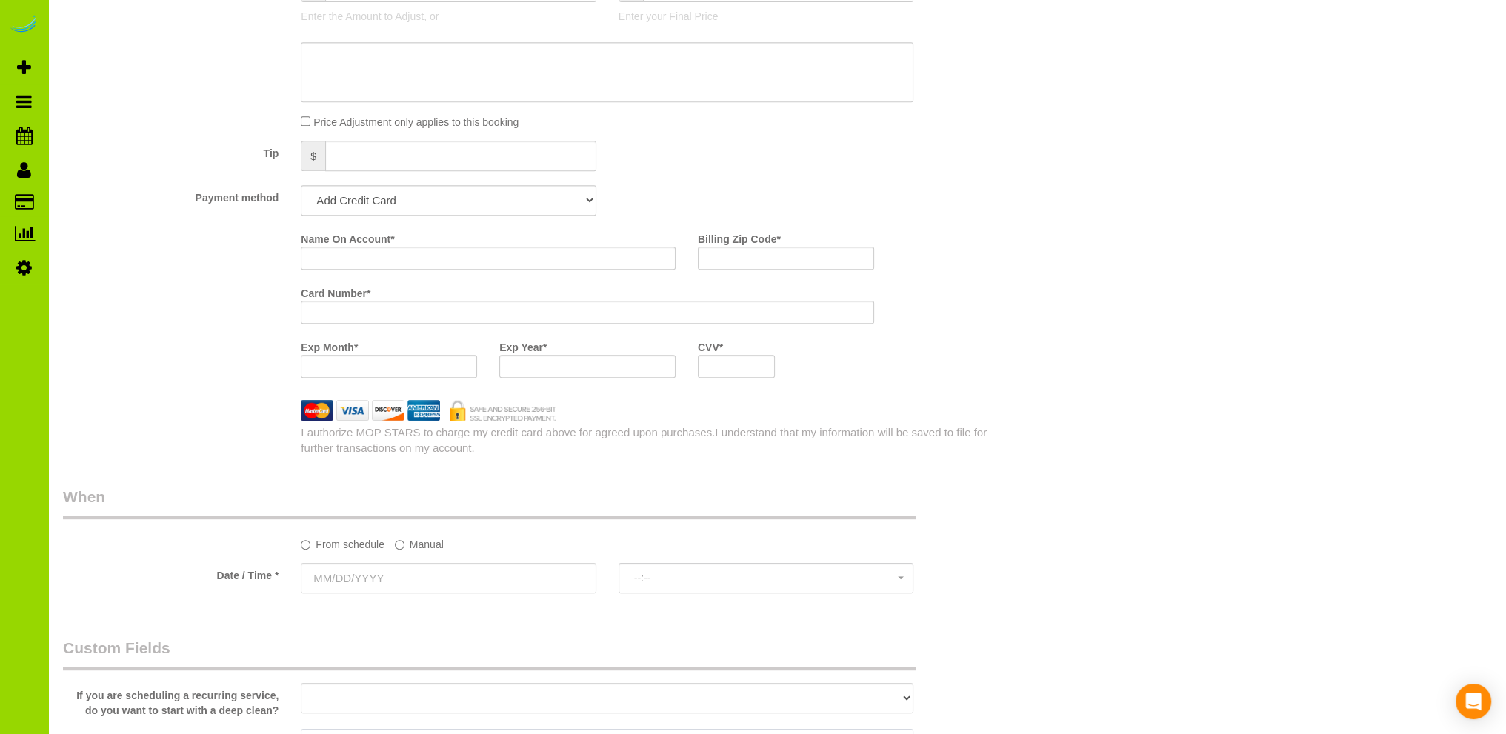
scroll to position [302, 0]
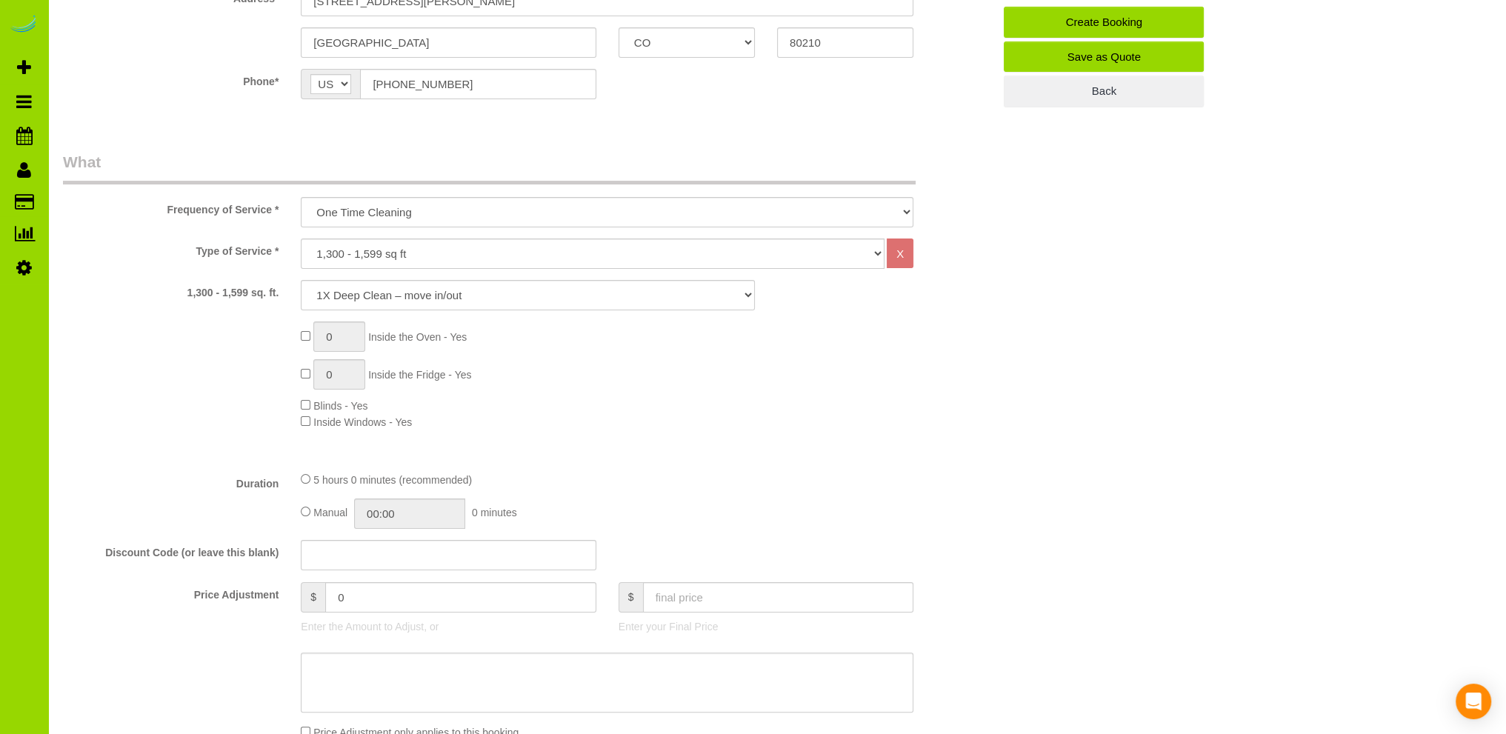
type textarea "Internet"
type input "1"
click at [655, 365] on div "1 Inside the Oven - Yes 1 Inside the Fridge - Yes Blinds - Yes Inside Windows -…" at bounding box center [647, 376] width 714 height 108
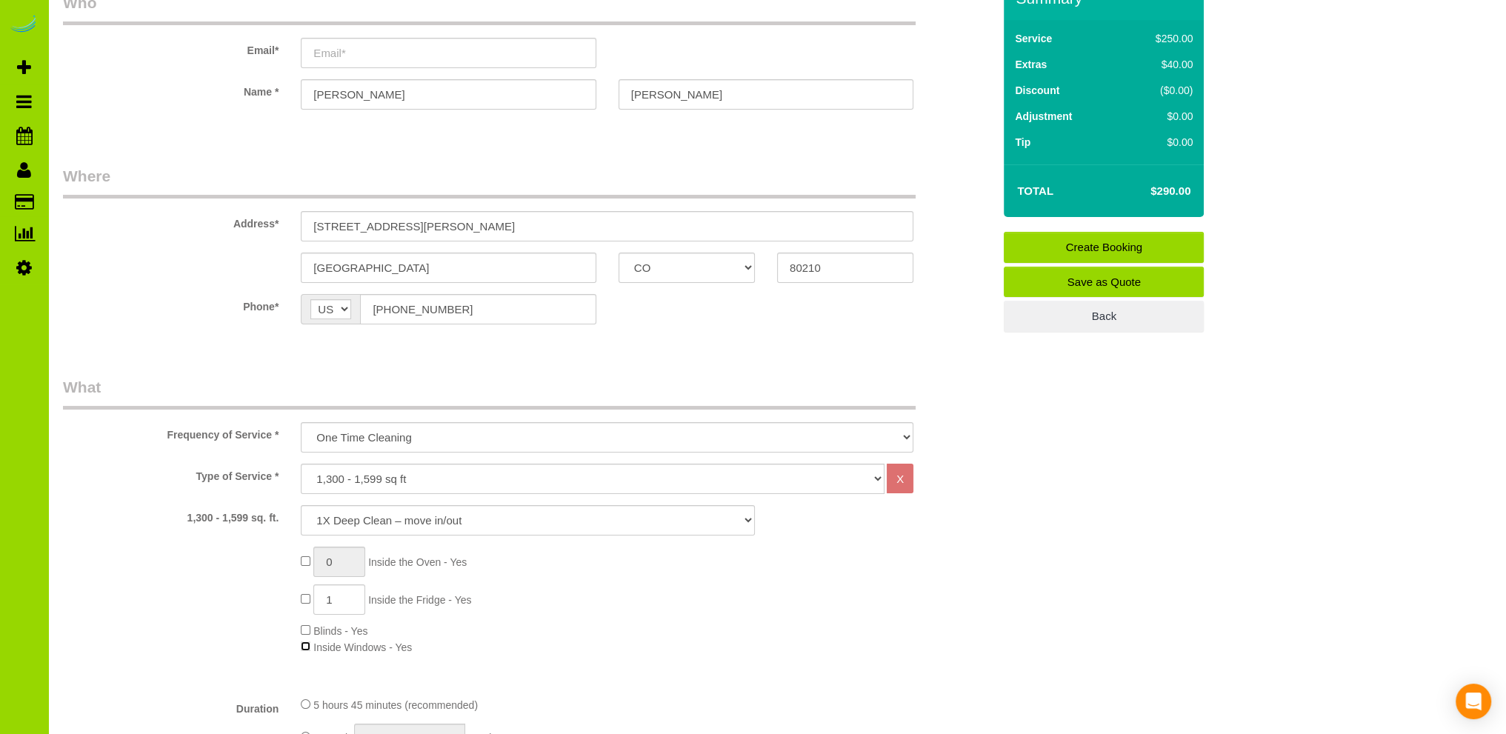
scroll to position [0, 0]
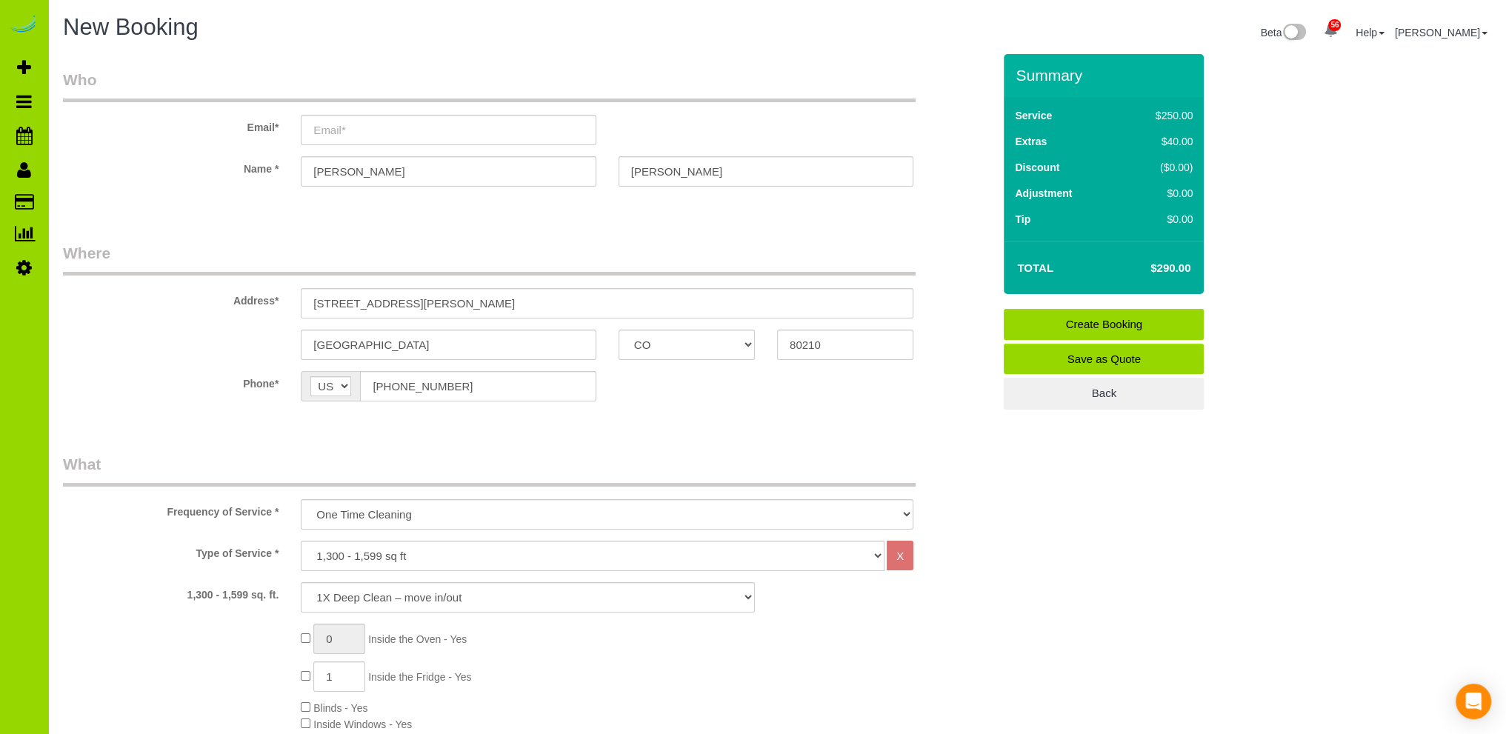
click at [253, 658] on div "0 Inside the Oven - Yes 1 Inside the Fridge - Yes Blinds - Yes Inside Windows -…" at bounding box center [528, 678] width 952 height 108
click at [582, 665] on div "0 Inside the Oven - Yes 1 Inside the Fridge - Yes Blinds - Yes Inside Windows -…" at bounding box center [647, 678] width 714 height 108
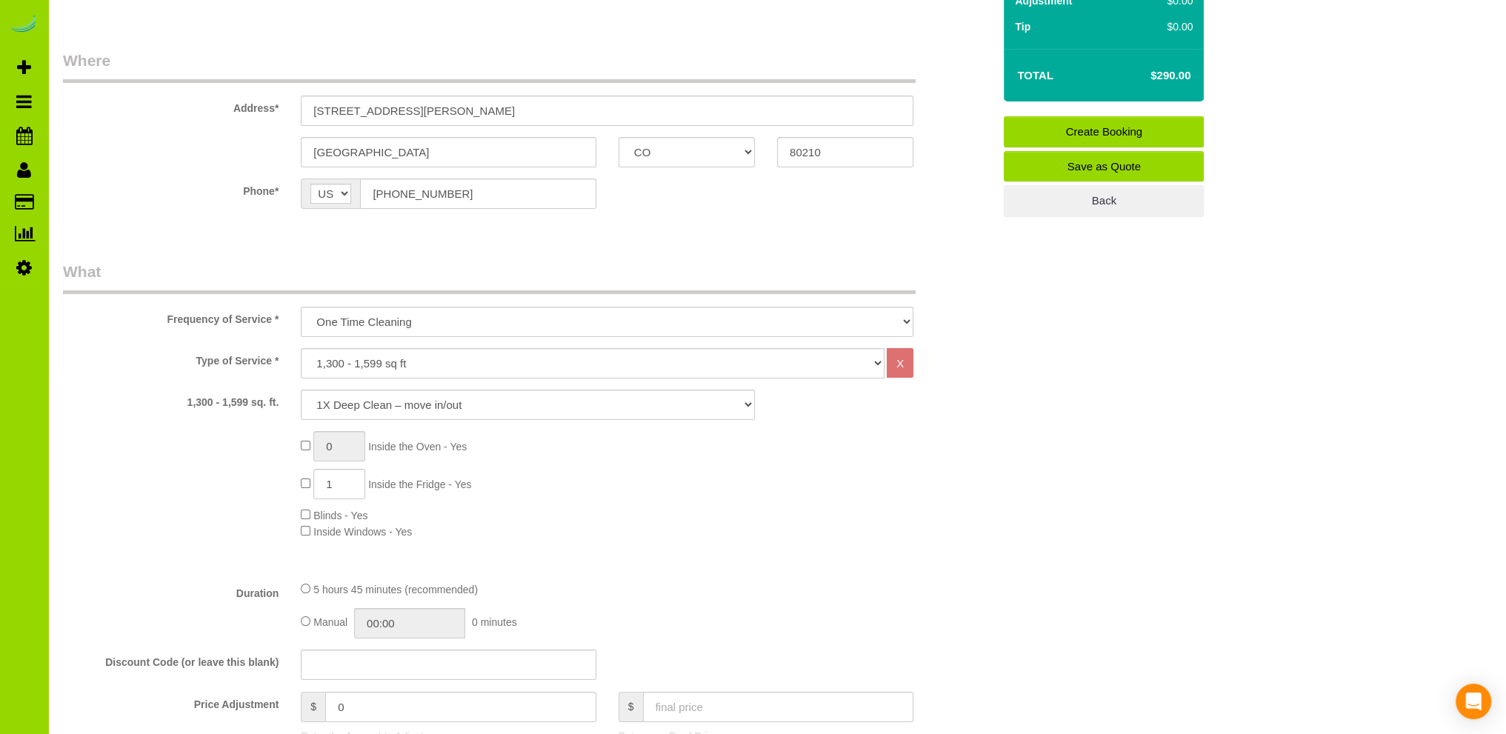
scroll to position [148, 0]
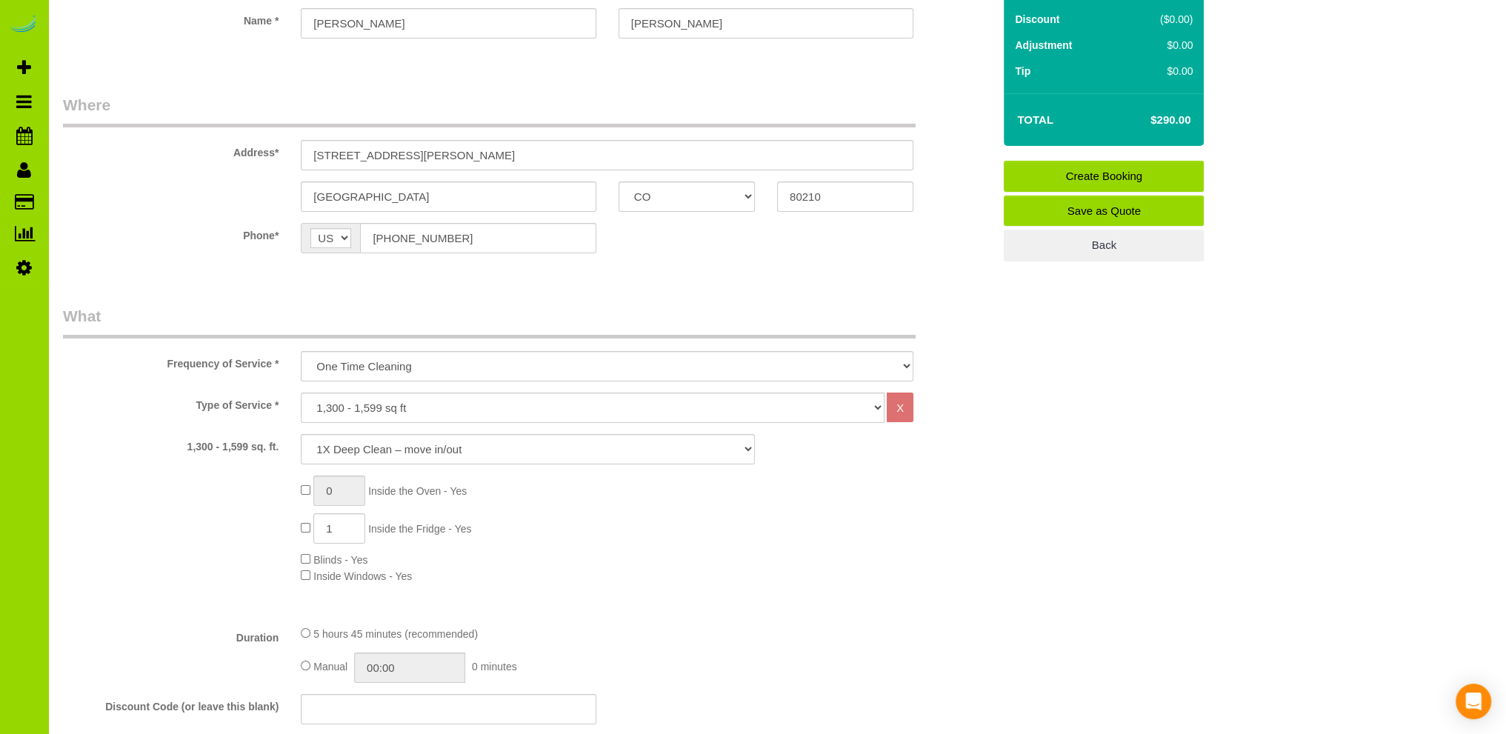
click at [554, 537] on div "0 Inside the Oven - Yes 1 Inside the Fridge - Yes Blinds - Yes Inside Windows -…" at bounding box center [647, 530] width 714 height 108
type input "1"
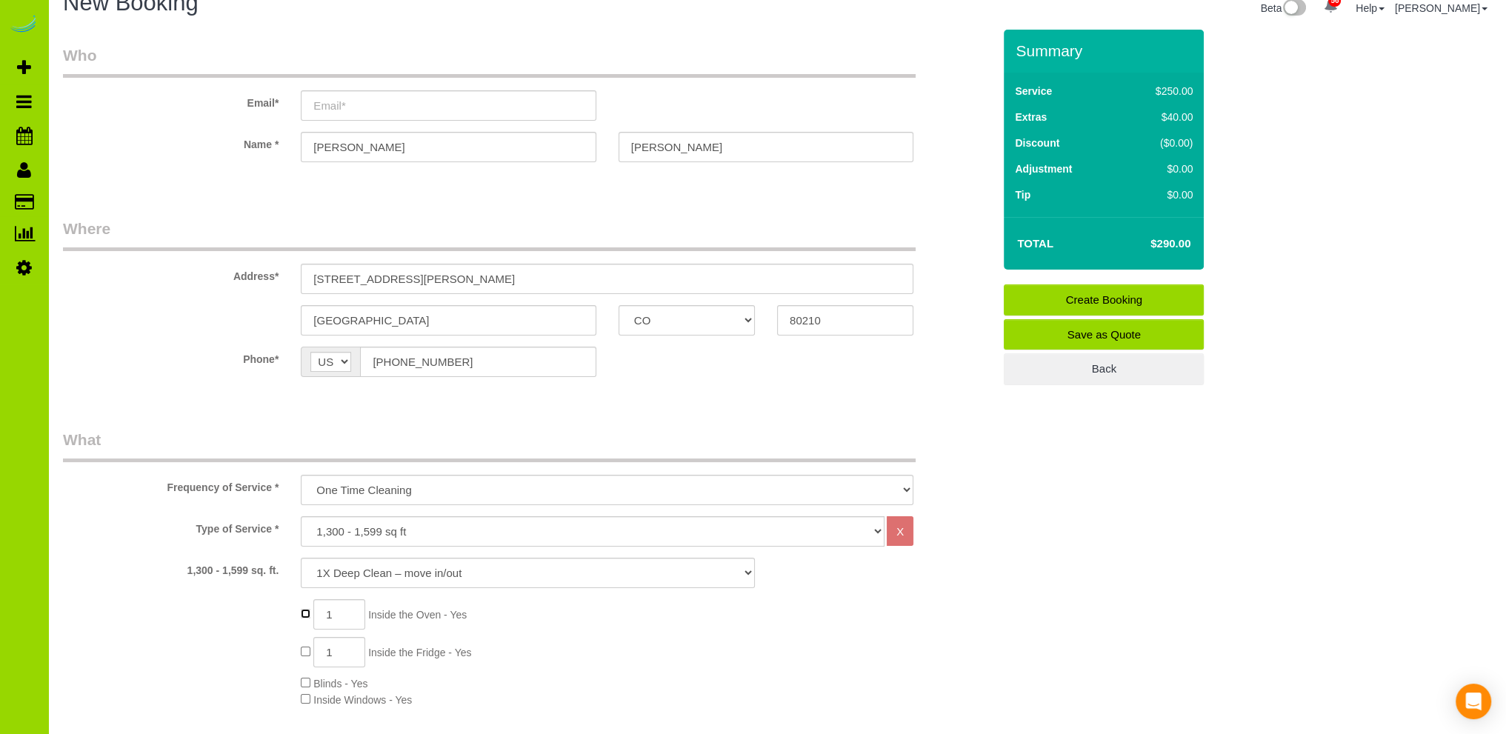
scroll to position [0, 0]
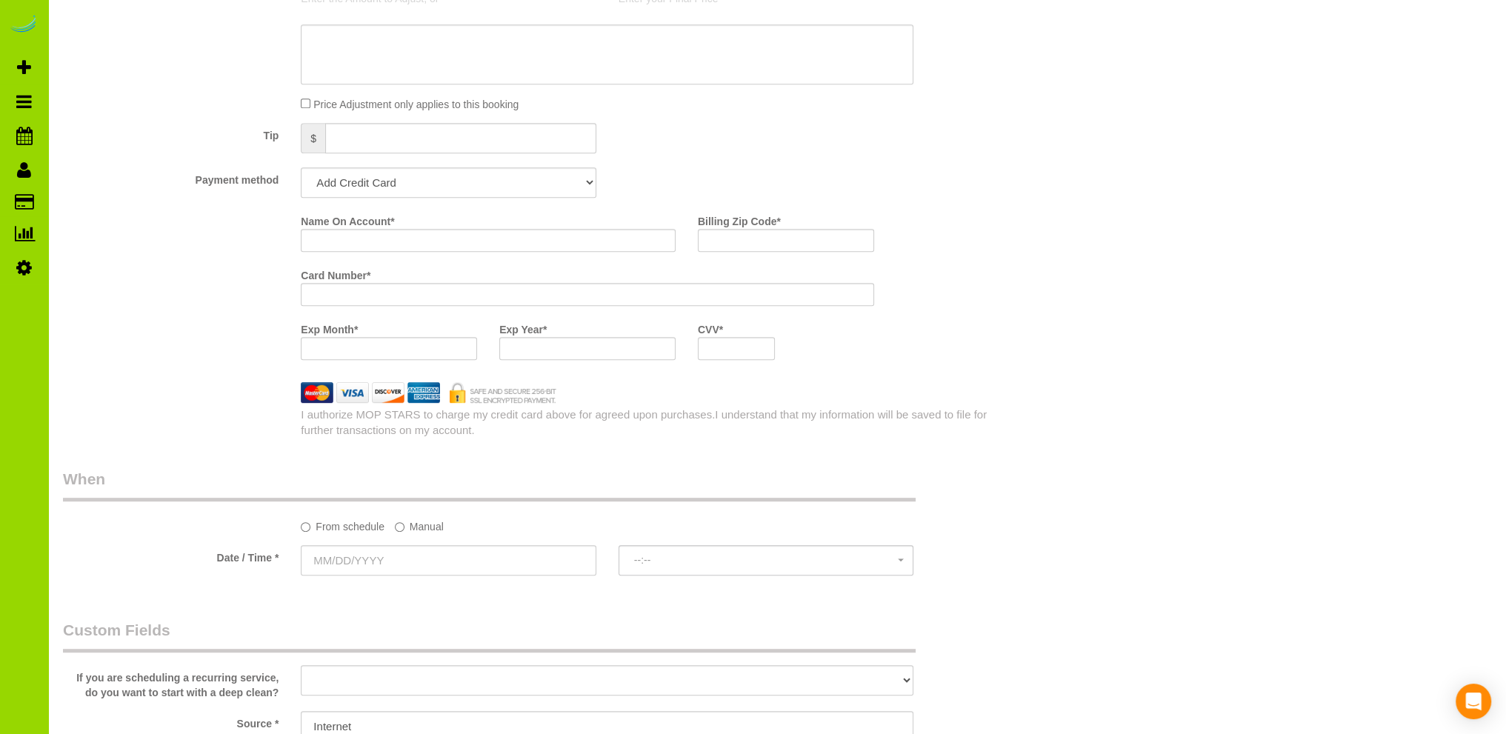
scroll to position [1037, 0]
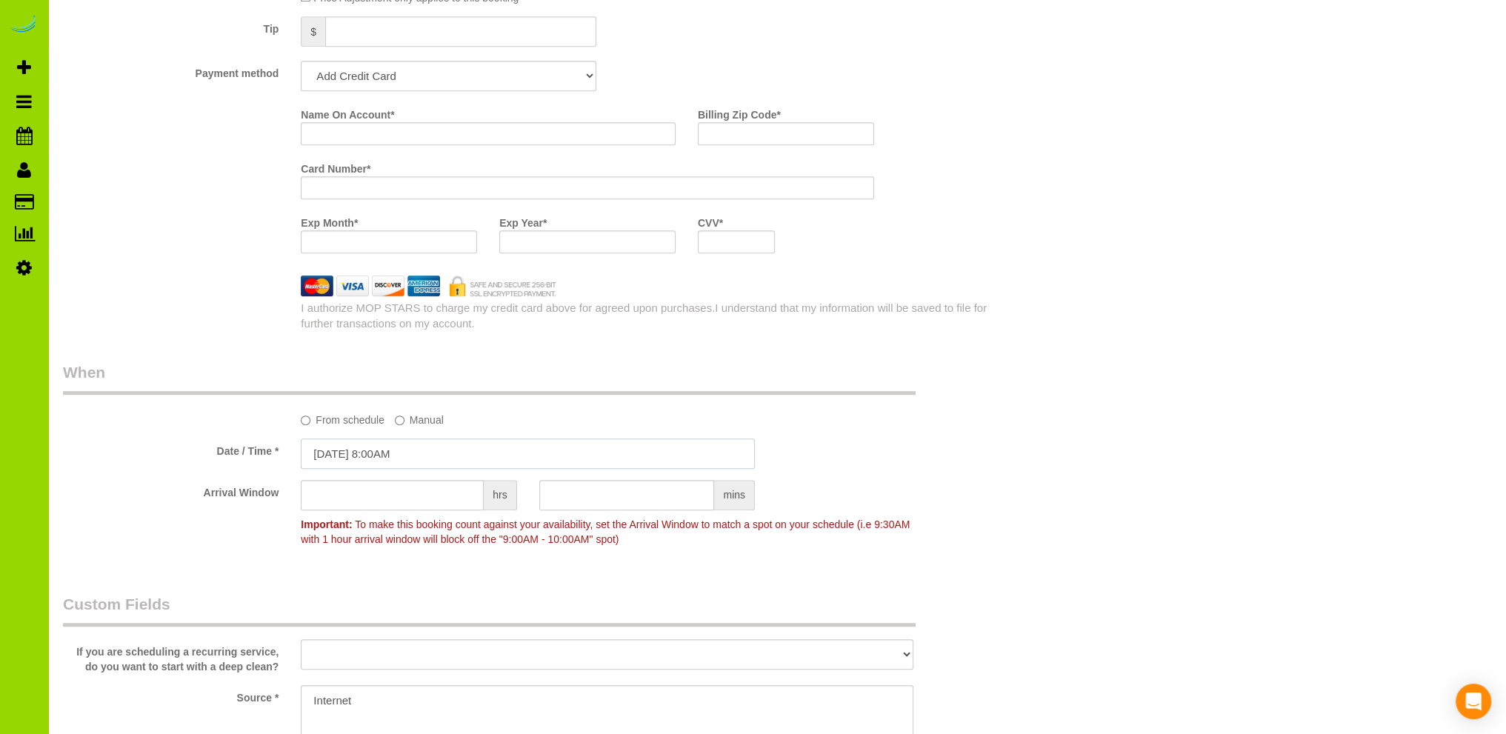
click at [376, 452] on input "08/13/2025 8:00AM" at bounding box center [528, 454] width 454 height 30
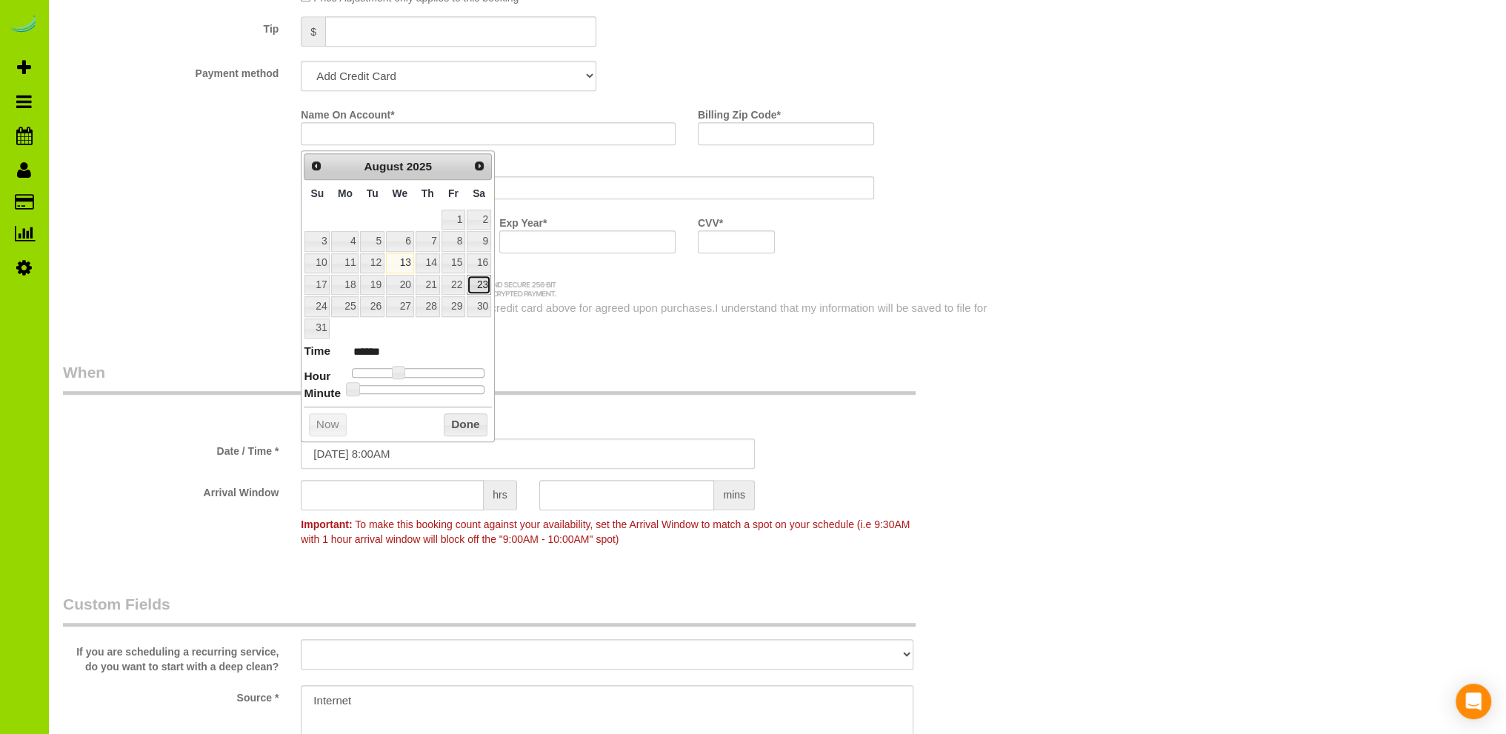
click at [482, 281] on link "23" at bounding box center [479, 285] width 24 height 20
type input "08/23/2025 9:00AM"
type input "******"
click at [401, 370] on span at bounding box center [403, 372] width 13 height 13
click at [456, 421] on button "Done" at bounding box center [466, 425] width 44 height 24
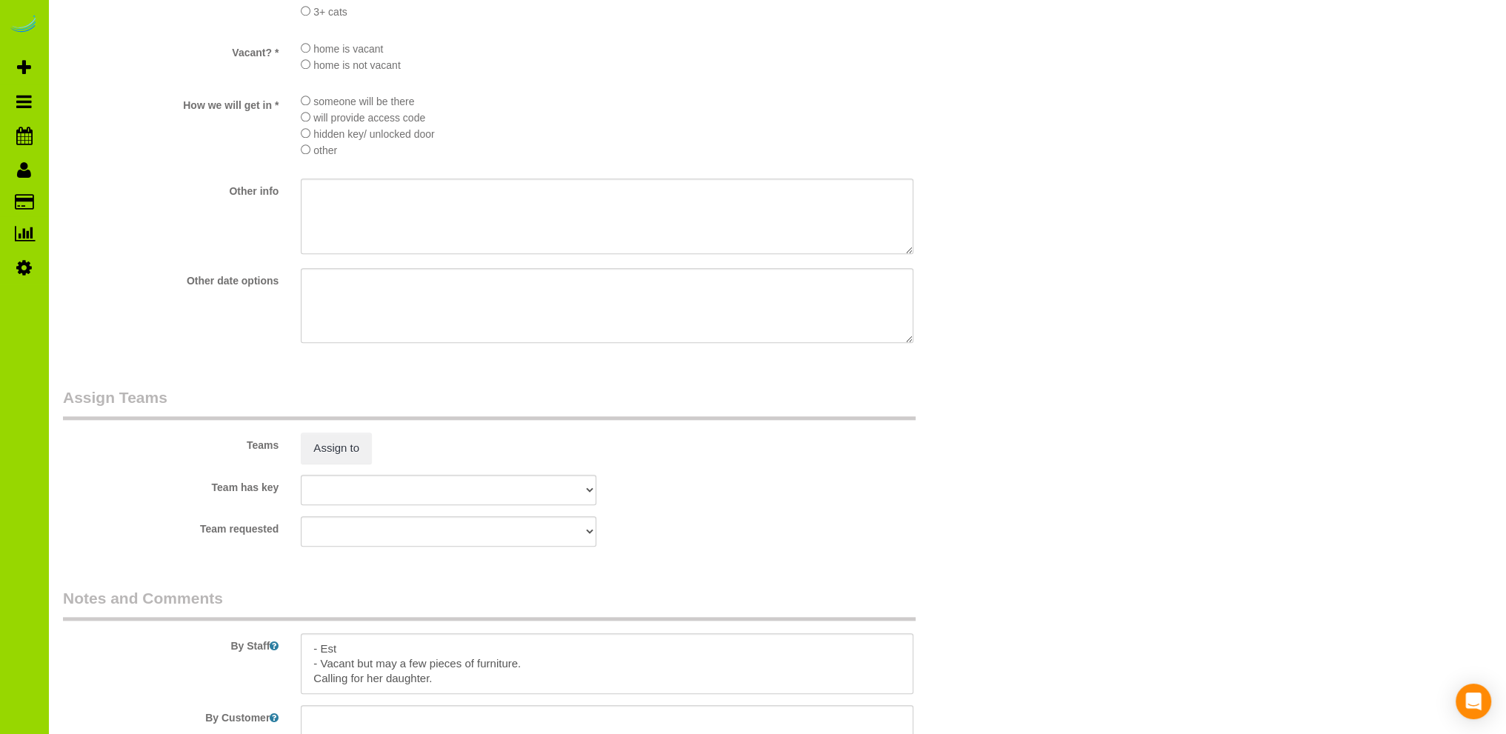
scroll to position [2161, 0]
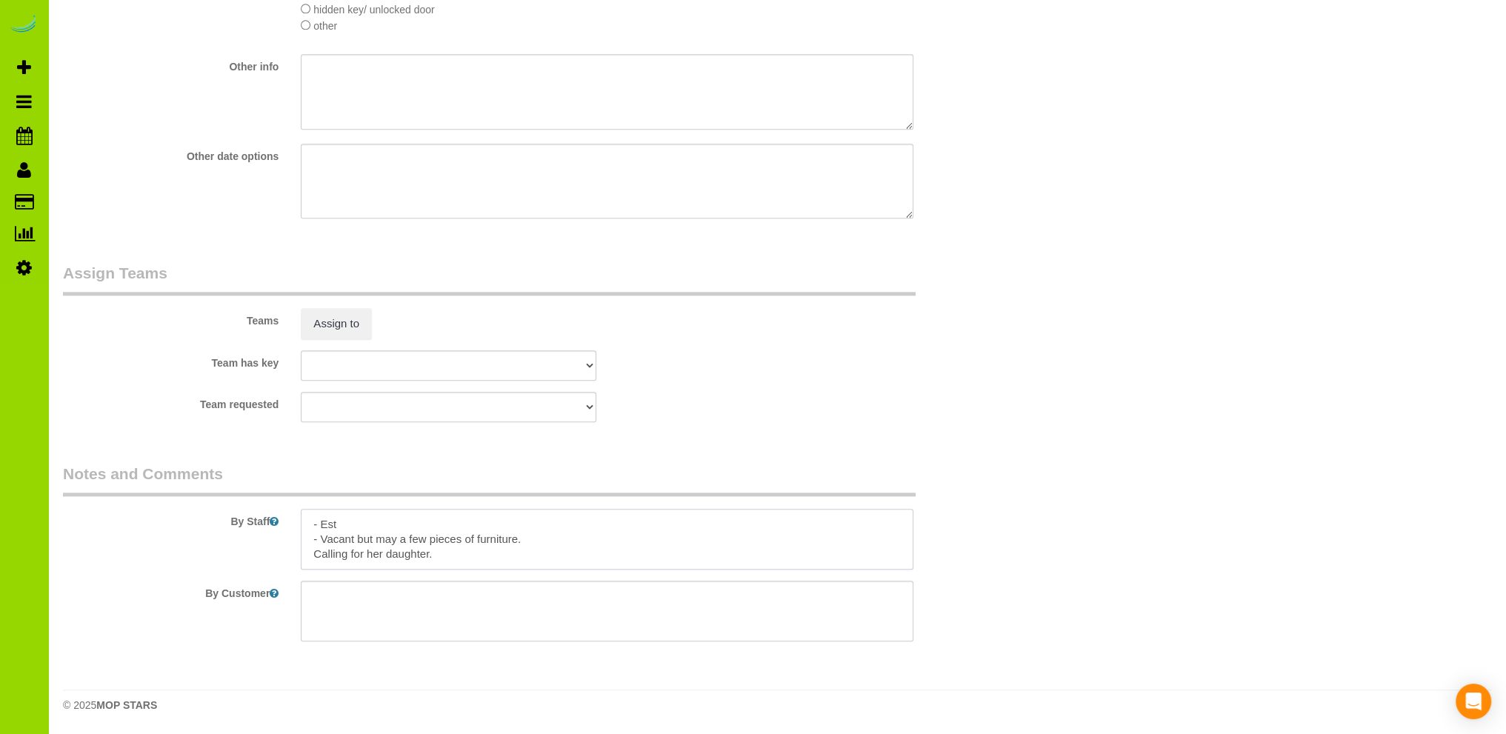
click at [404, 524] on textarea at bounding box center [607, 539] width 613 height 61
click at [450, 522] on textarea at bounding box center [607, 539] width 613 height 61
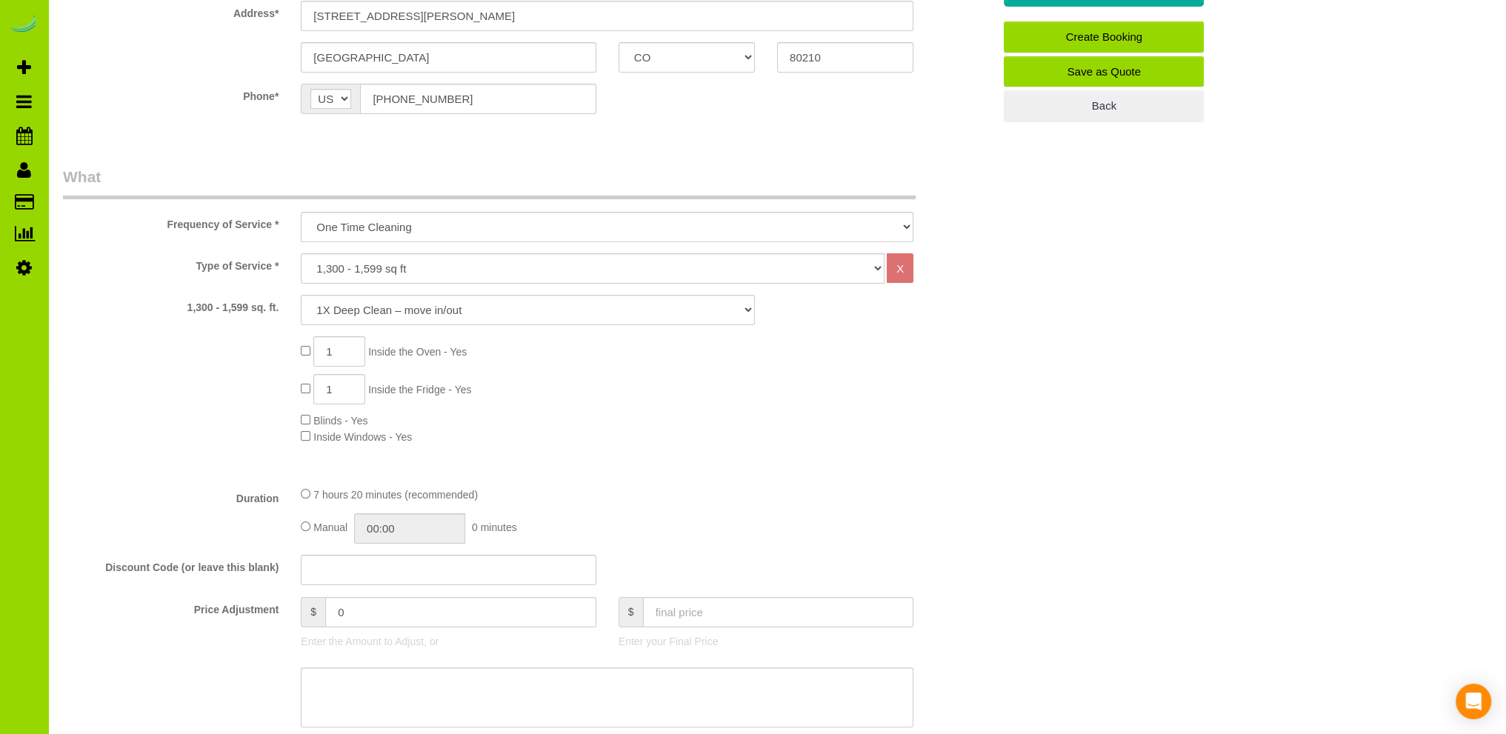
scroll to position [296, 0]
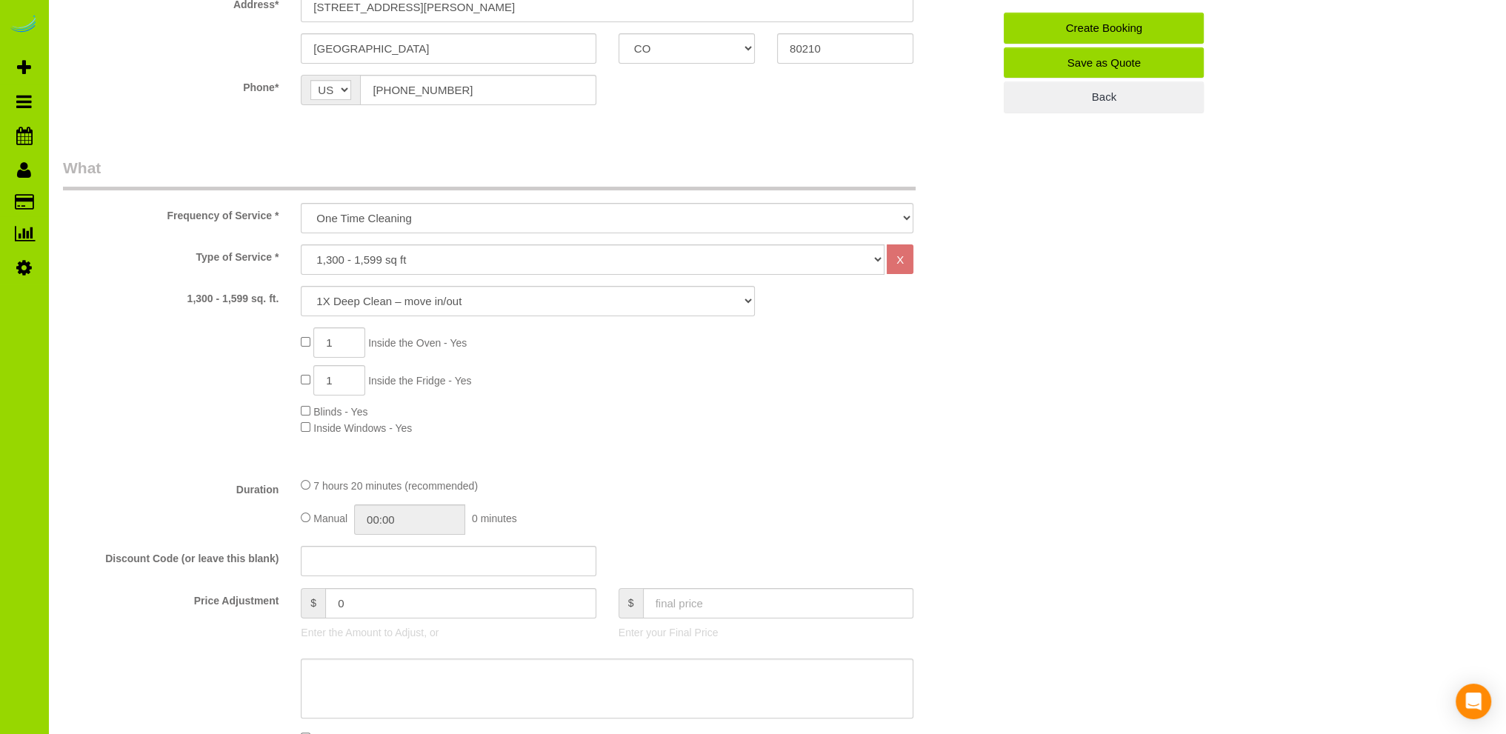
type textarea "- Est - Someone meeting us there. - Vacant but may a few pieces of furniture. C…"
click at [381, 524] on input "07:20" at bounding box center [409, 520] width 111 height 30
click at [389, 586] on li "03:30" at bounding box center [394, 585] width 66 height 19
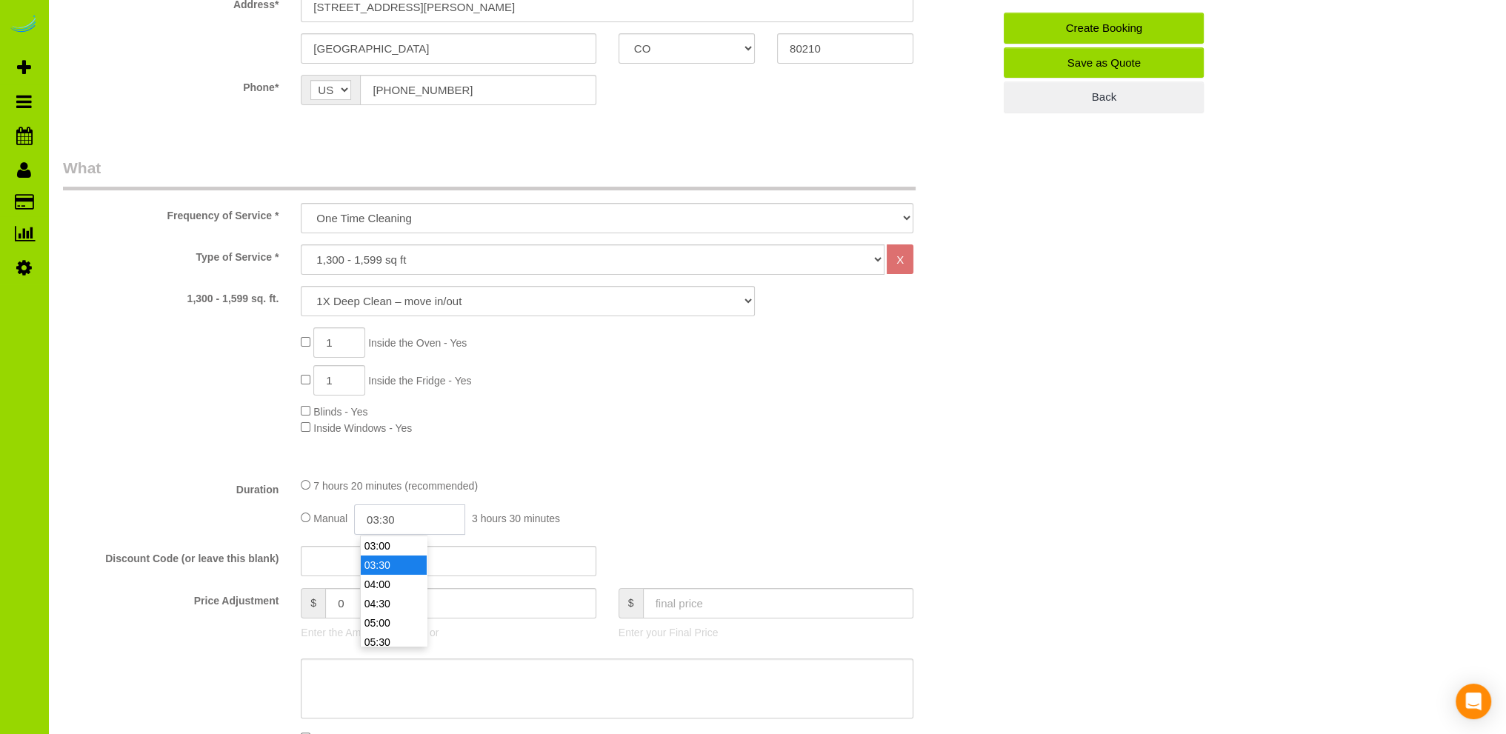
click at [424, 518] on input "03:30" at bounding box center [409, 520] width 111 height 30
type input "03:45"
click at [874, 450] on div "Type of Service * Choose YOUR HOME SIZE here Hourly Cleaning 1 - 999 square fee…" at bounding box center [528, 355] width 930 height 221
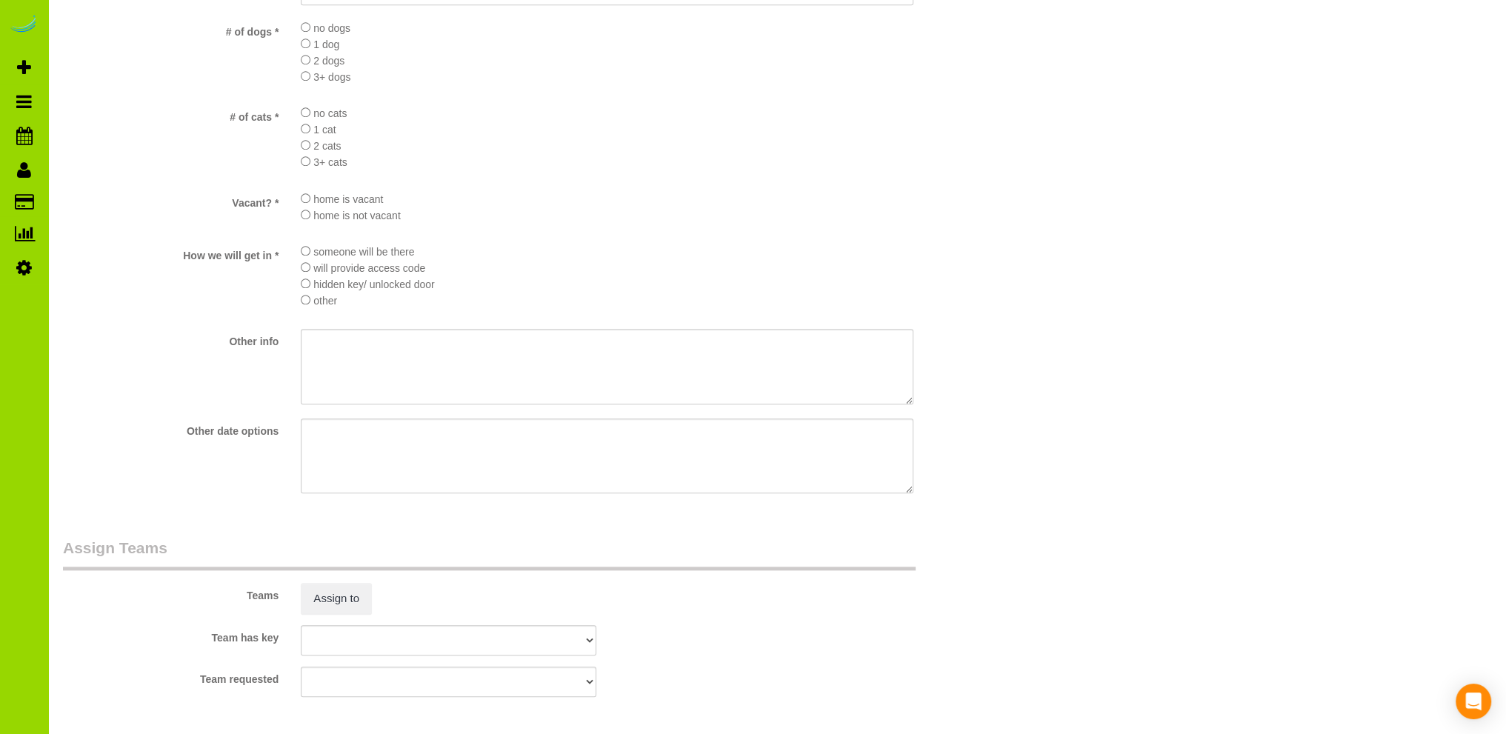
scroll to position [2075, 0]
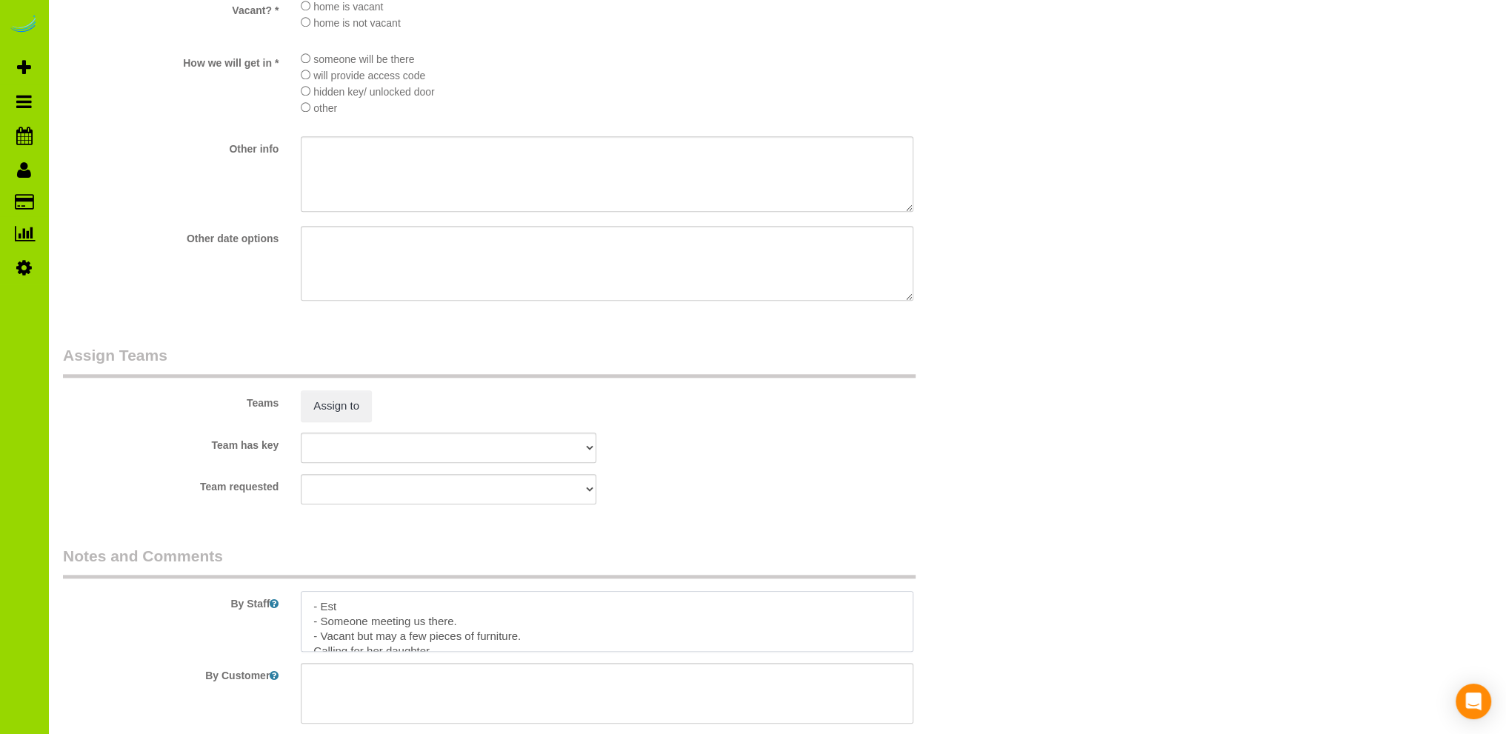
click at [370, 613] on textarea at bounding box center [607, 621] width 613 height 61
type textarea "- Est 7.5 - Someone meeting us there. - Vacant but may a few pieces of furnitur…"
click at [704, 489] on div "Team requested ALBI ANA ANGEL DESI ELVIA ERICA FABIOLA FLOR FLOYD HELEN JAVIER …" at bounding box center [528, 489] width 952 height 30
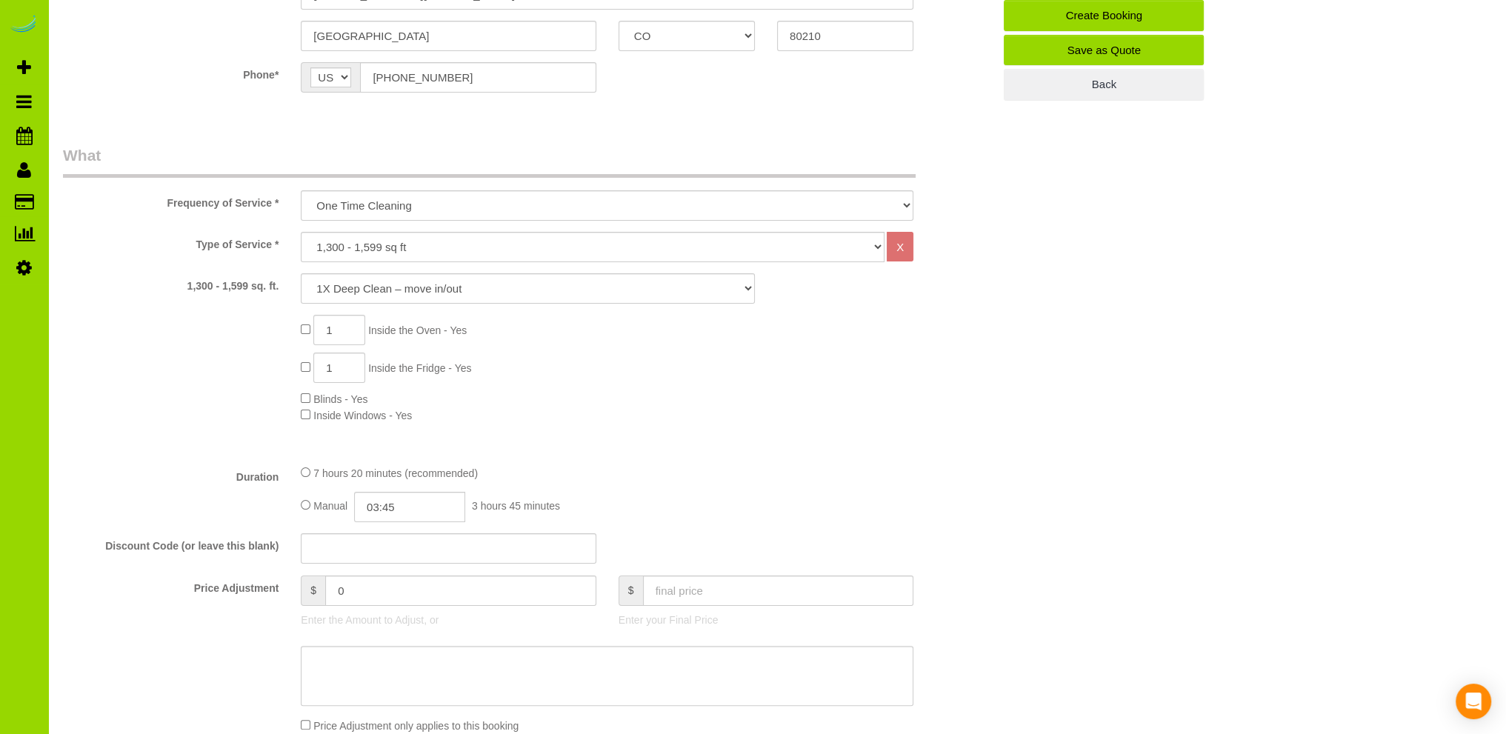
scroll to position [0, 0]
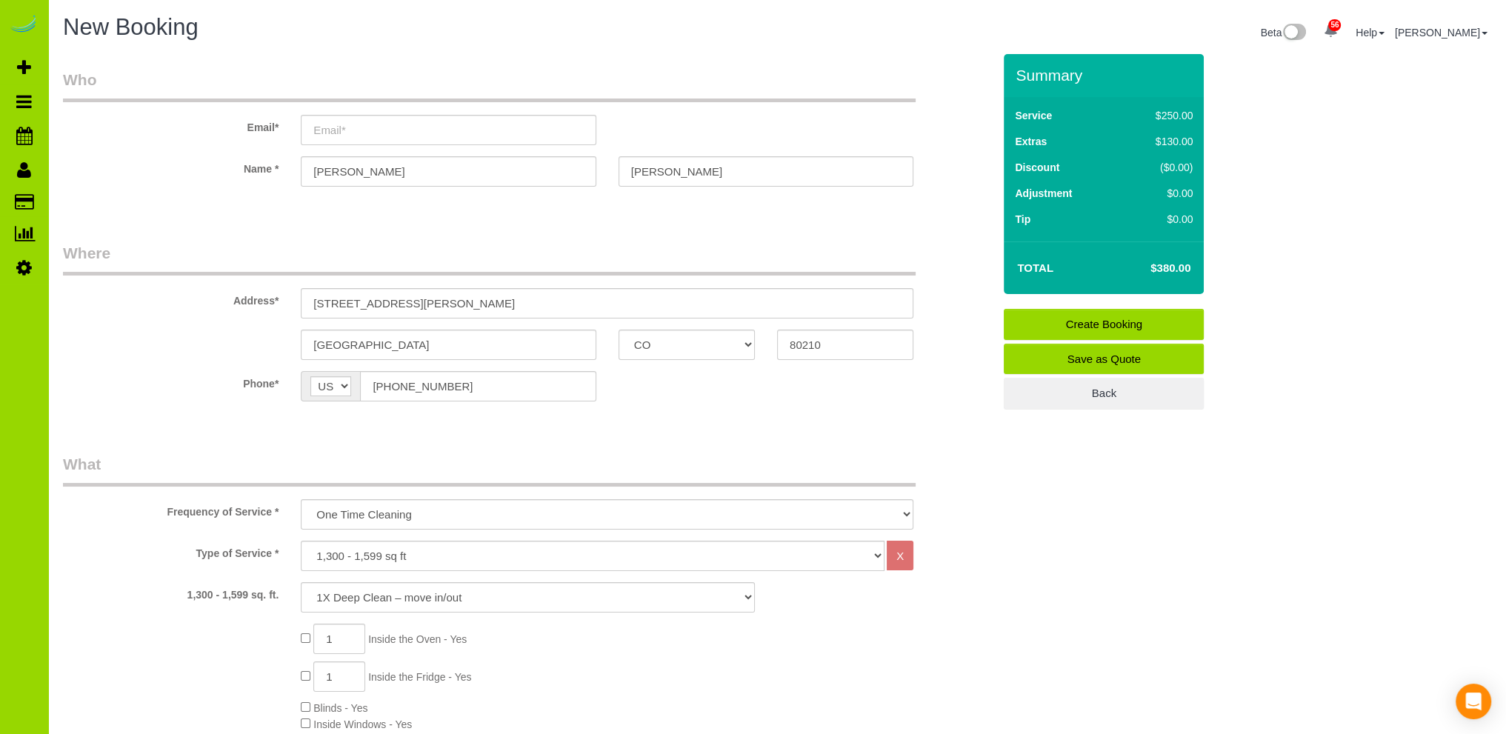
click at [136, 567] on div "Type of Service * Choose YOUR HOME SIZE here Hourly Cleaning 1 - 999 square fee…" at bounding box center [528, 556] width 952 height 30
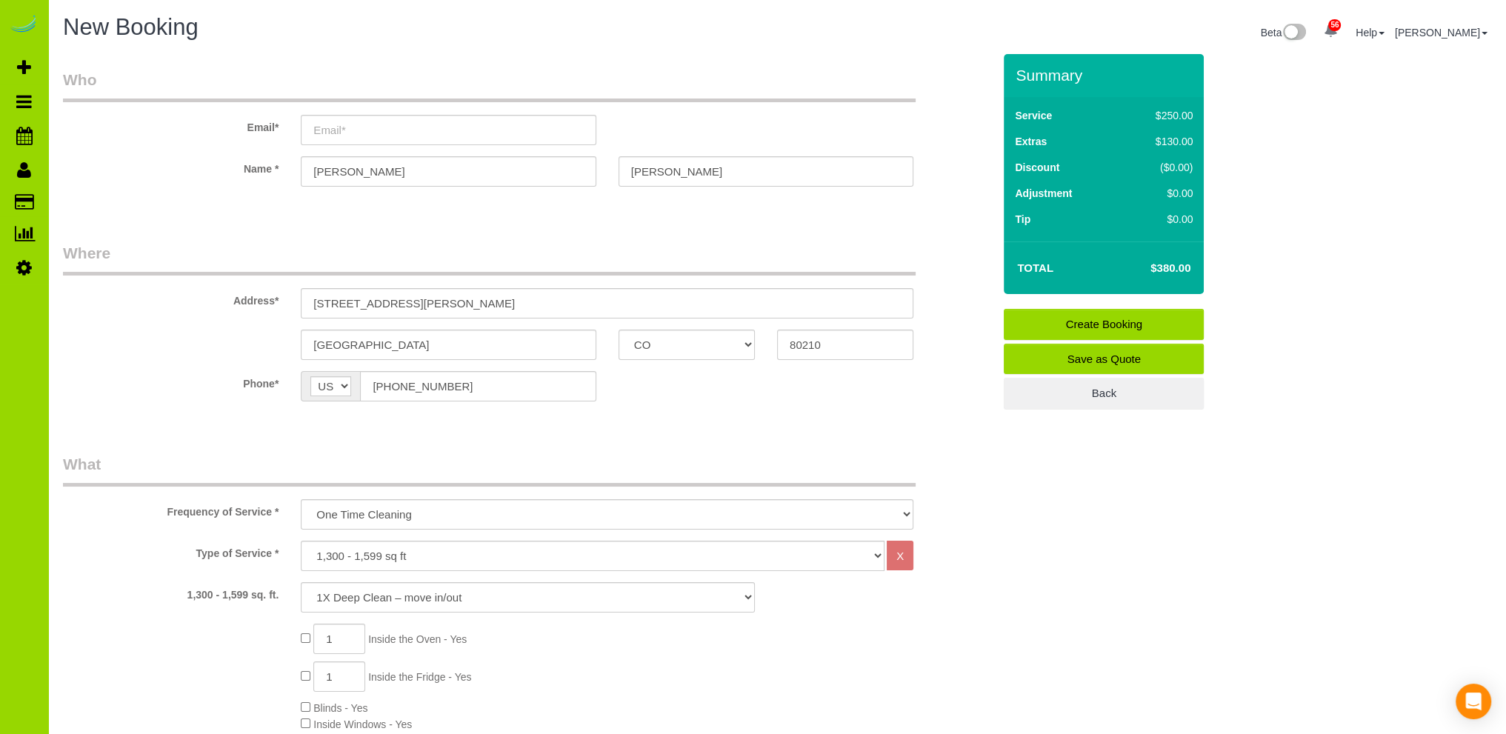
click at [373, 171] on input "Elizabeth" at bounding box center [448, 171] width 295 height 30
click at [675, 170] on input "Cutler" at bounding box center [766, 171] width 295 height 30
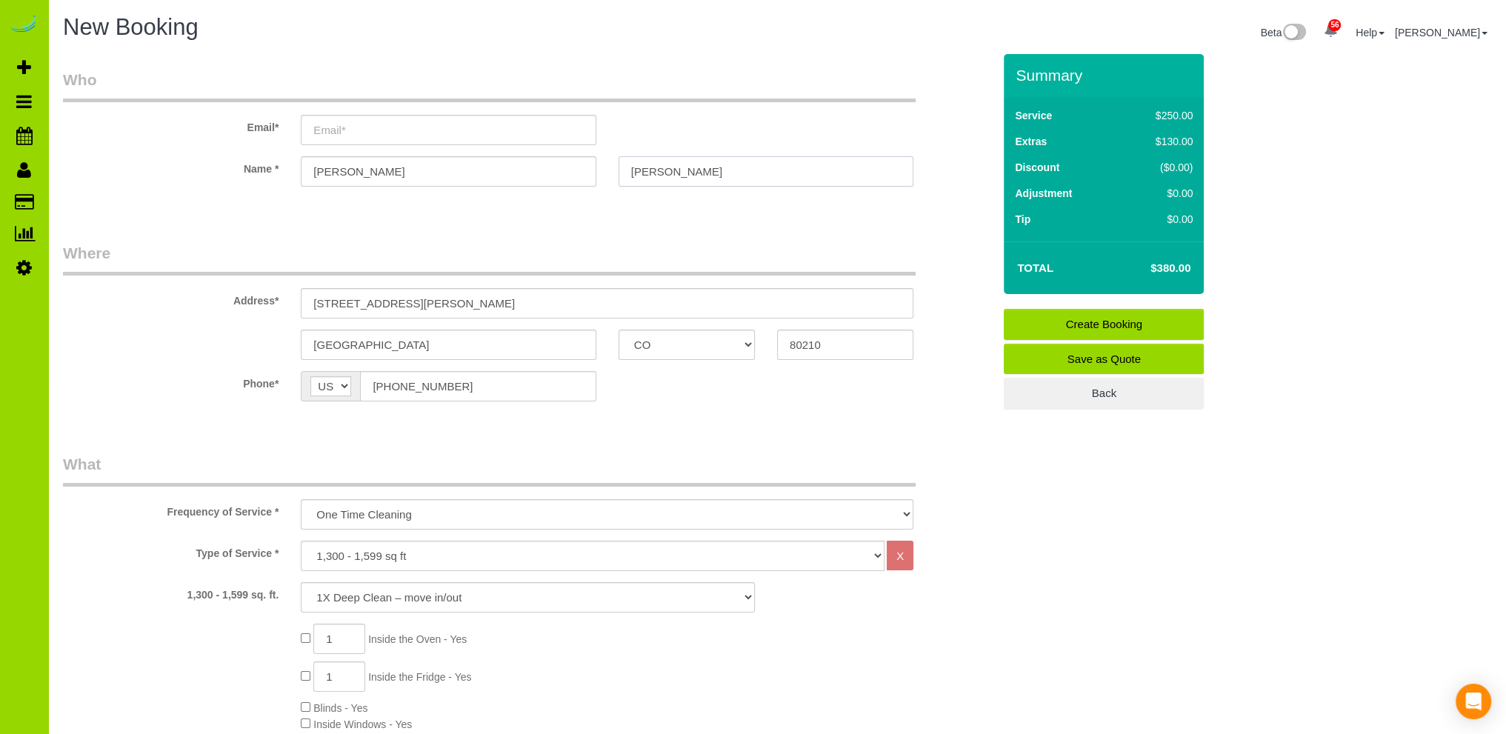
click at [682, 167] on input "Cutler" at bounding box center [766, 171] width 295 height 30
drag, startPoint x: 316, startPoint y: 260, endPoint x: 320, endPoint y: 249, distance: 11.7
click at [316, 259] on legend "Where" at bounding box center [489, 258] width 853 height 33
click at [335, 126] on input "email" at bounding box center [448, 130] width 295 height 30
type input "ehcutler@gmail.com"
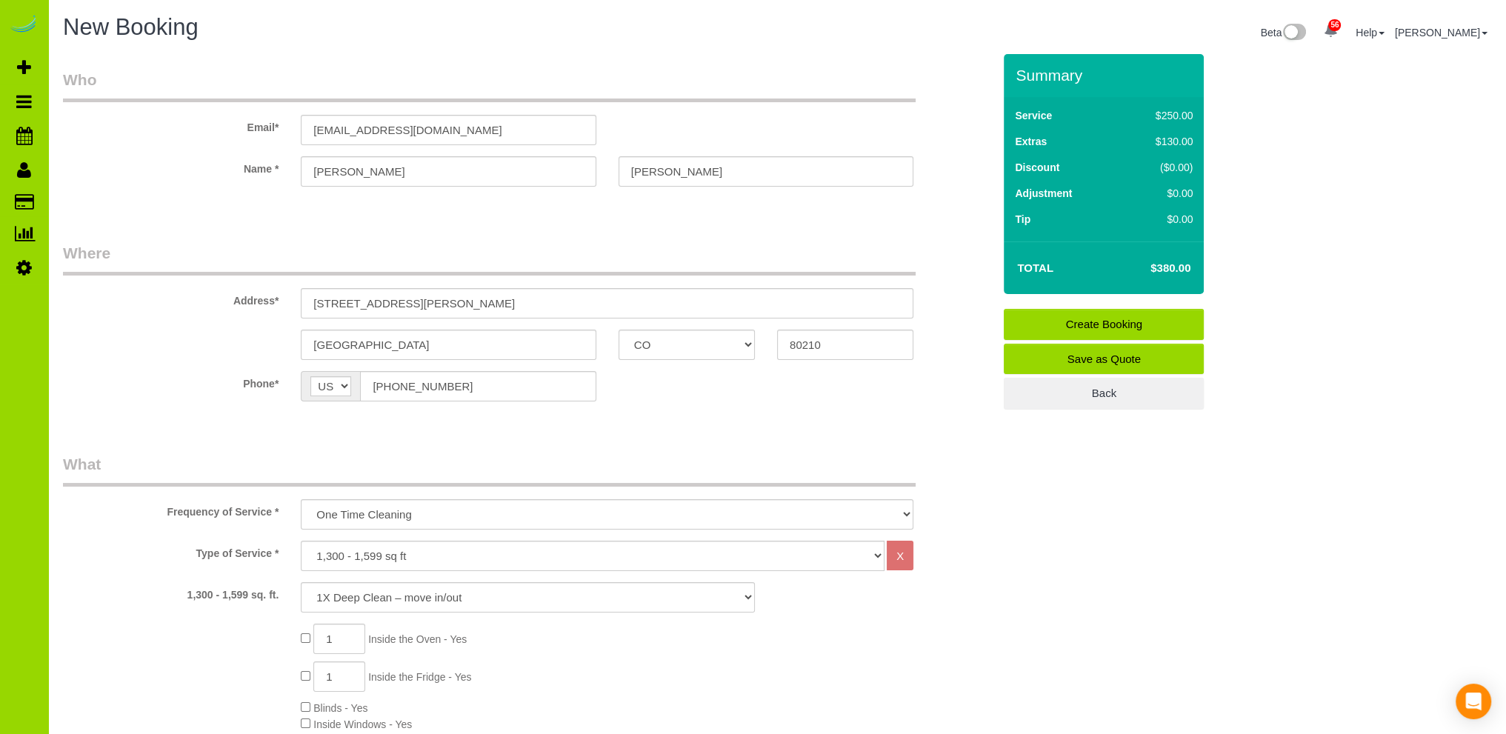
click at [673, 422] on fieldset "Where Address* 2455 S. Gaylord St. #10 Denver AK AL AR AZ CA CO CT DC DE FL GA …" at bounding box center [528, 333] width 930 height 182
drag, startPoint x: 661, startPoint y: 423, endPoint x: 643, endPoint y: 388, distance: 39.1
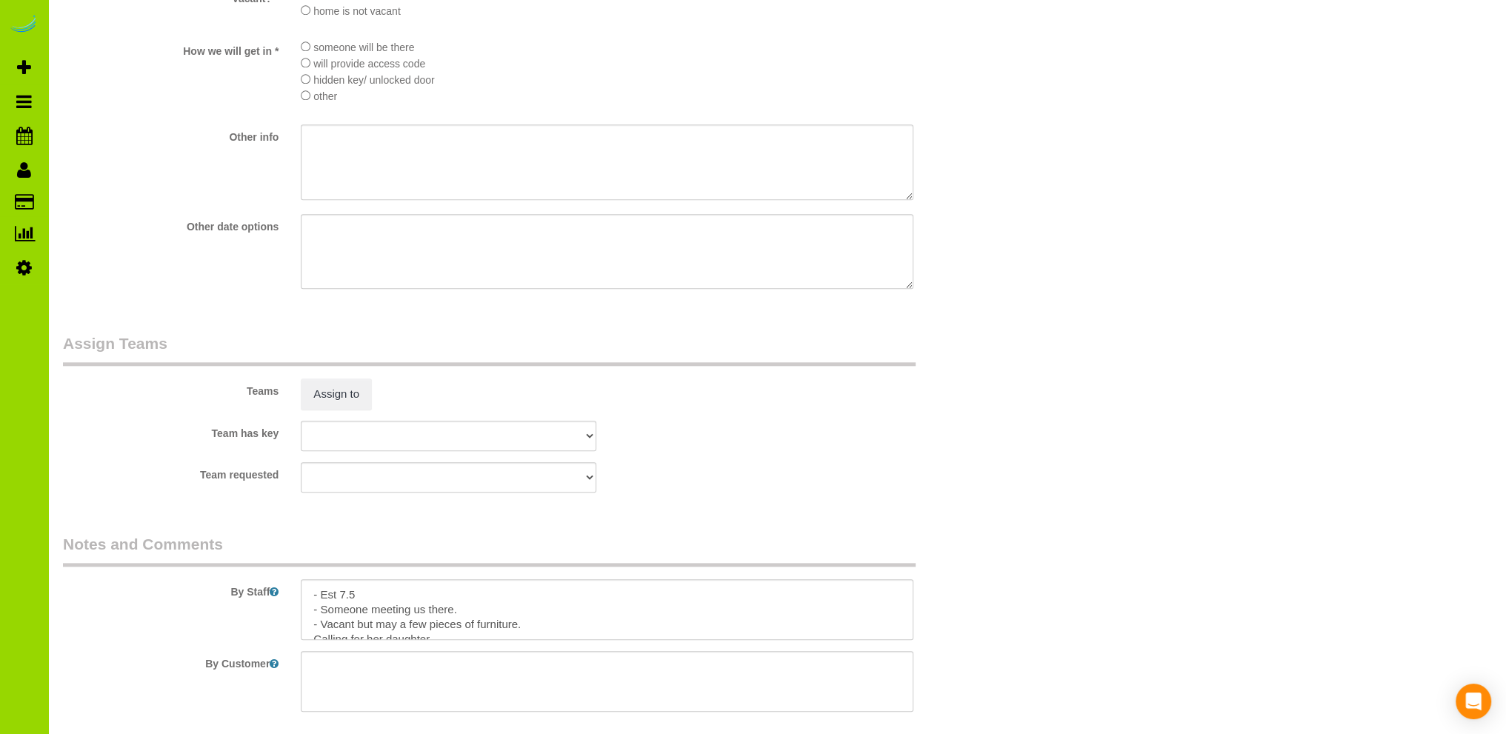
scroll to position [2161, 0]
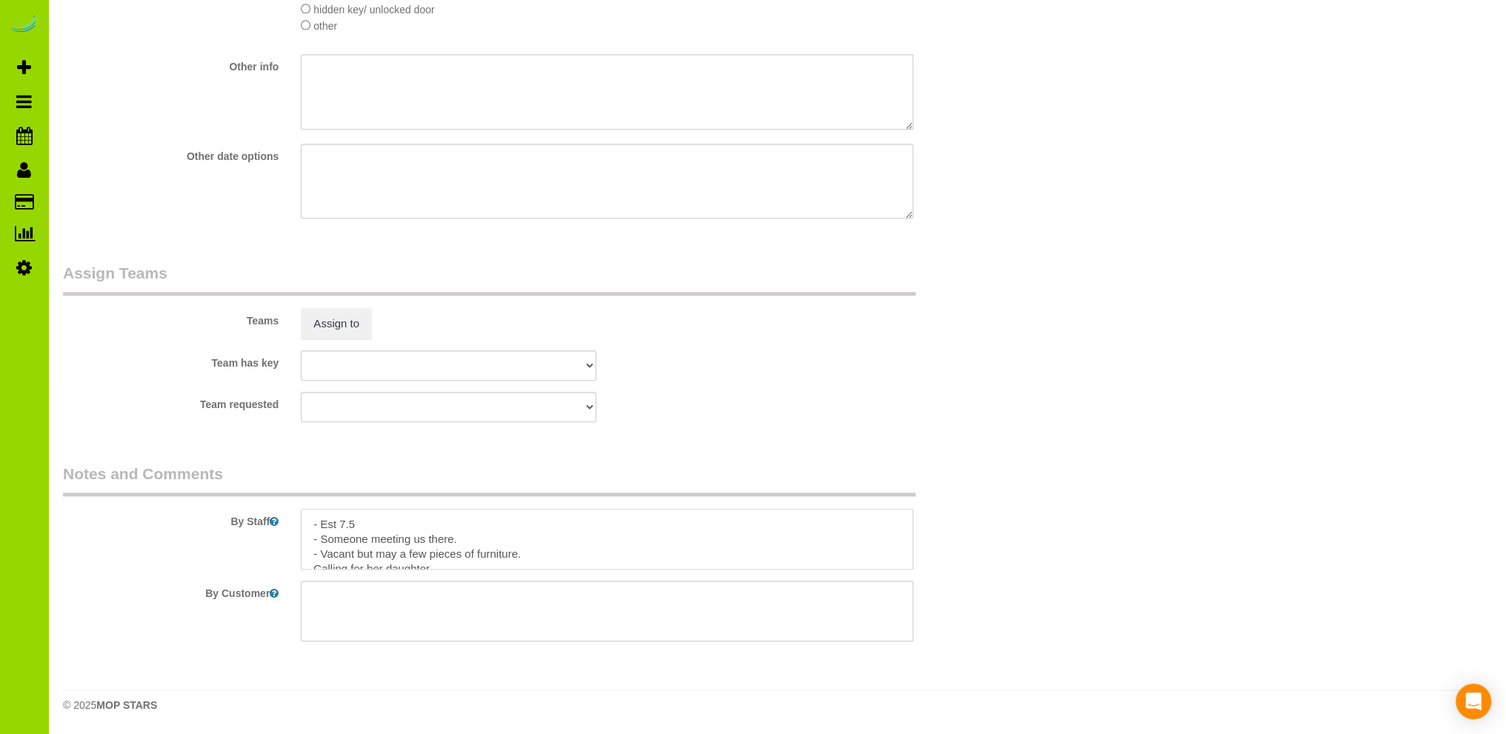
click at [482, 541] on textarea at bounding box center [607, 539] width 613 height 61
click at [522, 536] on textarea at bounding box center [607, 539] width 613 height 61
click at [849, 531] on textarea at bounding box center [607, 539] width 613 height 61
click at [828, 542] on textarea at bounding box center [607, 539] width 613 height 61
type textarea "- Est 7.5 - Someone meeting us there, her daughter phone if we need help the da…"
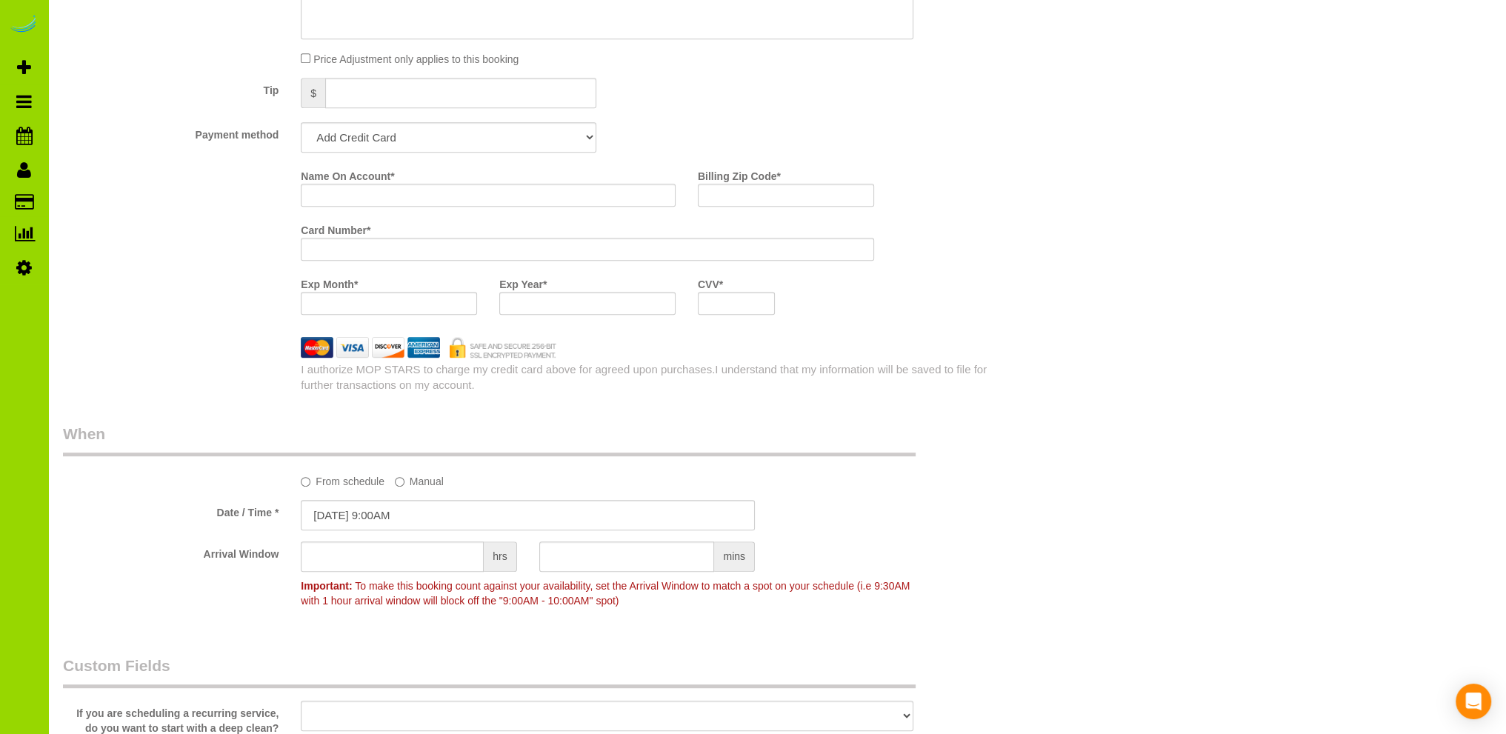
scroll to position [531, 0]
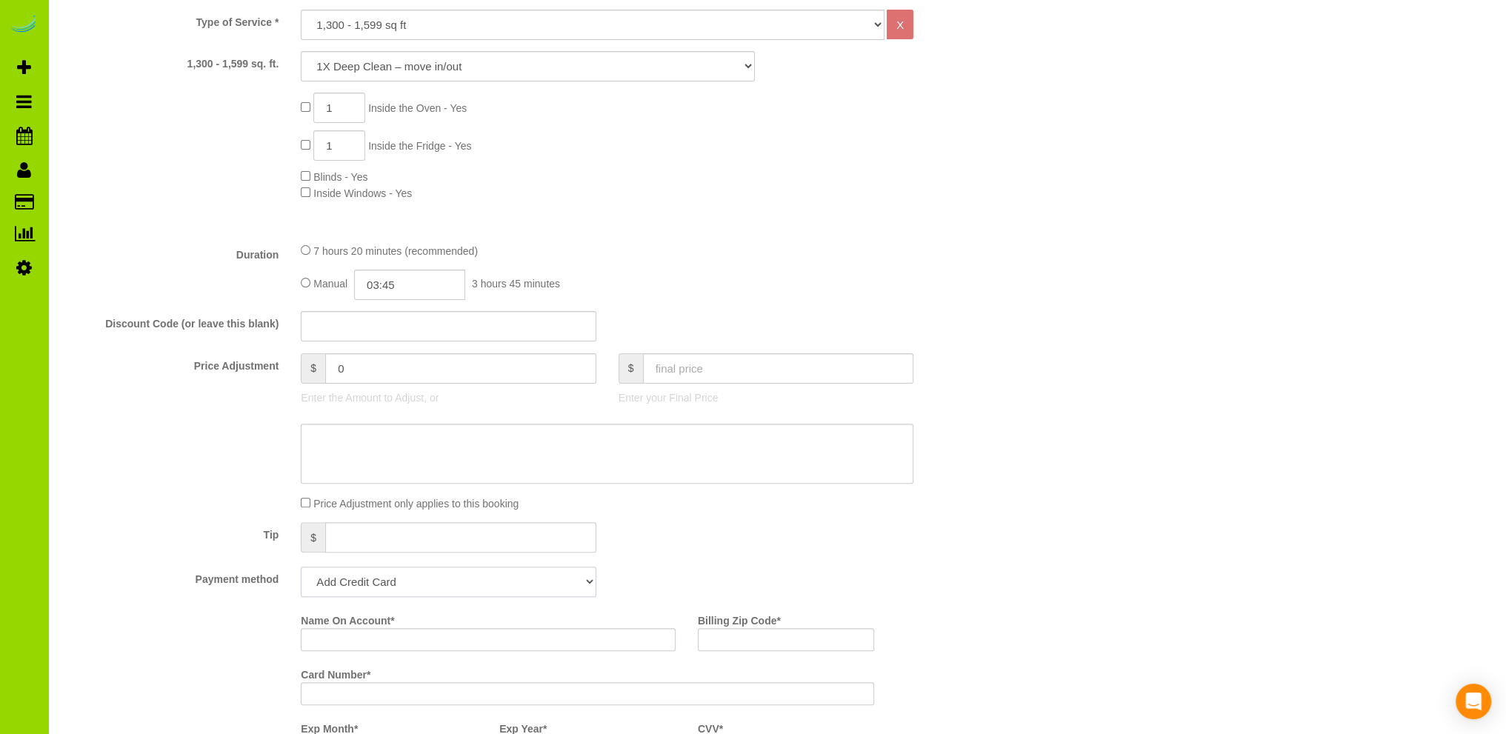
click at [468, 587] on select "Add Credit Card Cash Check Paypal" at bounding box center [448, 582] width 295 height 30
select select "string:cash"
click at [301, 568] on select "Add Credit Card Cash Check Paypal" at bounding box center [448, 582] width 295 height 30
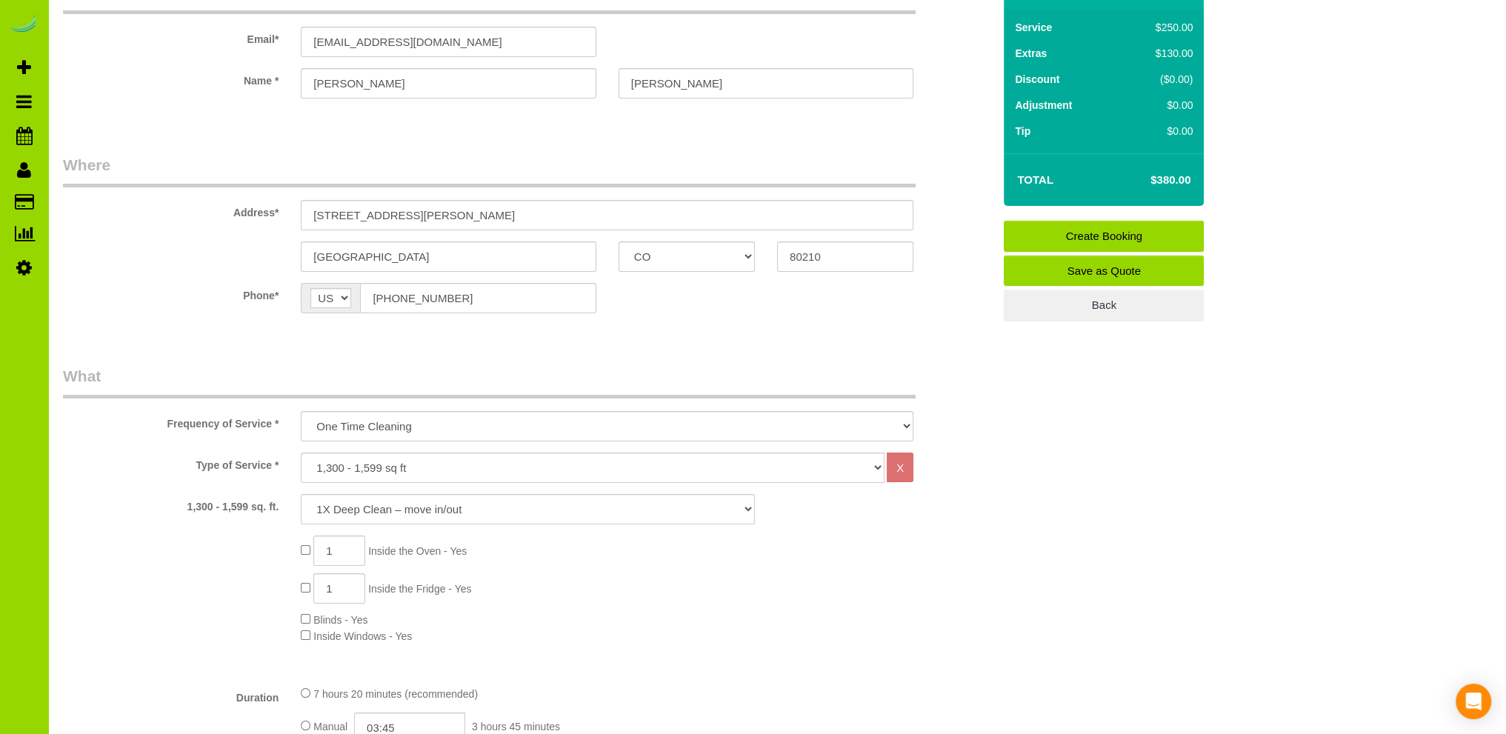
scroll to position [0, 0]
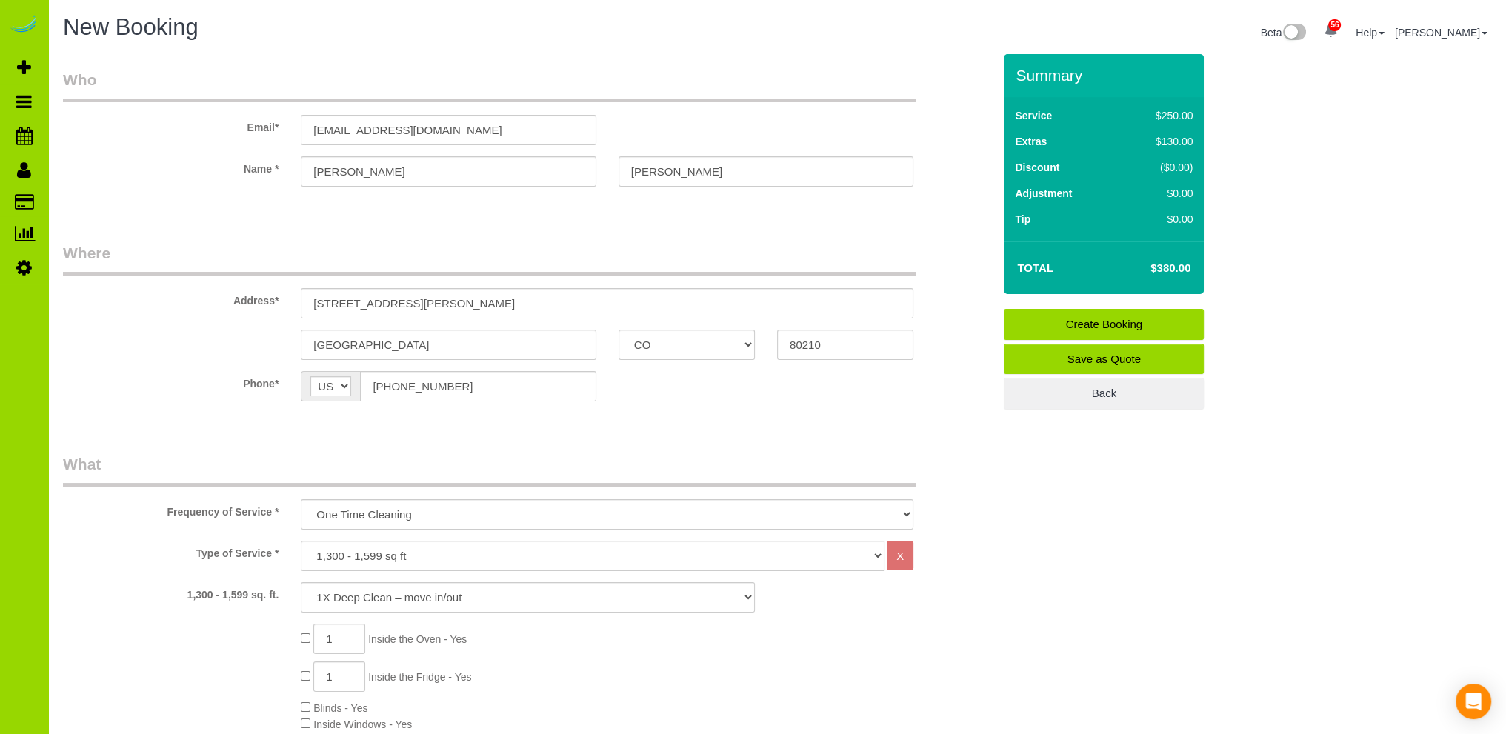
click at [1126, 322] on link "Create Booking" at bounding box center [1104, 324] width 200 height 31
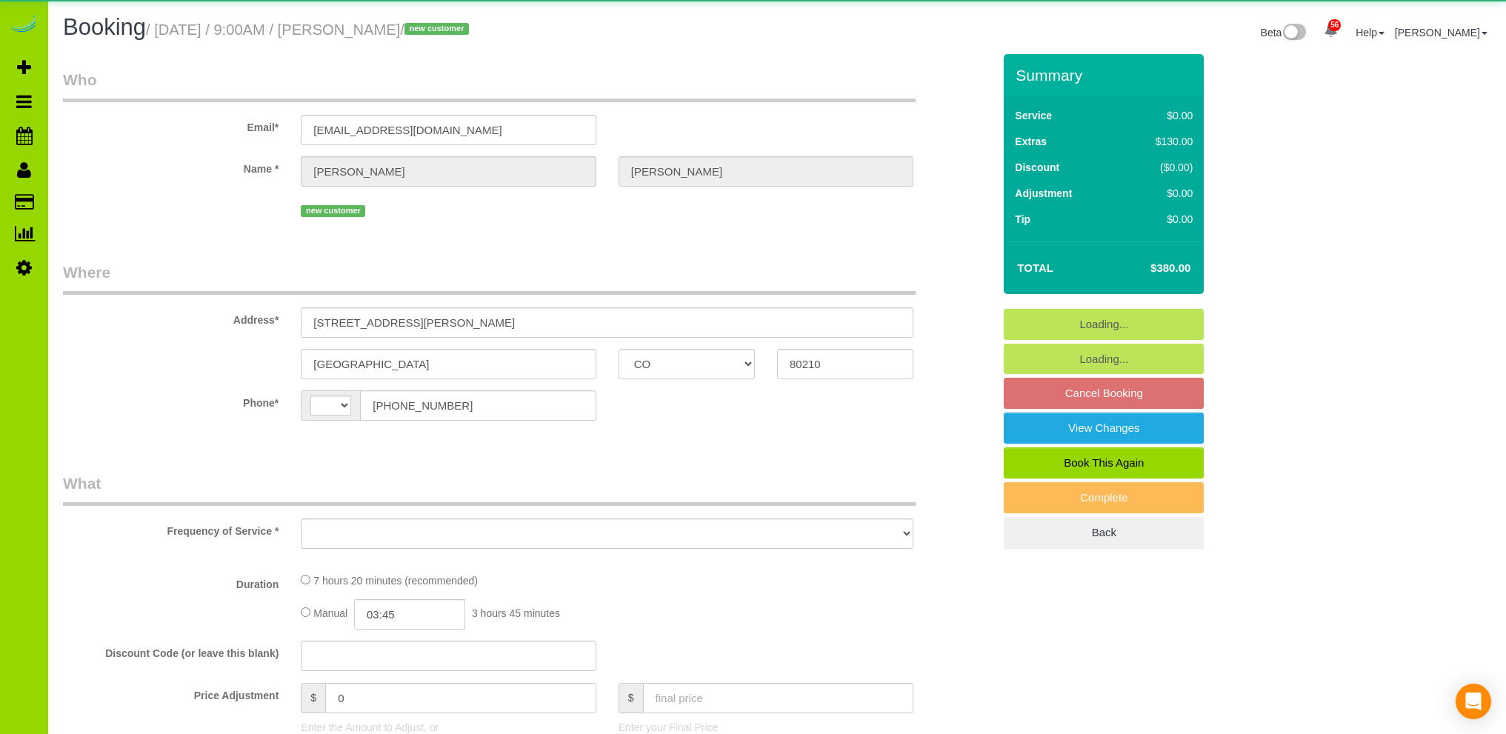
select select "CO"
select select "string:US"
select select "object:1208"
select select "spot1"
select select "number:5"
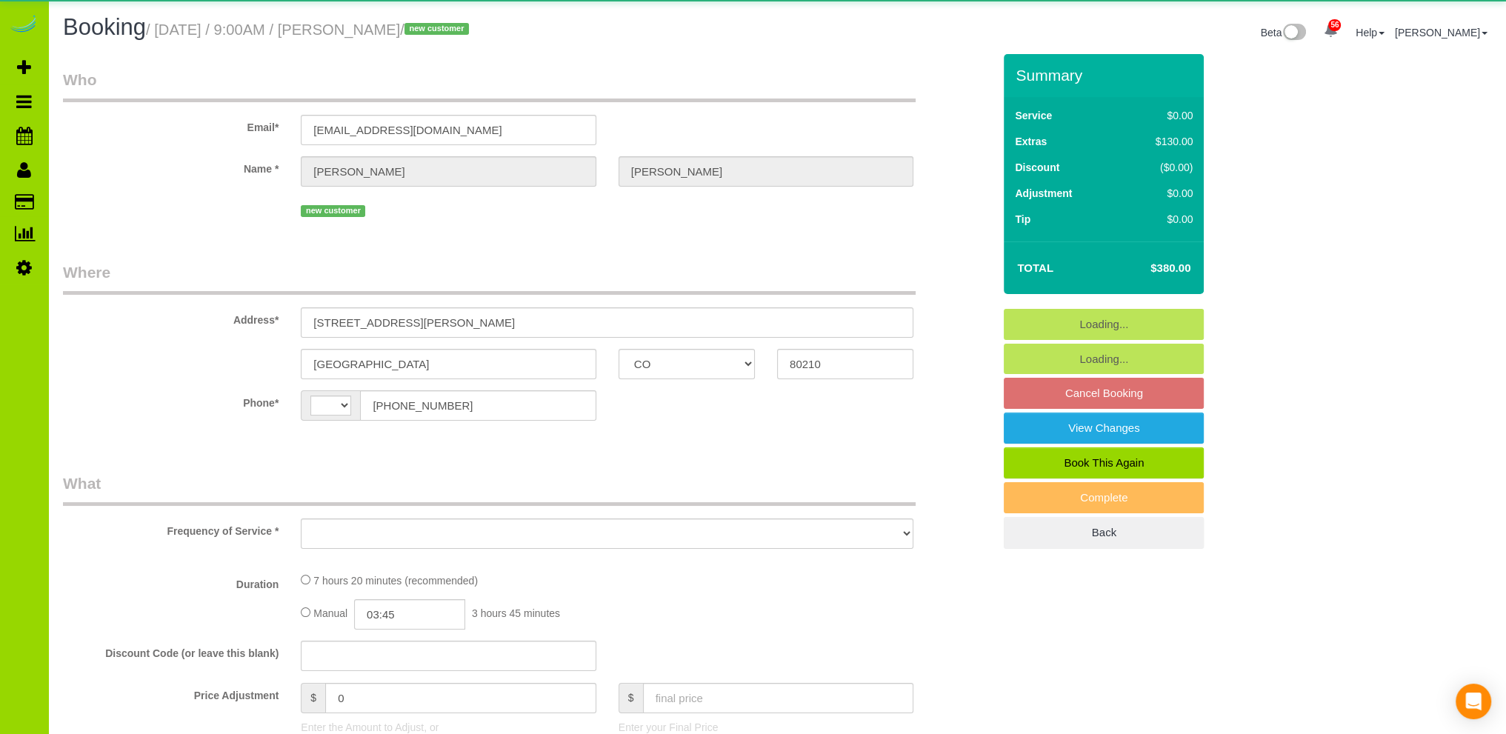
select select "number:15"
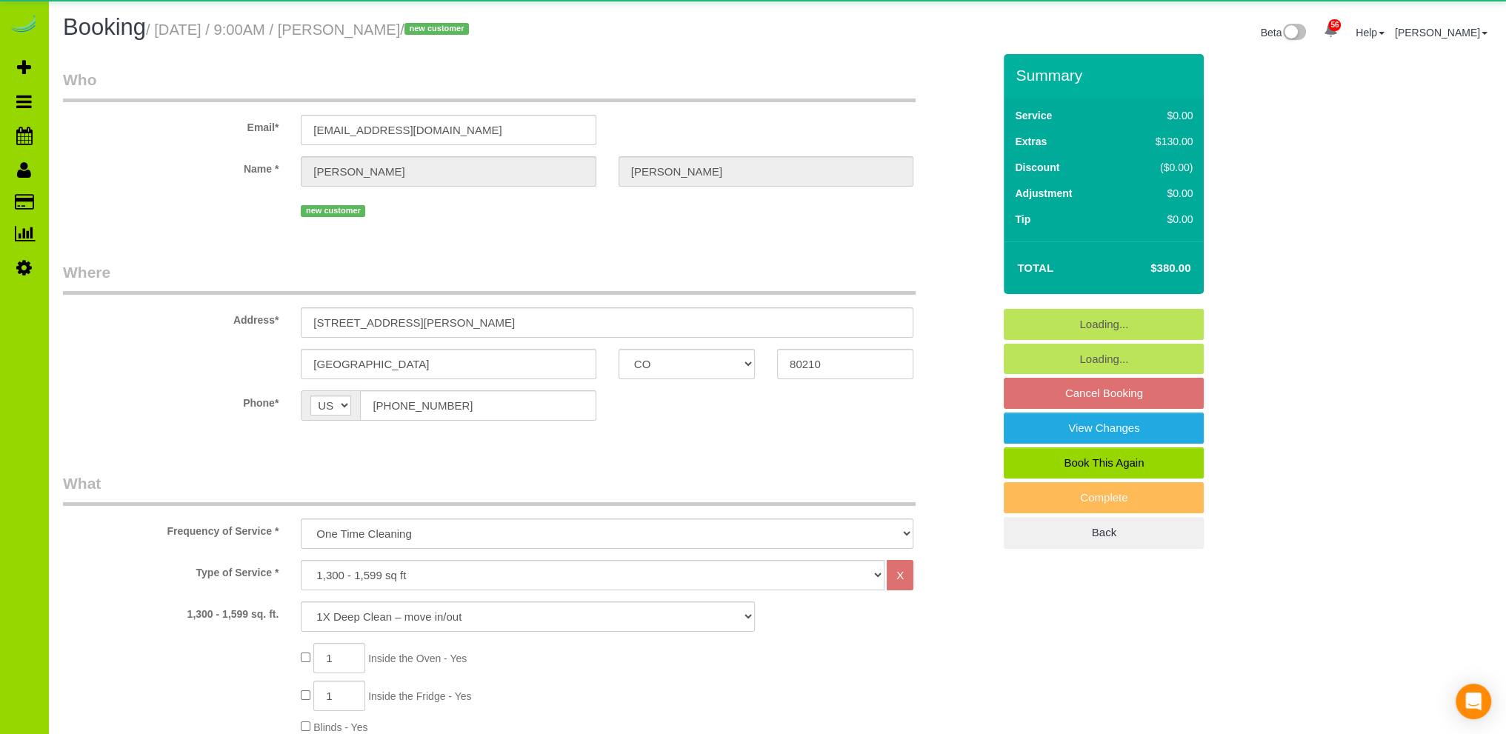
select select "object:1212"
select select "spot6"
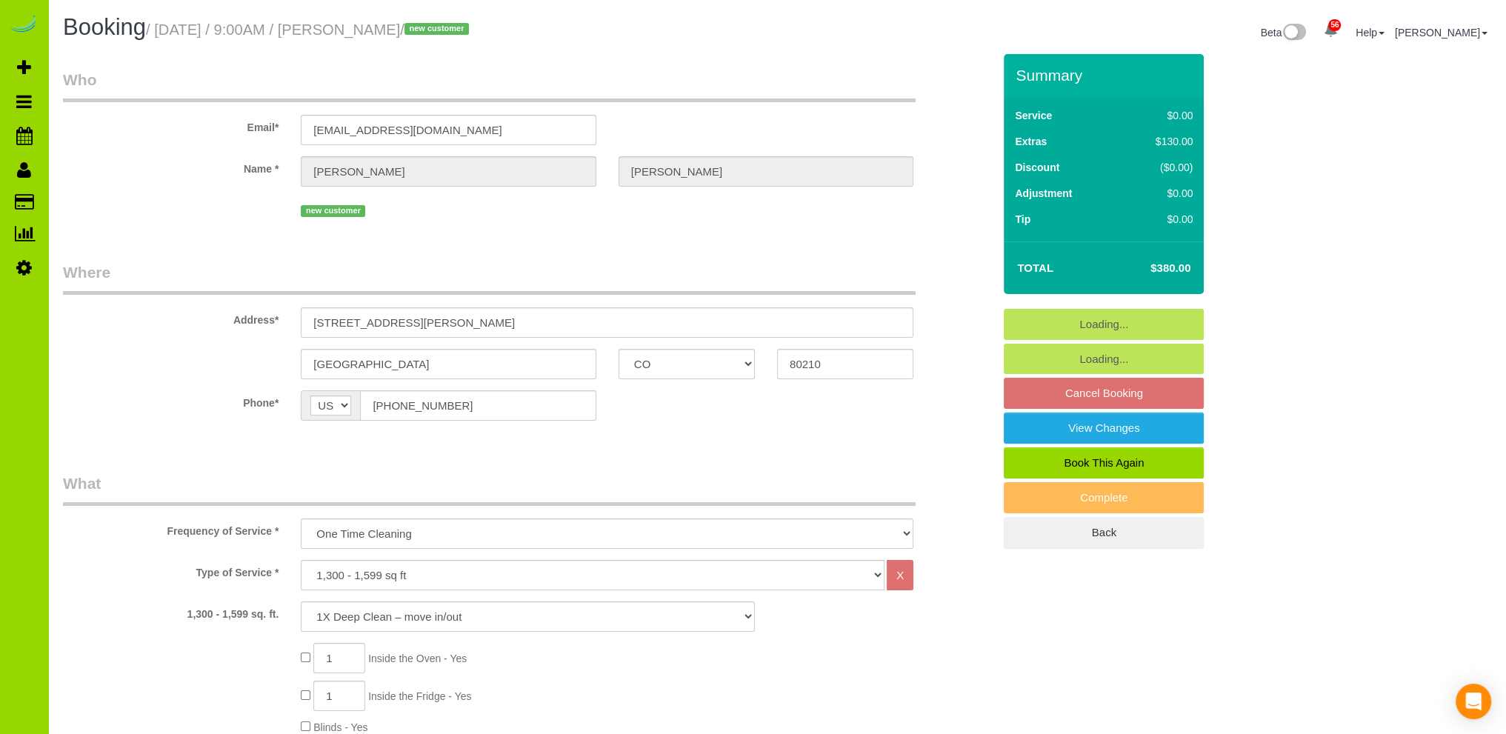
drag, startPoint x: 754, startPoint y: 252, endPoint x: 720, endPoint y: 265, distance: 35.6
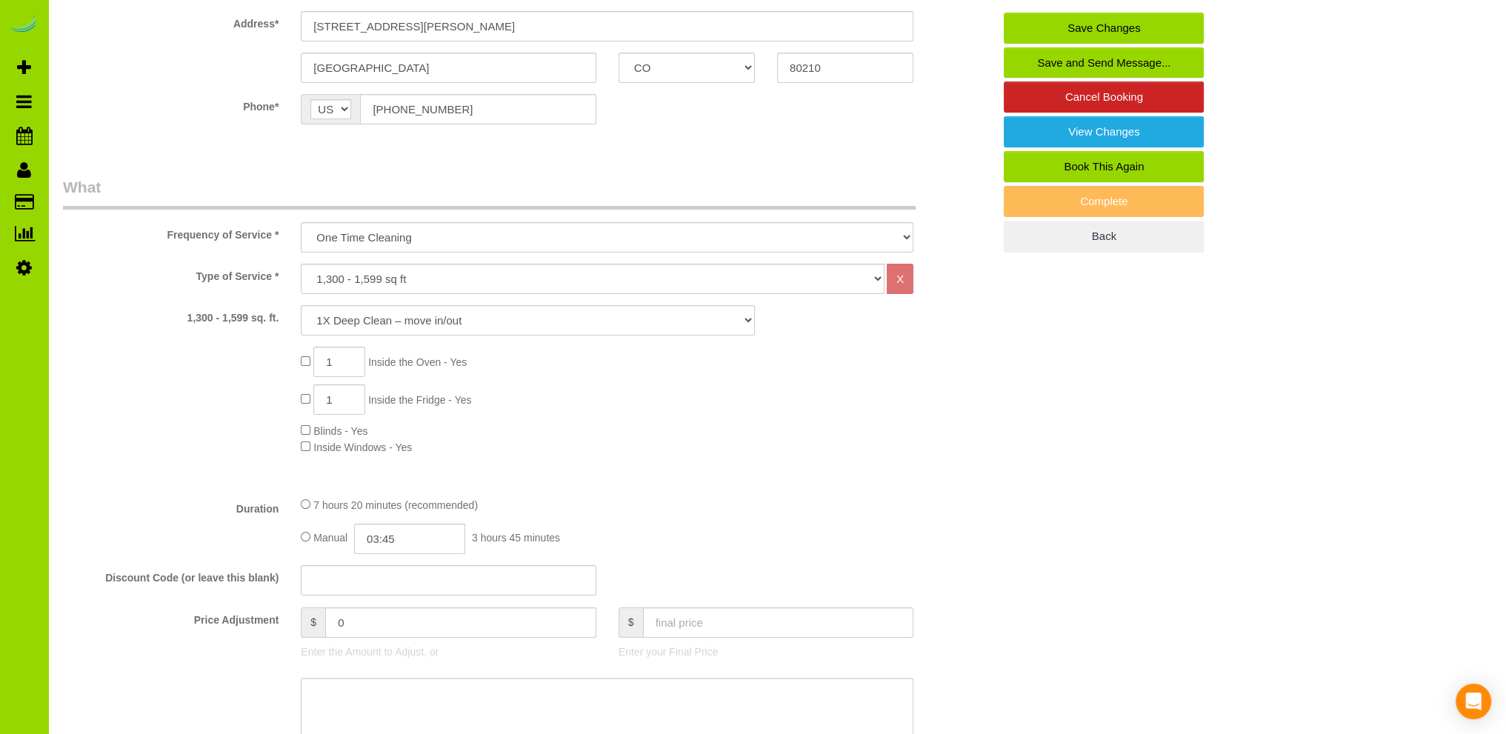
scroll to position [889, 0]
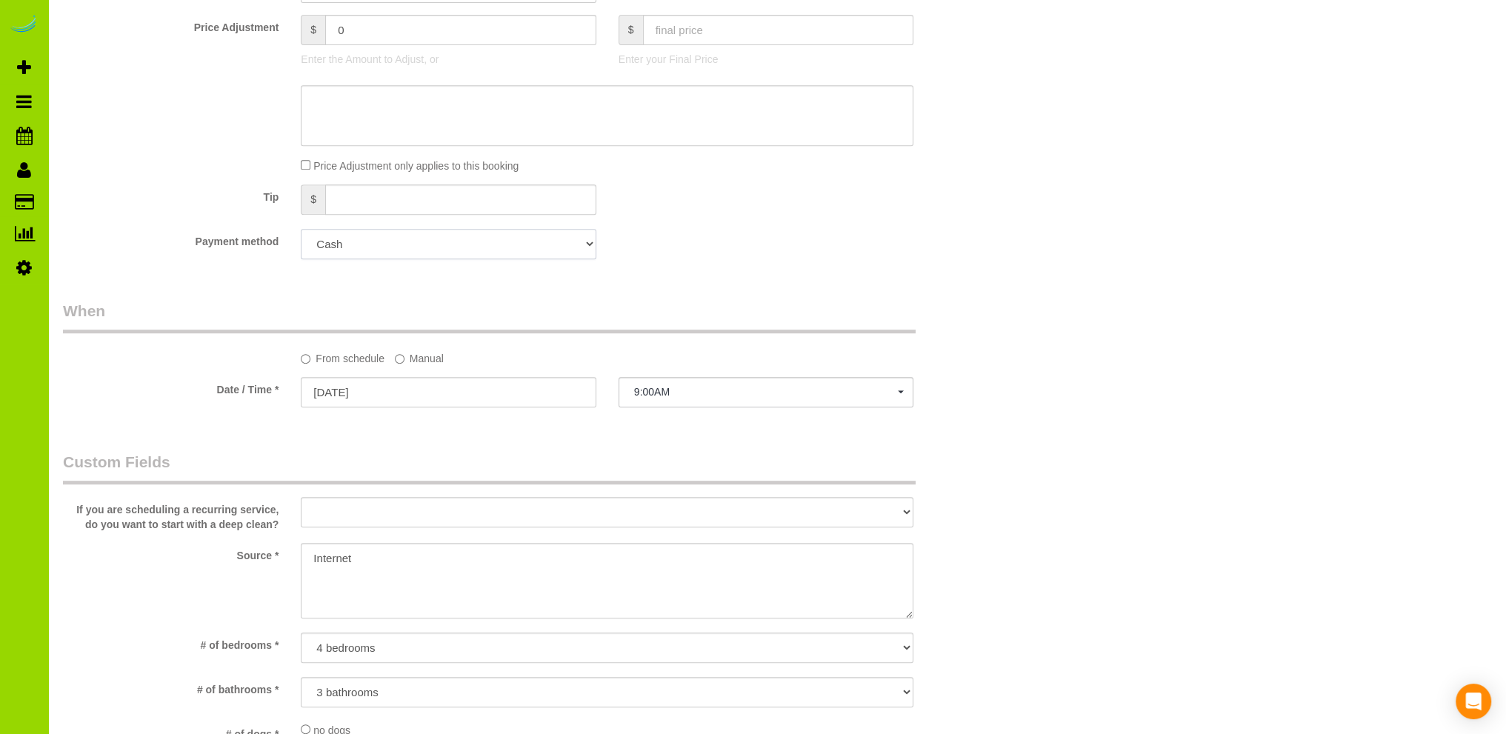
drag, startPoint x: 445, startPoint y: 242, endPoint x: 423, endPoint y: 257, distance: 26.1
click at [445, 242] on select "Add Credit Card Cash Check Paypal" at bounding box center [448, 244] width 295 height 30
select select "string:fspay"
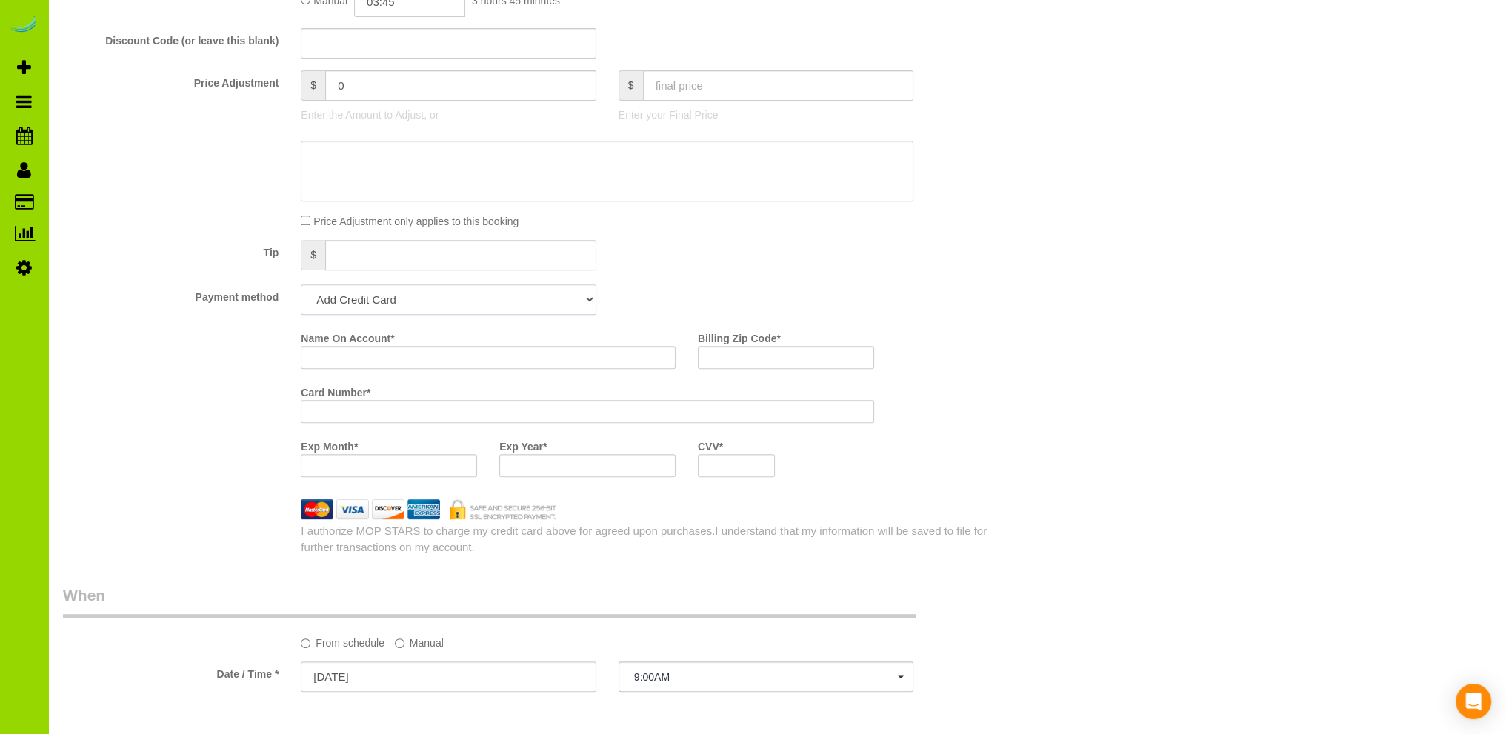
scroll to position [821, 0]
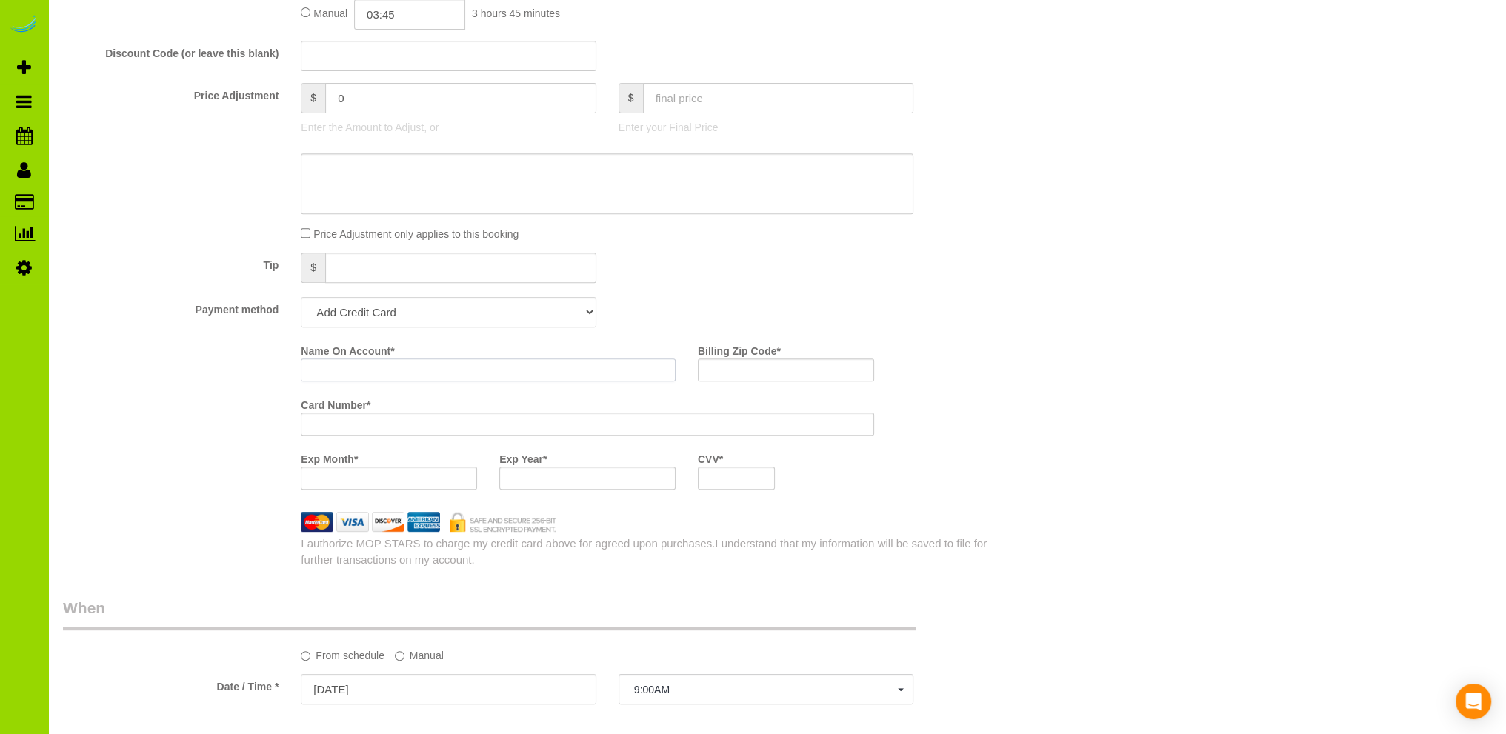
click at [346, 370] on input "Name On Account *" at bounding box center [488, 370] width 375 height 23
click at [389, 362] on input "Elizabeth Cutler" at bounding box center [488, 370] width 375 height 23
type input "Elizabeth Cutler"
click at [199, 399] on div "Name On Account * Elizabeth Cutler Billing Zip Code * Card Number * Exp Month *…" at bounding box center [528, 420] width 952 height 162
click at [468, 479] on div at bounding box center [389, 478] width 176 height 23
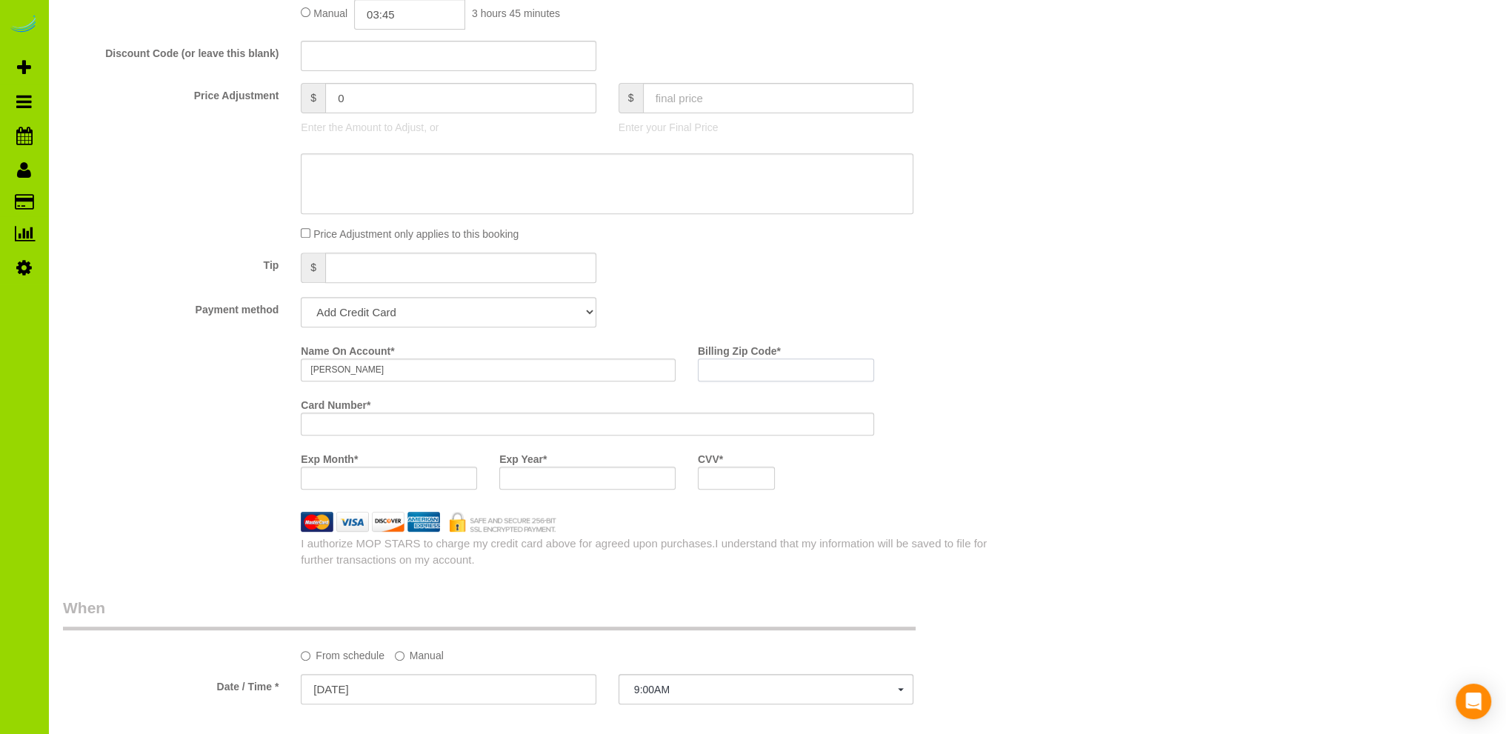
click at [729, 365] on input "Billing Zip Code *" at bounding box center [786, 370] width 176 height 23
type input "22903"
click at [985, 338] on fieldset "What Frequency of Service * One Time Cleaning Weekly Cleaning Biweekly Cleaning…" at bounding box center [528, 110] width 930 height 916
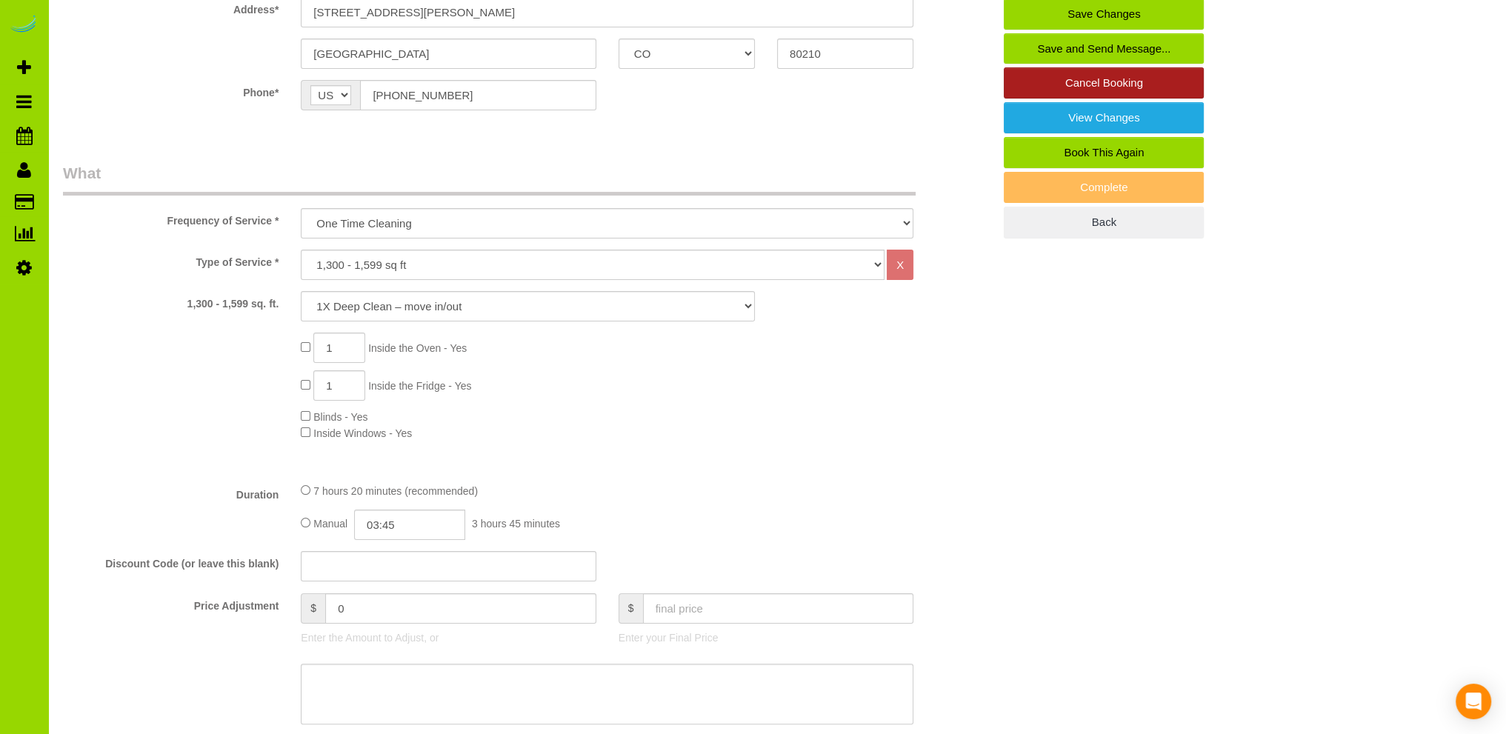
scroll to position [0, 0]
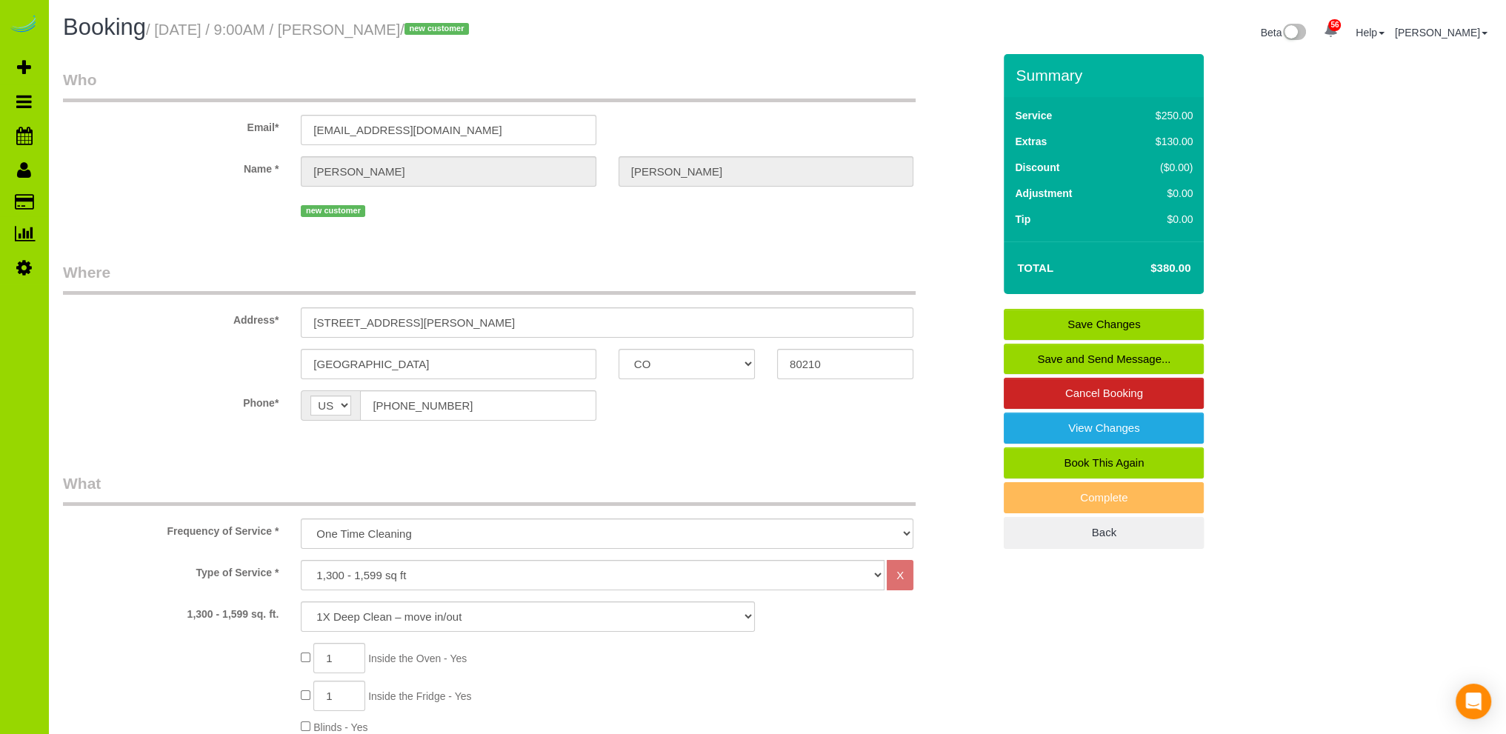
click at [1083, 323] on link "Save Changes" at bounding box center [1104, 324] width 200 height 31
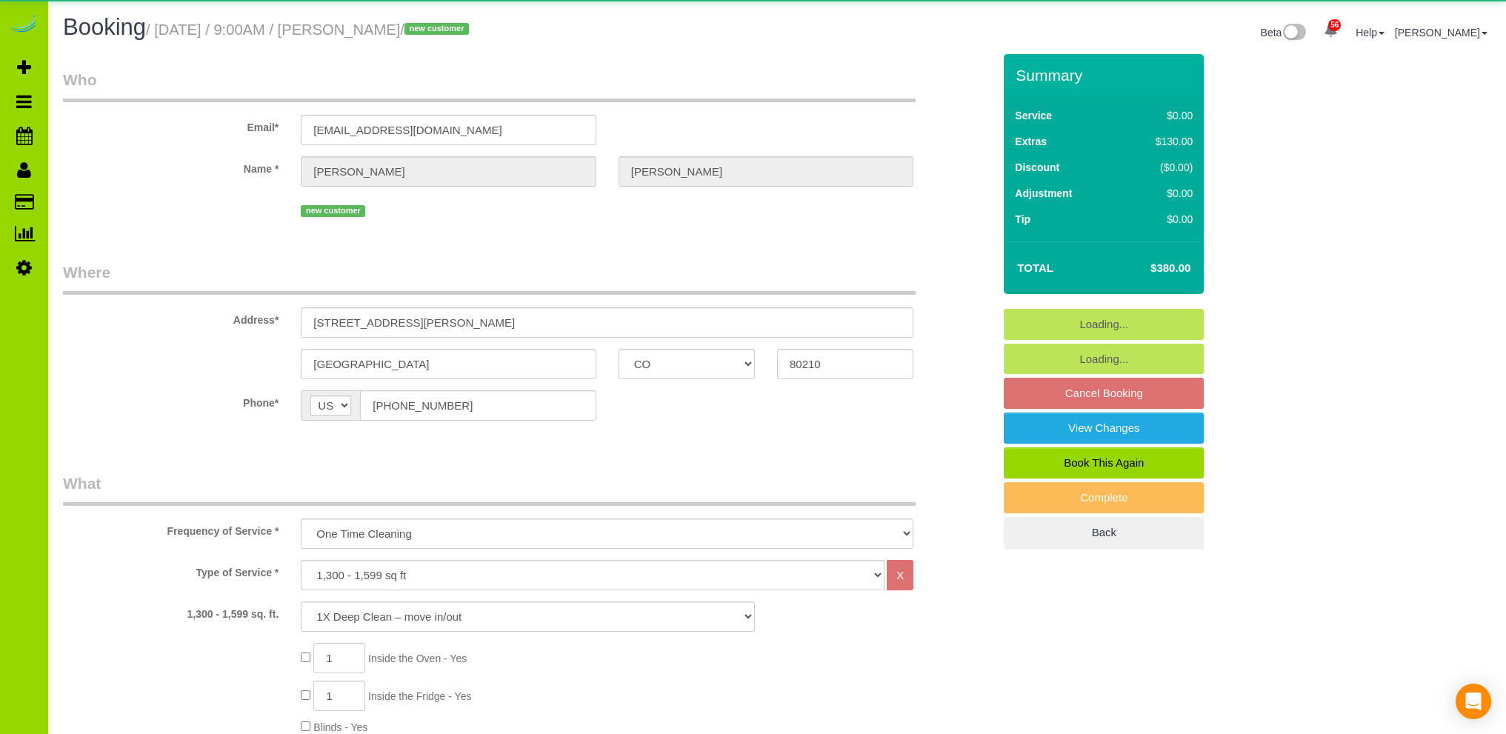
select select "CO"
select select "number:5"
select select "number:15"
select select "object:1135"
select select "spot1"
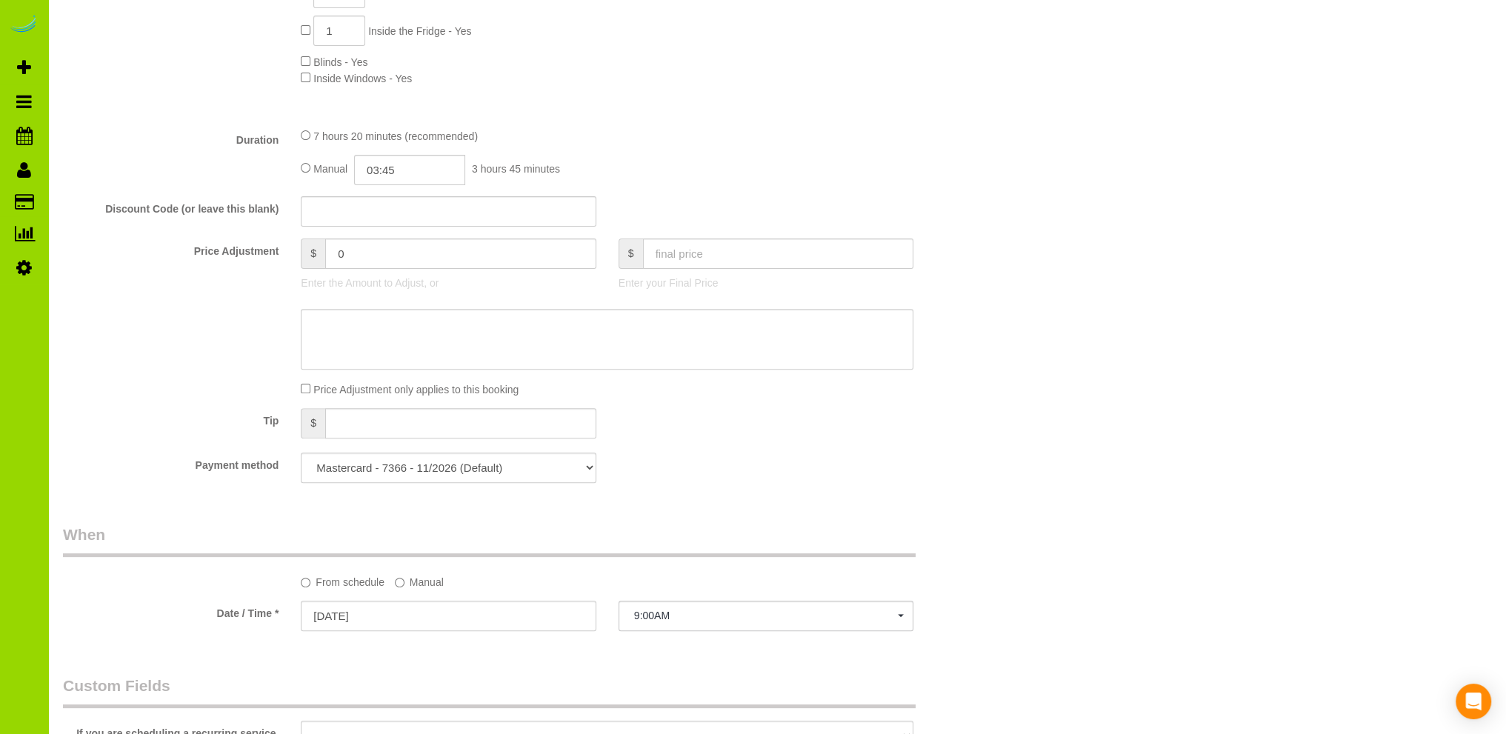
scroll to position [1037, 0]
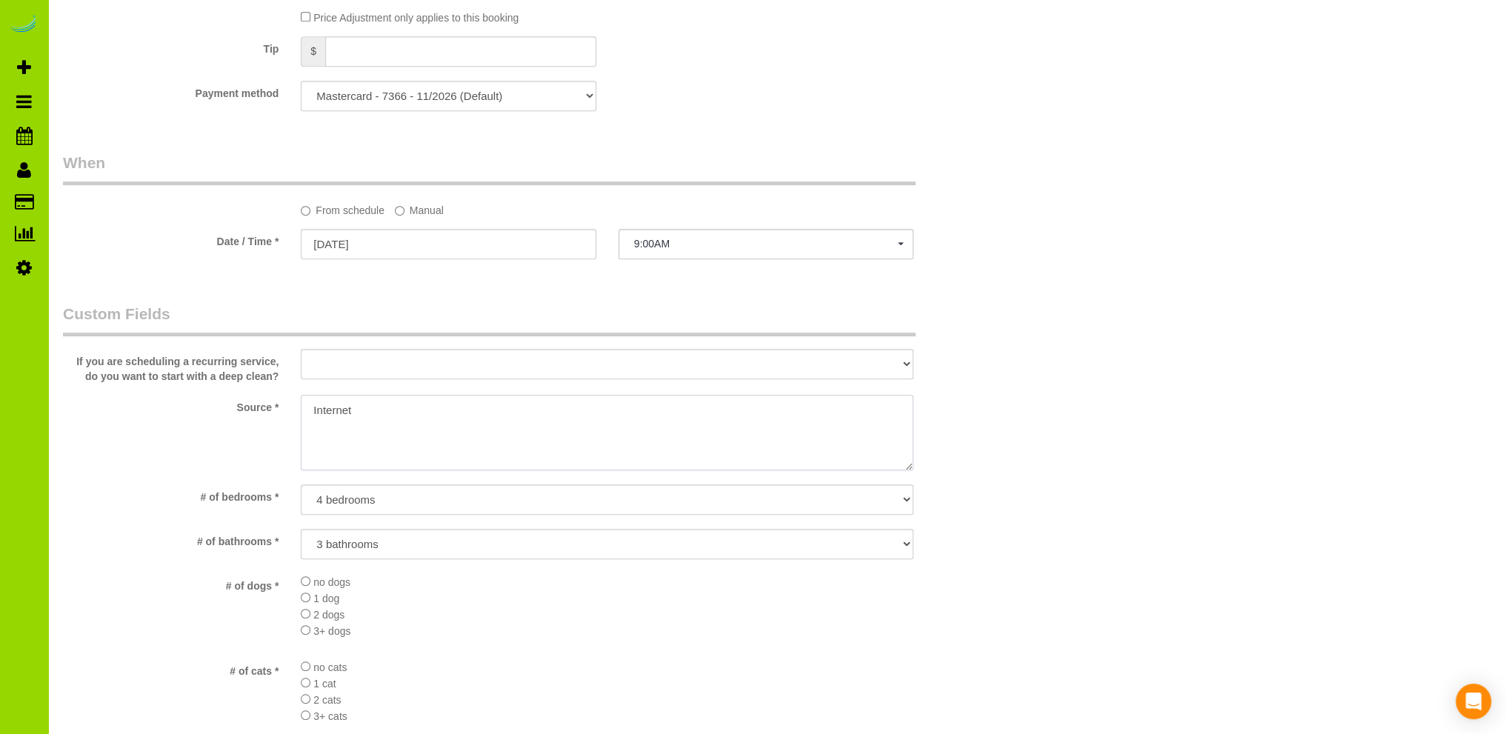
click at [388, 411] on textarea at bounding box center [607, 433] width 613 height 76
type textarea "Internet."
click at [998, 347] on div "If you are scheduling a recurring service, do you want to start with a deep cle…" at bounding box center [528, 343] width 952 height 81
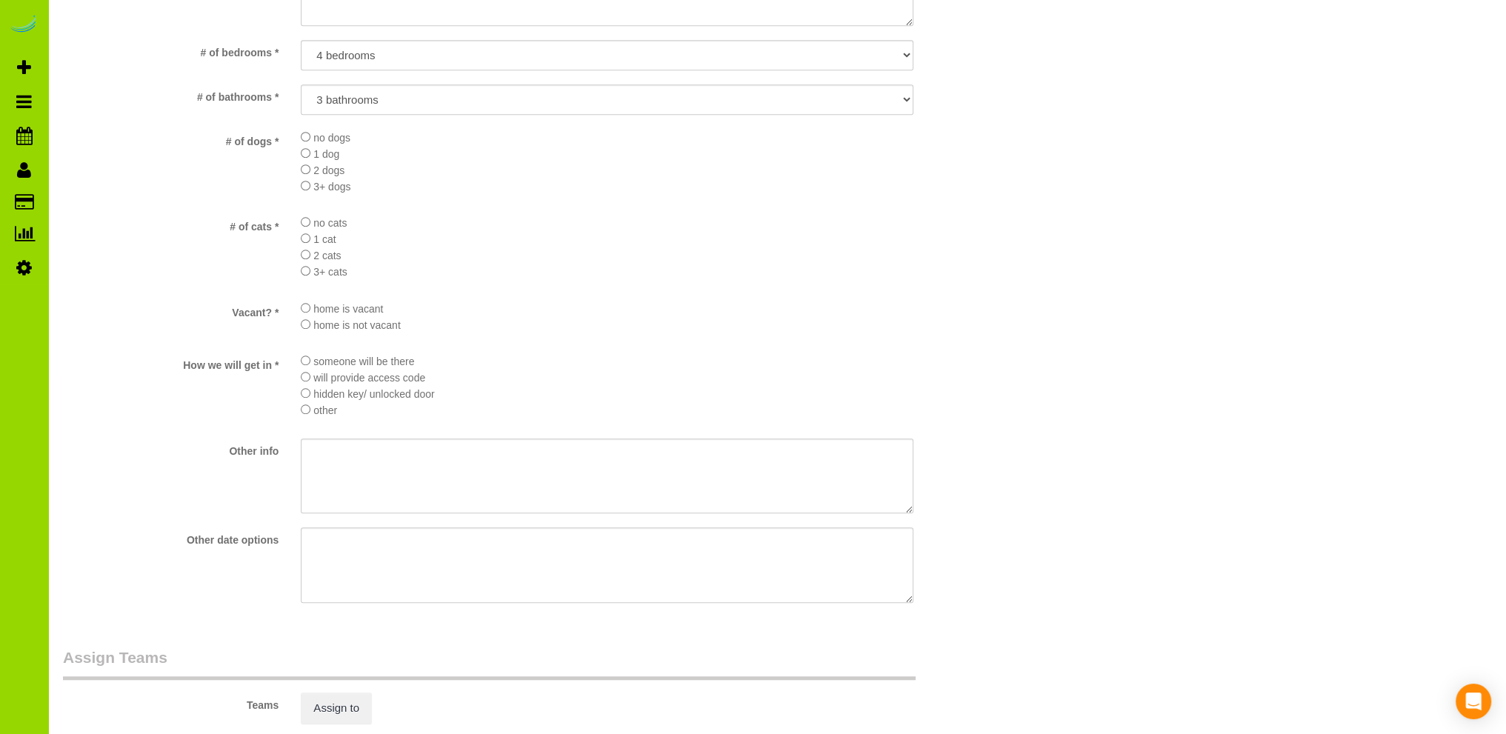
scroll to position [1998, 0]
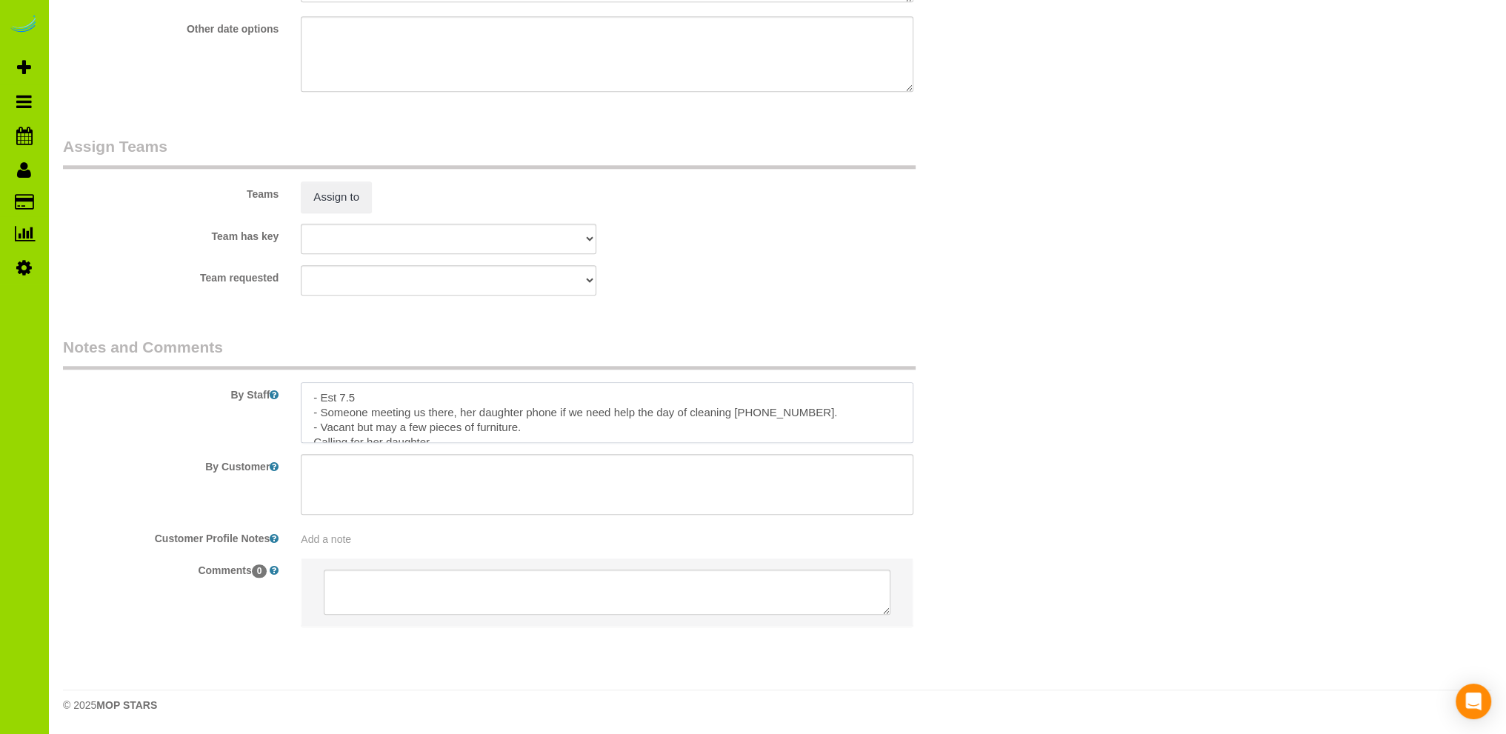
click at [527, 414] on textarea at bounding box center [607, 412] width 613 height 61
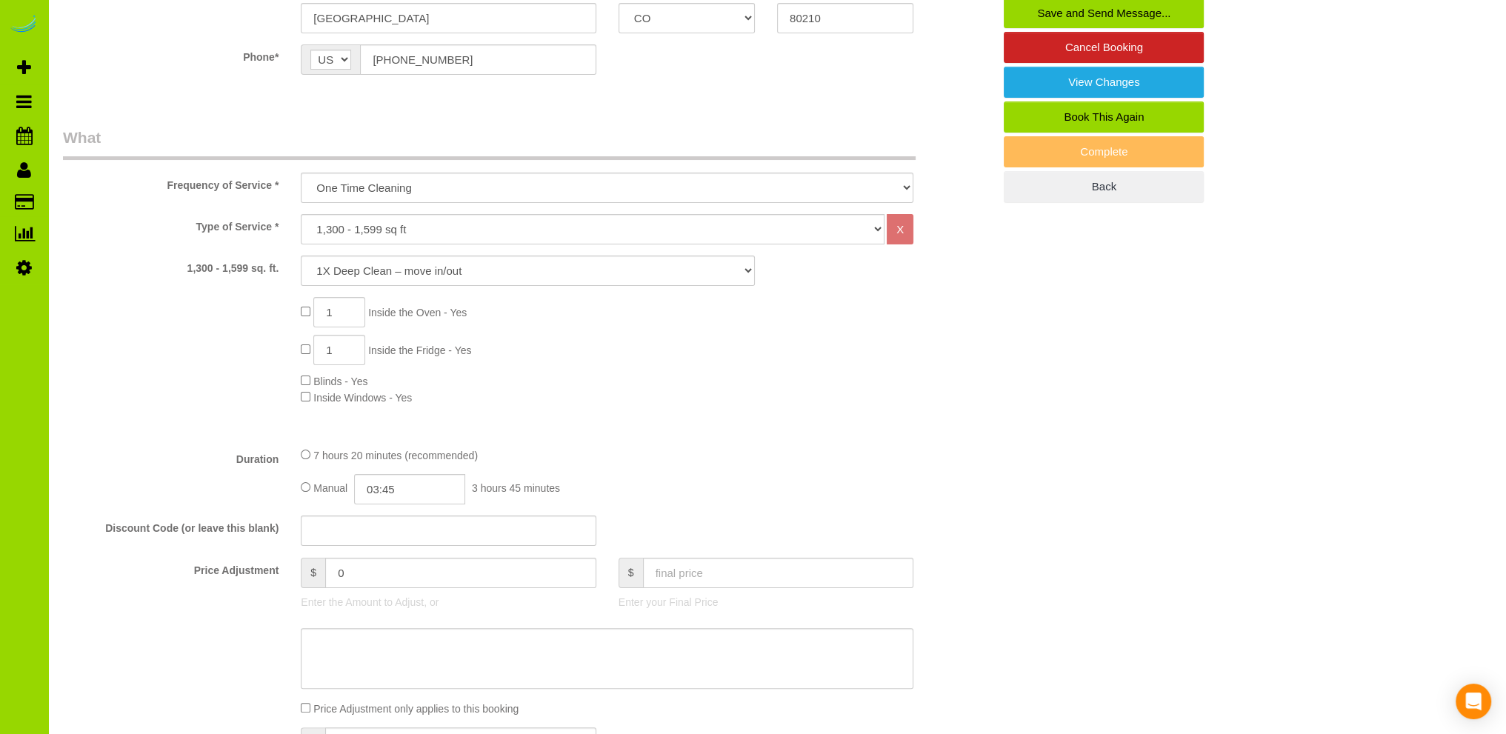
scroll to position [0, 0]
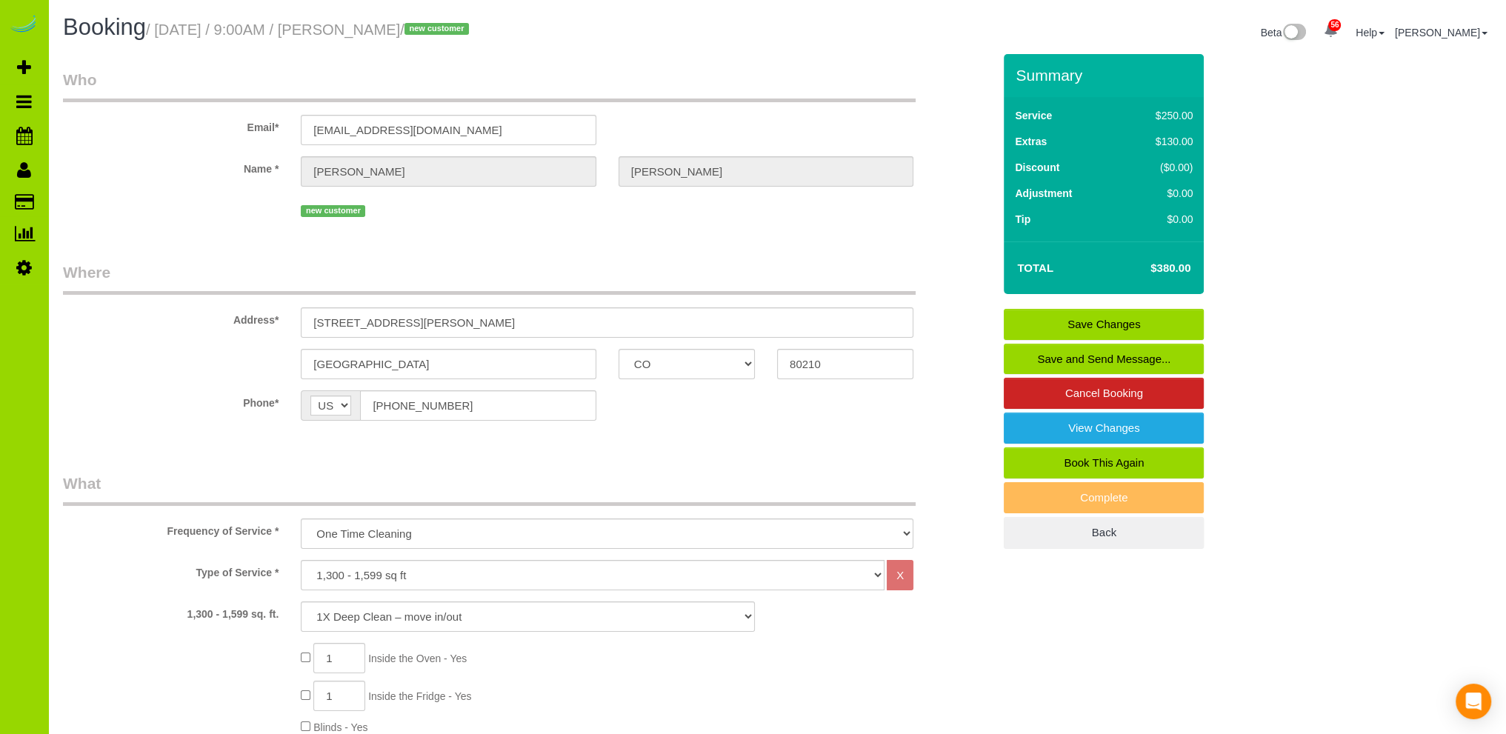
type textarea "- Est 7.5 - Someone meeting us there, her daughter Claudia phone if we need hel…"
click at [1103, 316] on link "Save Changes" at bounding box center [1104, 324] width 200 height 31
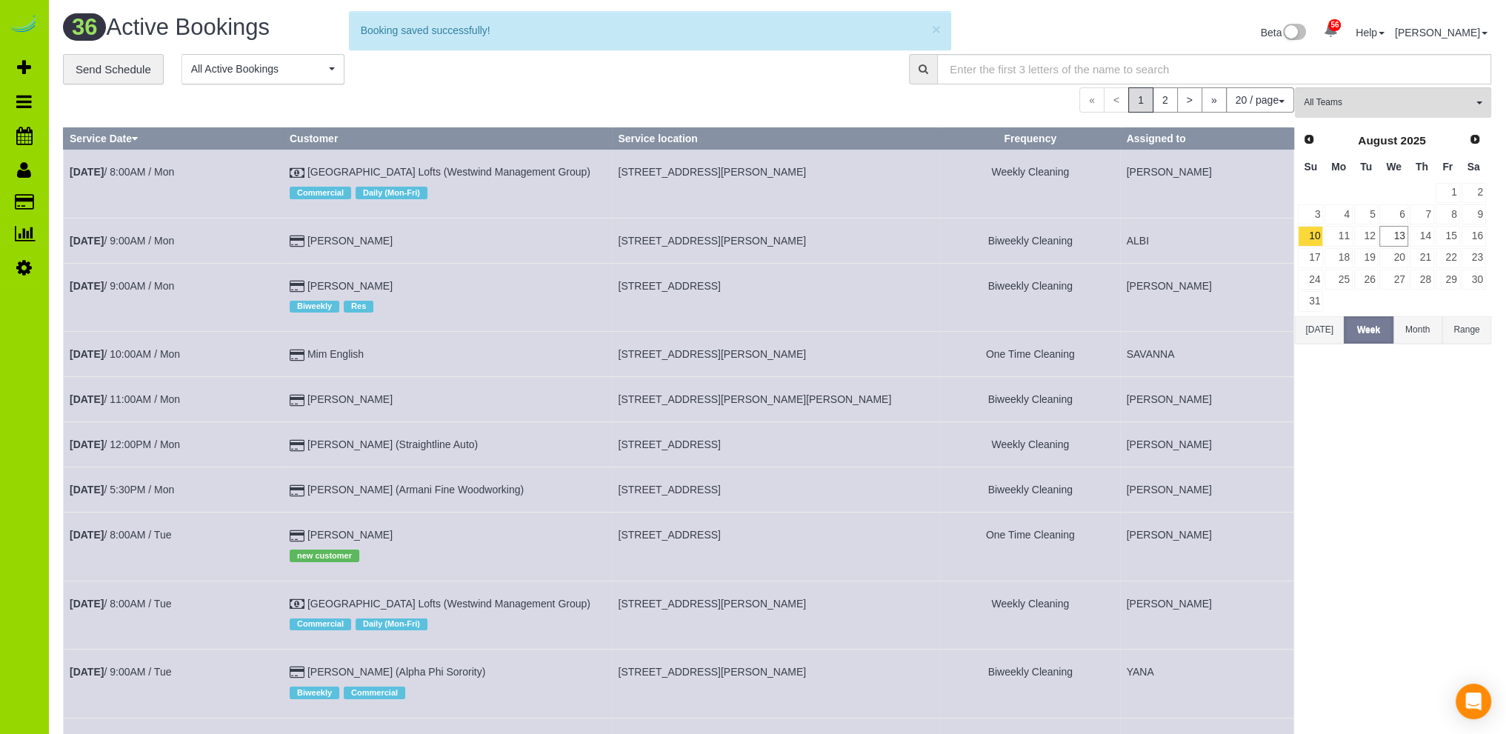
click at [402, 82] on div "**********" at bounding box center [475, 69] width 824 height 31
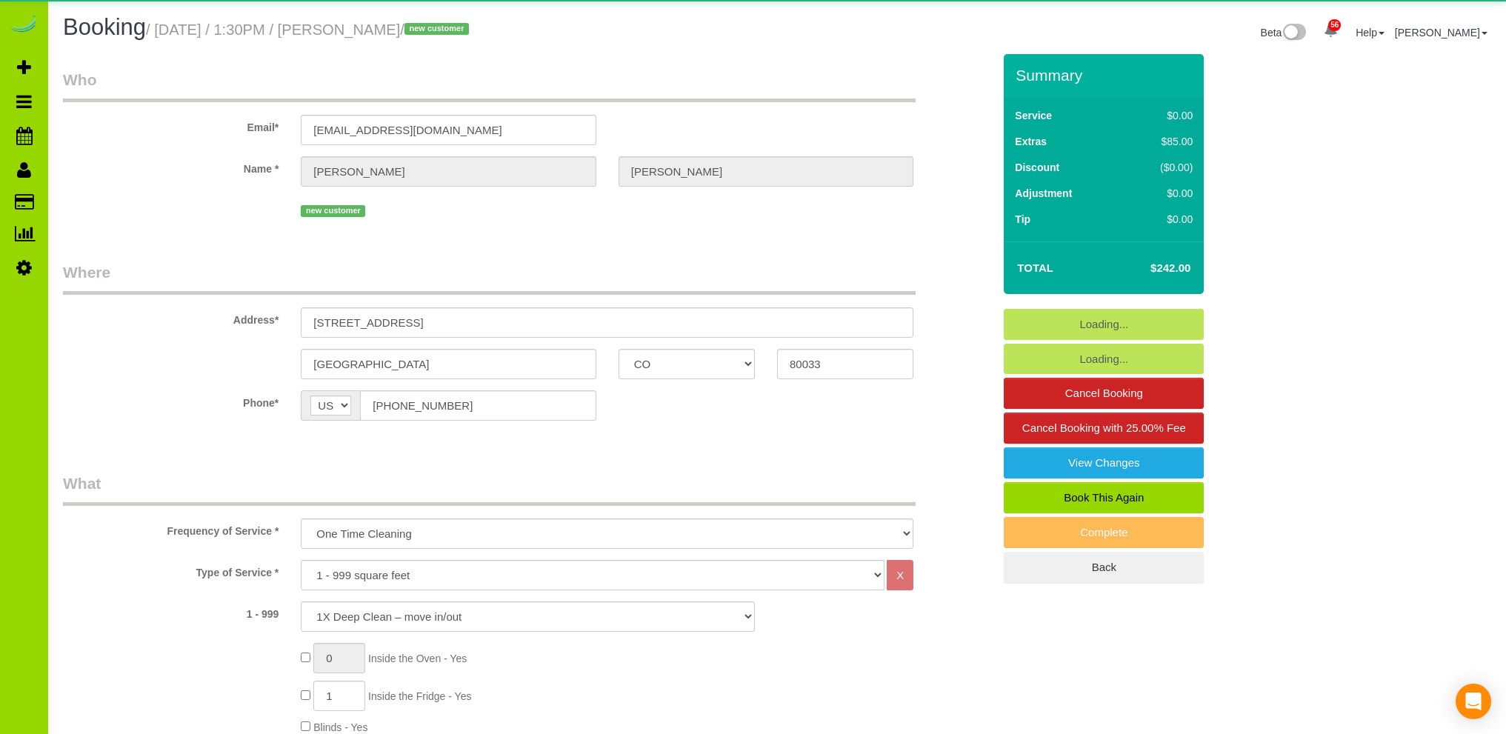
select select "CO"
select select "spot1"
select select "number:3"
select select "number:11"
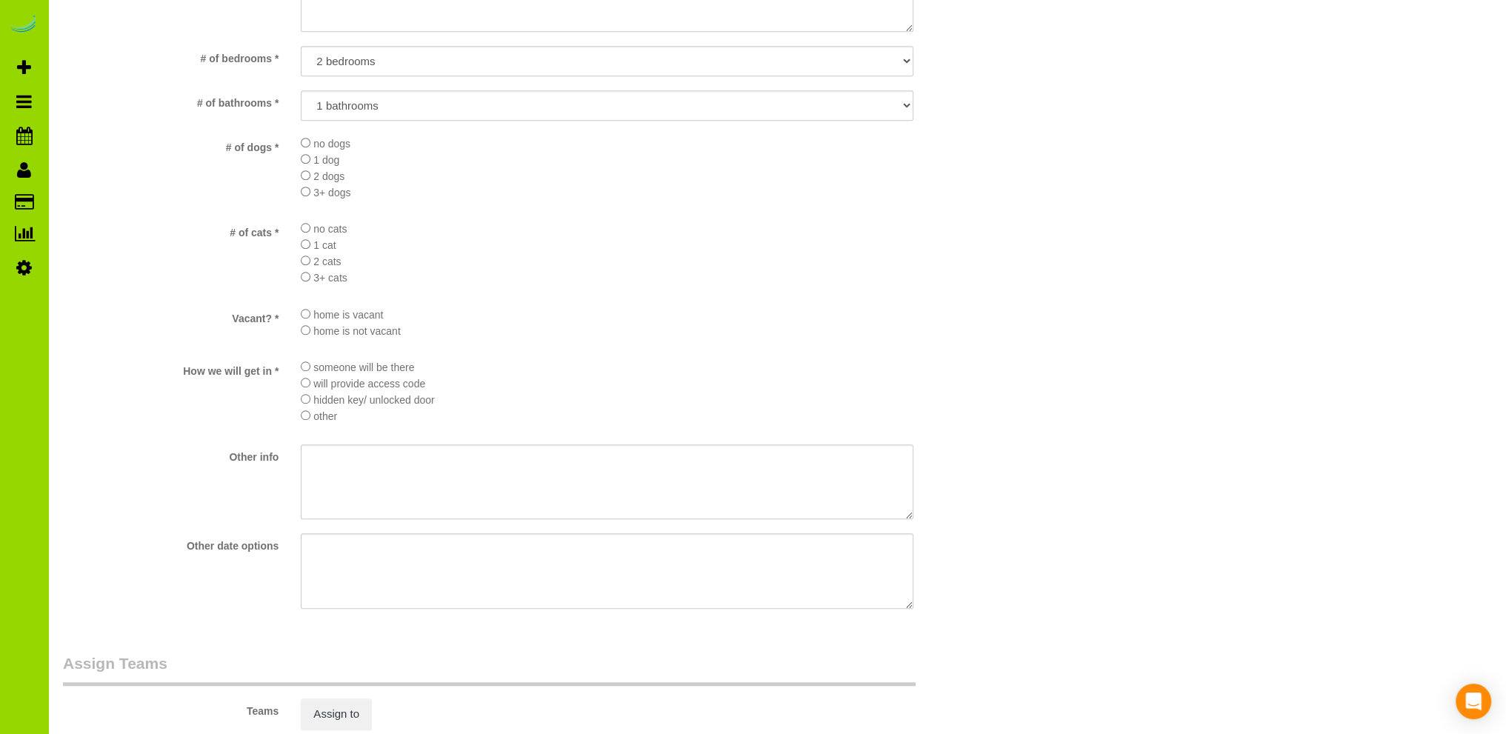
scroll to position [1413, 0]
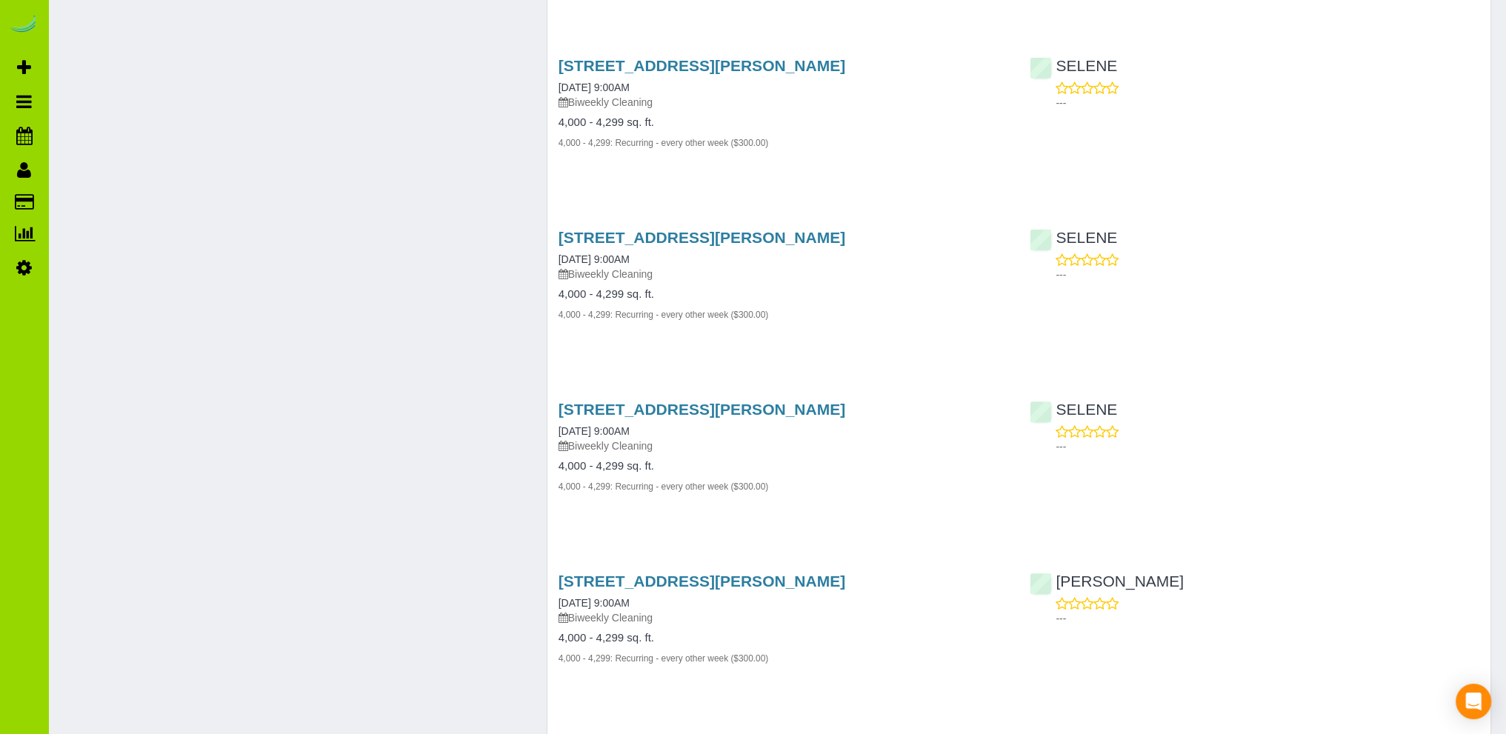
scroll to position [2515, 0]
